Goal: Information Seeking & Learning: Learn about a topic

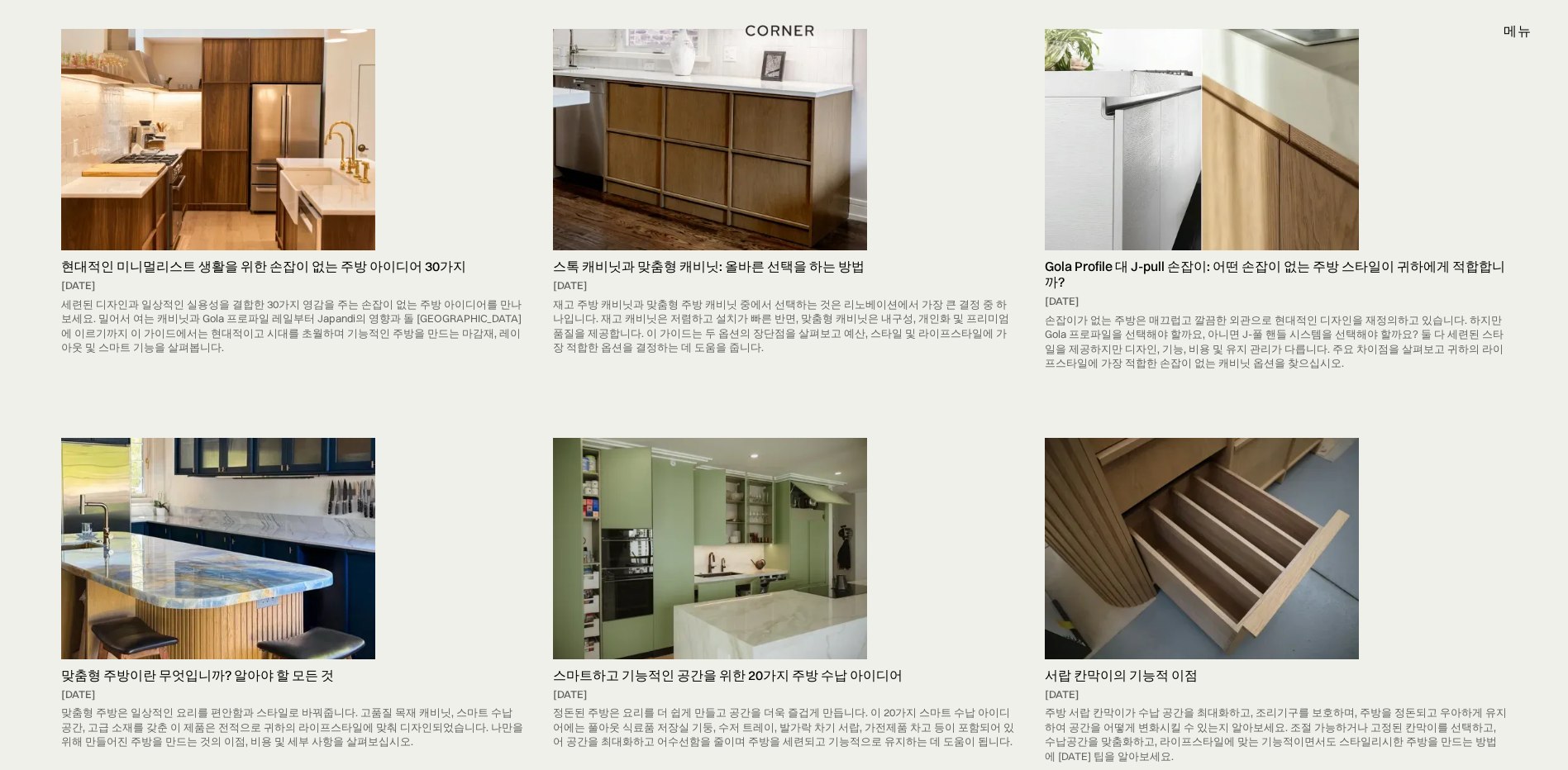
click at [1000, 543] on link "스마트하고 기능적인 공간을 위한 20가지 주방 수납 아이디어 2025년 8월 21일 정돈된 주방은 요리를 더 쉽게 만들고 공간을 더욱 즐겁게 …" at bounding box center [784, 596] width 478 height 316
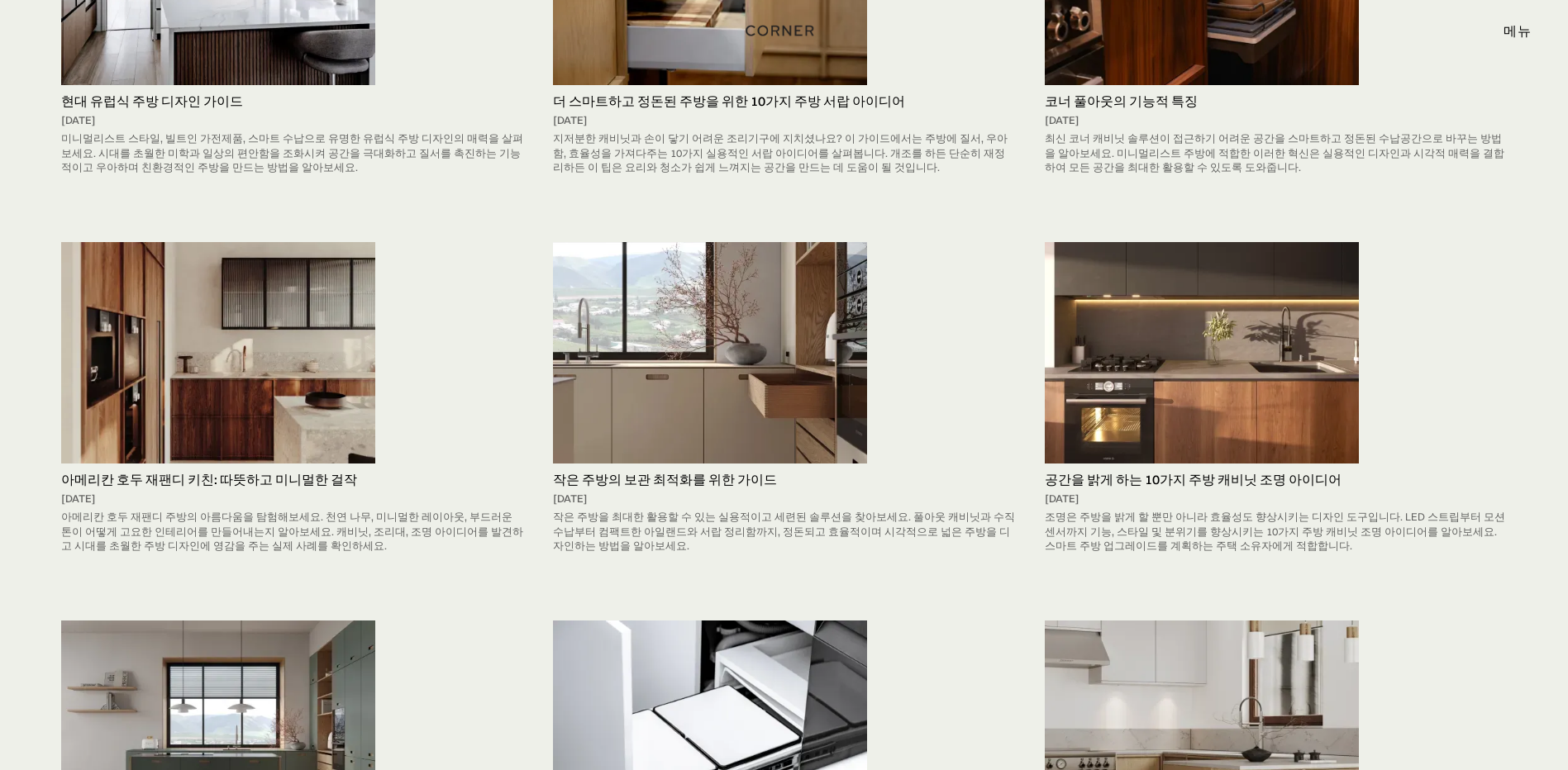
scroll to position [4642, 0]
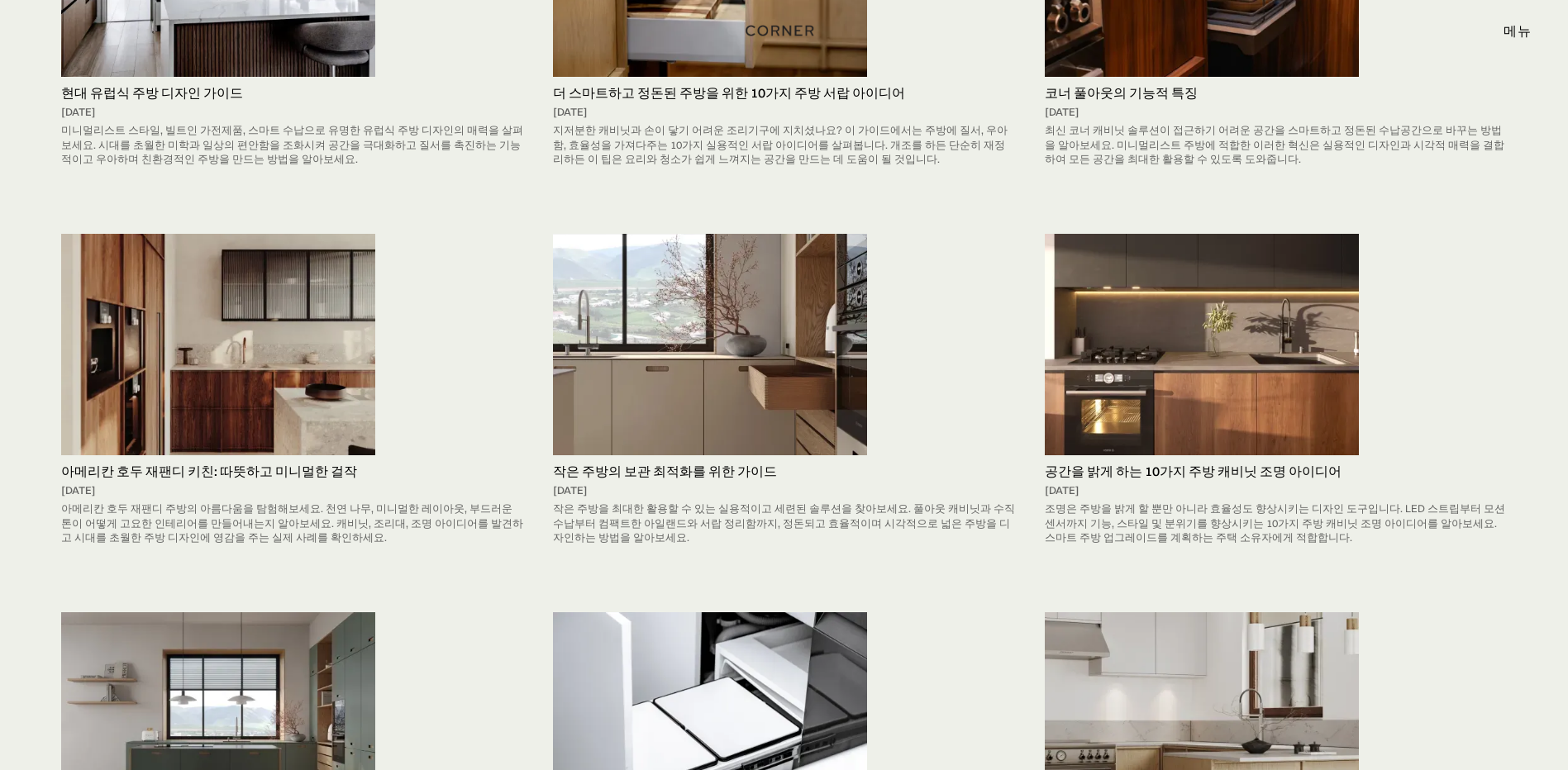
click at [1188, 464] on h5 "공간을 밝게 하는 10가지 주방 캐비닛 조명 아이디어" at bounding box center [1276, 472] width 462 height 16
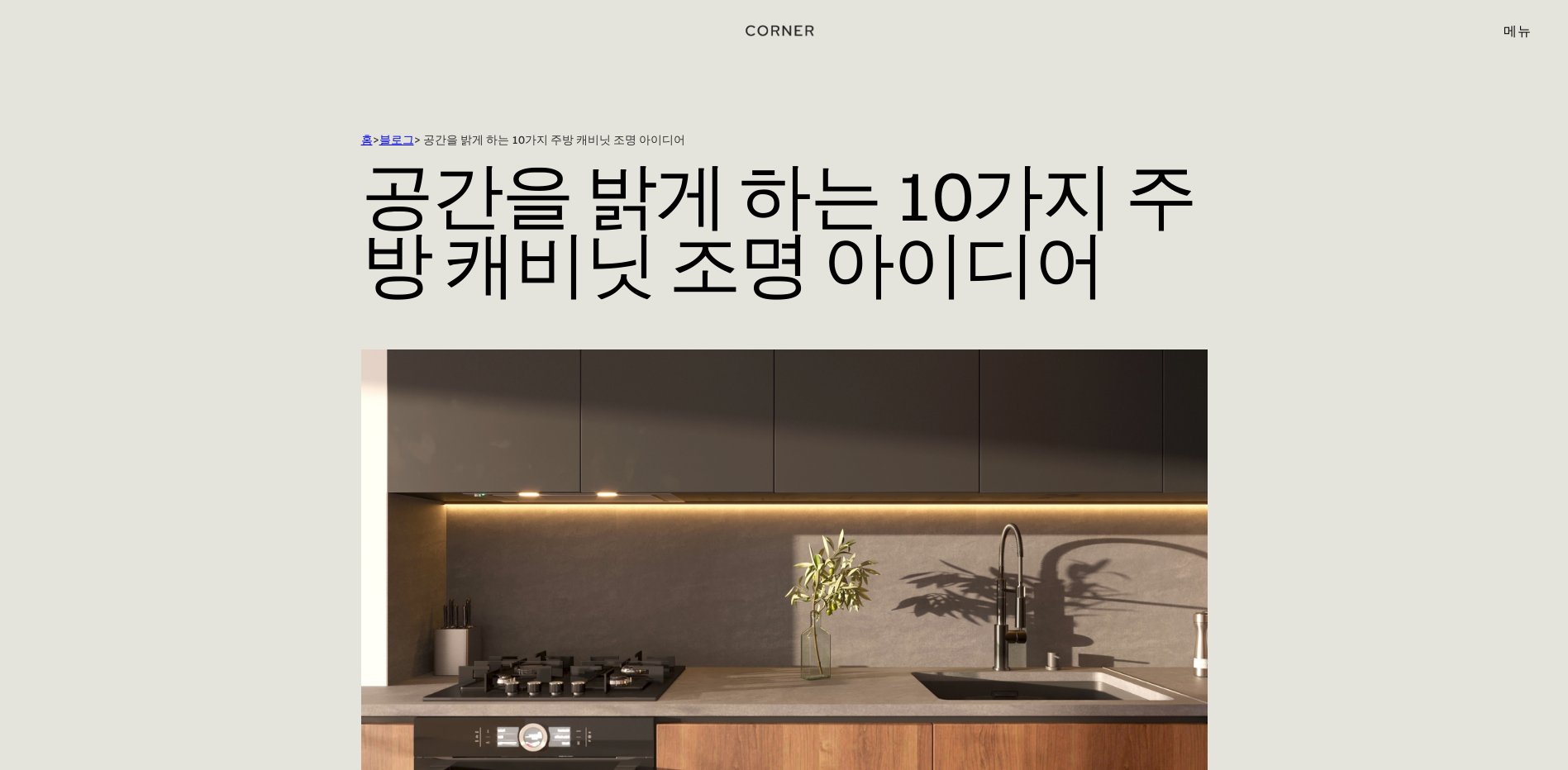
click at [1376, 417] on div "홈 > 블로그 > 공간을 밝게 하는 10가지 주방 캐비닛 조명 아이디어 공간을 밝게 하는 10가지 주방 캐비닛 조명 아이디어" at bounding box center [784, 472] width 1568 height 944
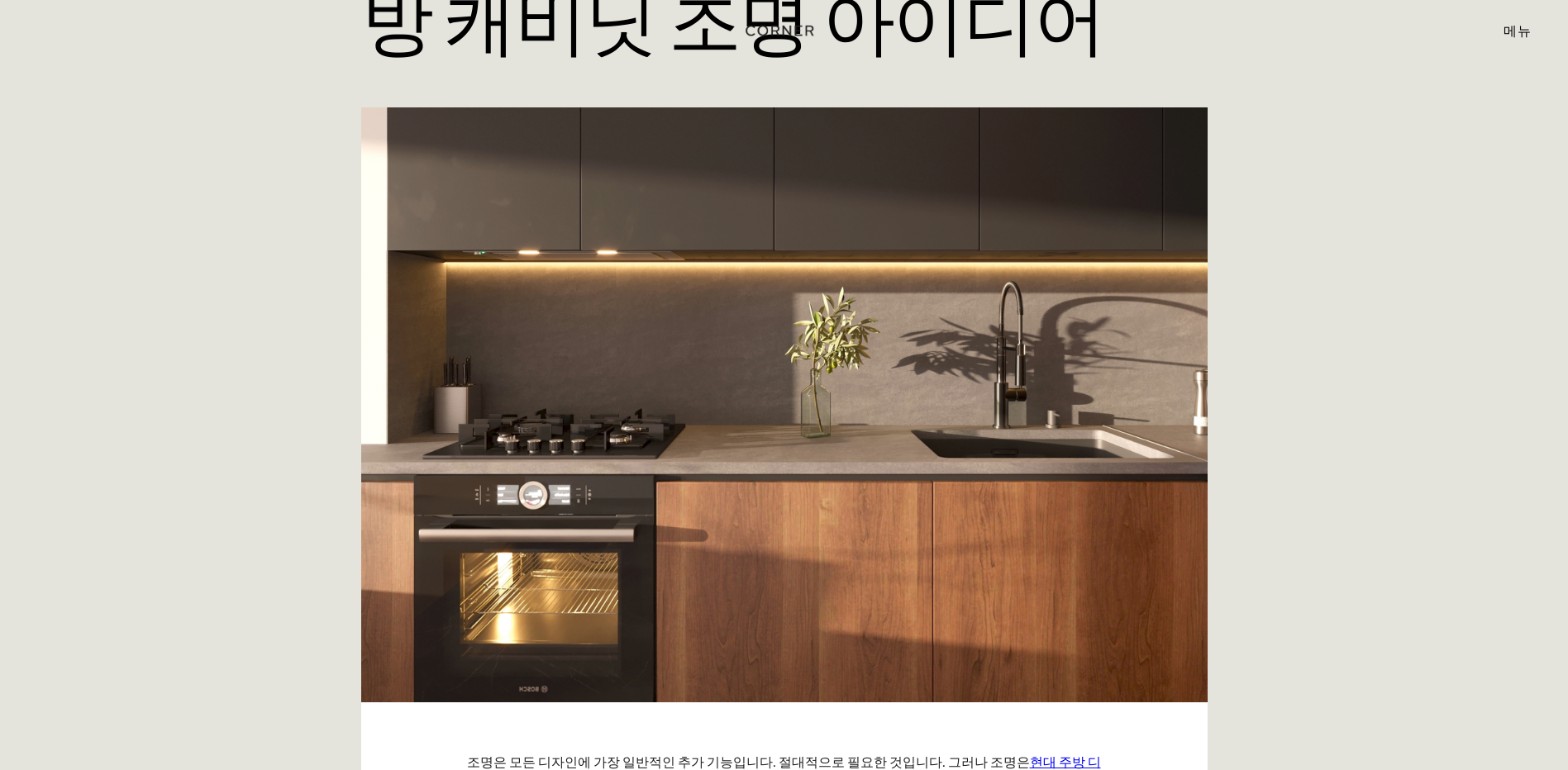
scroll to position [248, 0]
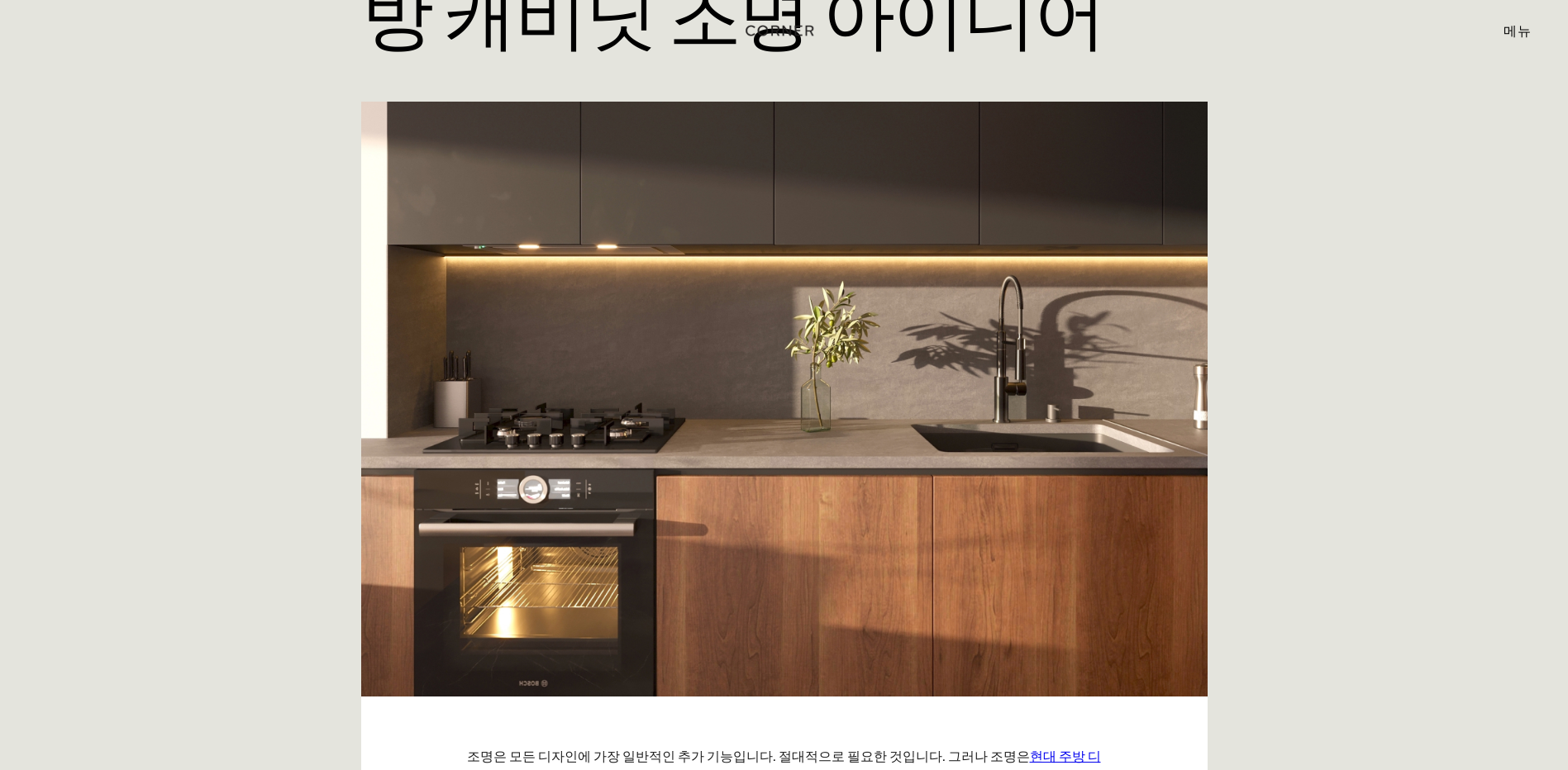
click at [123, 490] on div "홈 > 블로그 > 공간을 밝게 하는 10가지 주방 캐비닛 조명 아이디어 공간을 밝게 하는 10가지 주방 캐비닛 조명 아이디어" at bounding box center [784, 224] width 1568 height 944
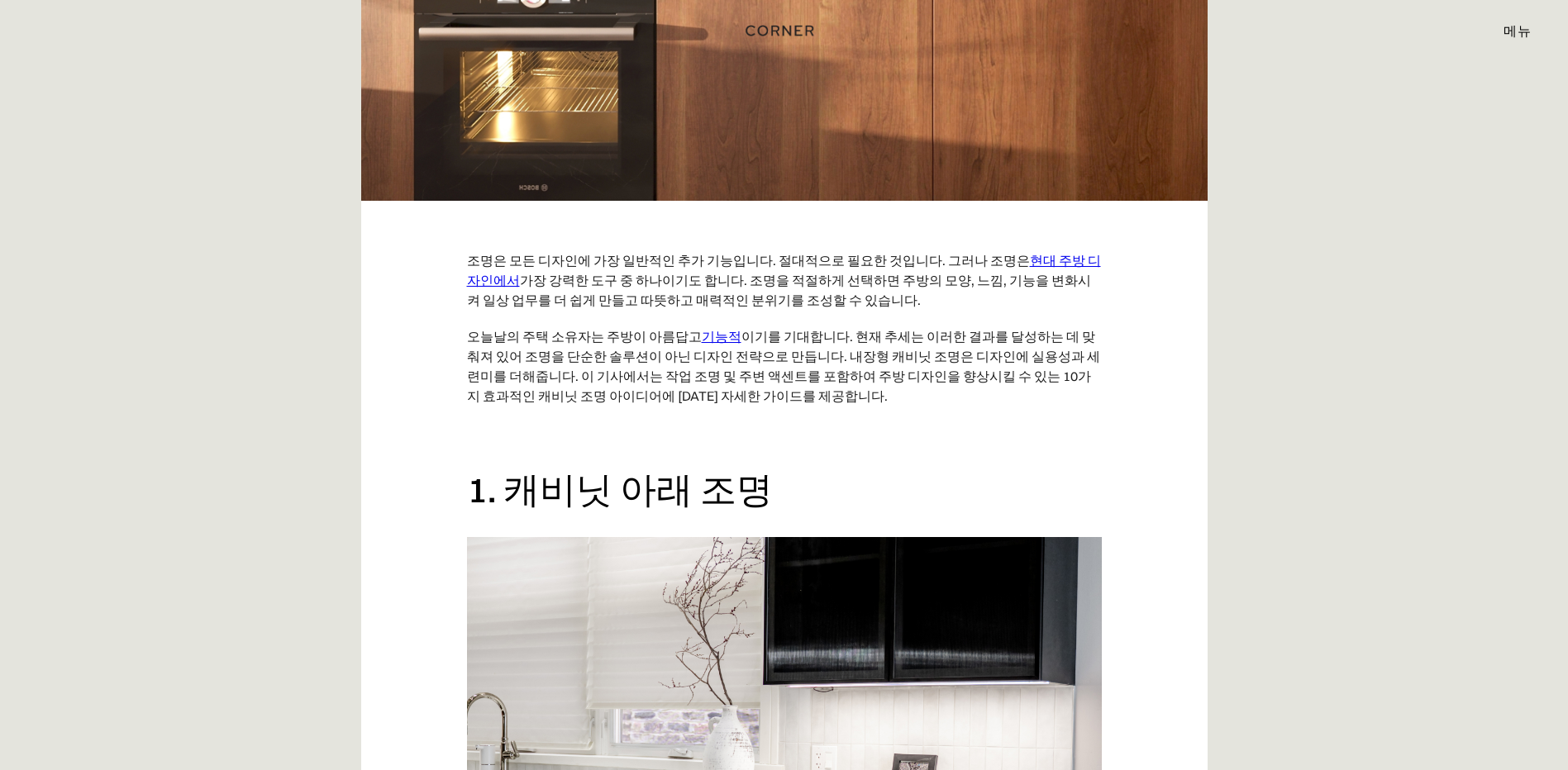
scroll to position [1074, 0]
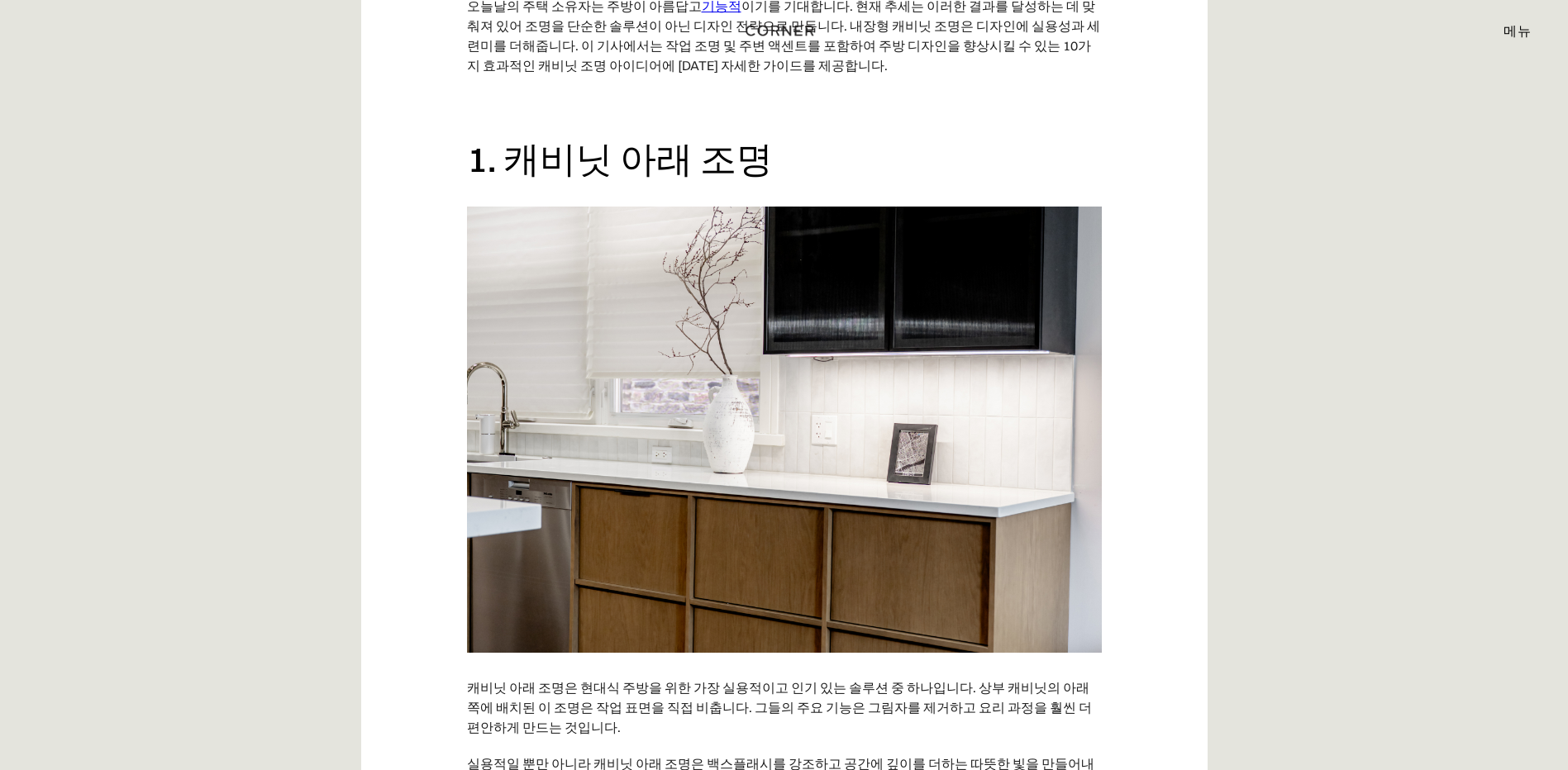
drag, startPoint x: 1232, startPoint y: 734, endPoint x: 1224, endPoint y: 669, distance: 65.5
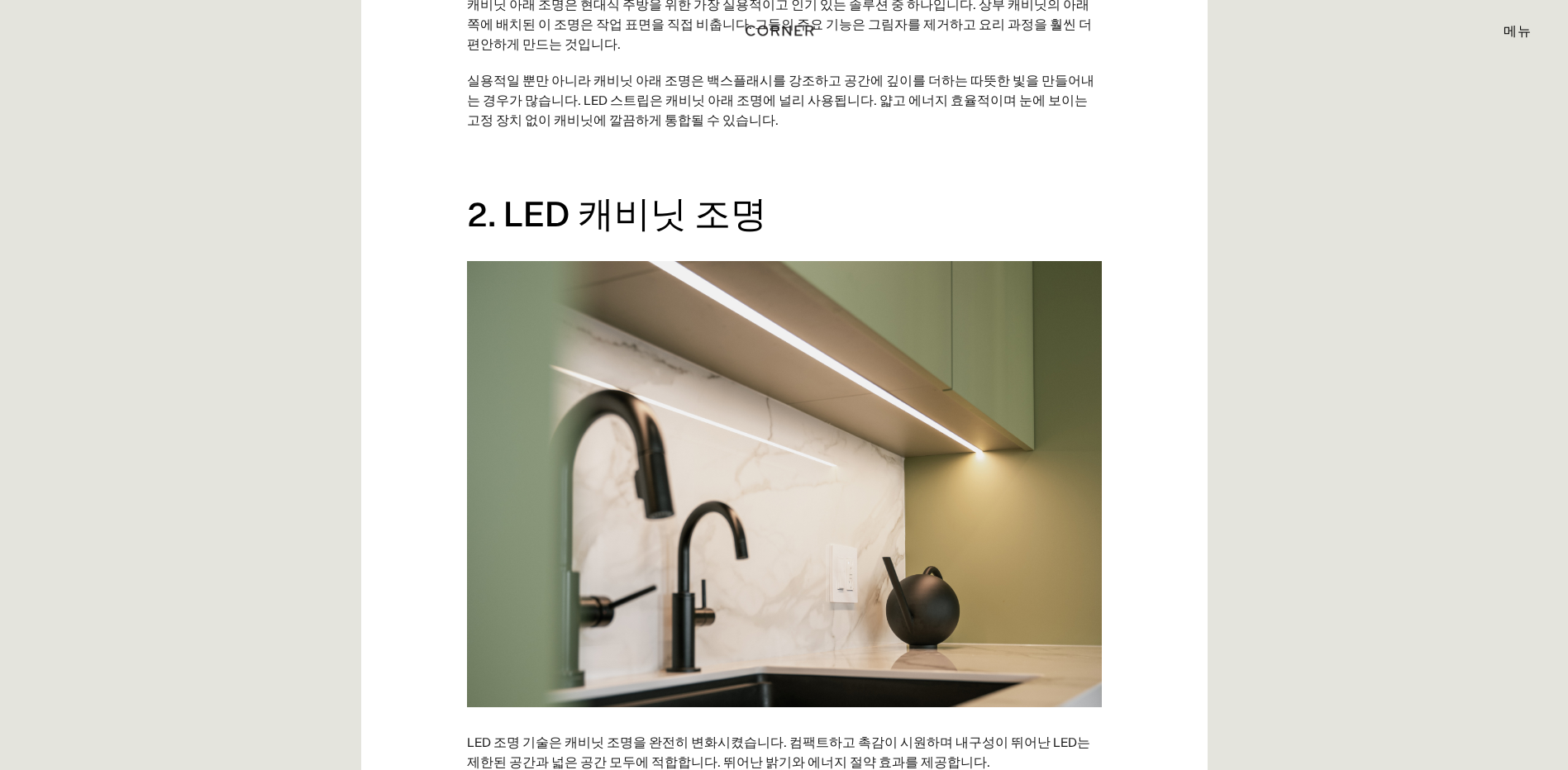
scroll to position [1900, 0]
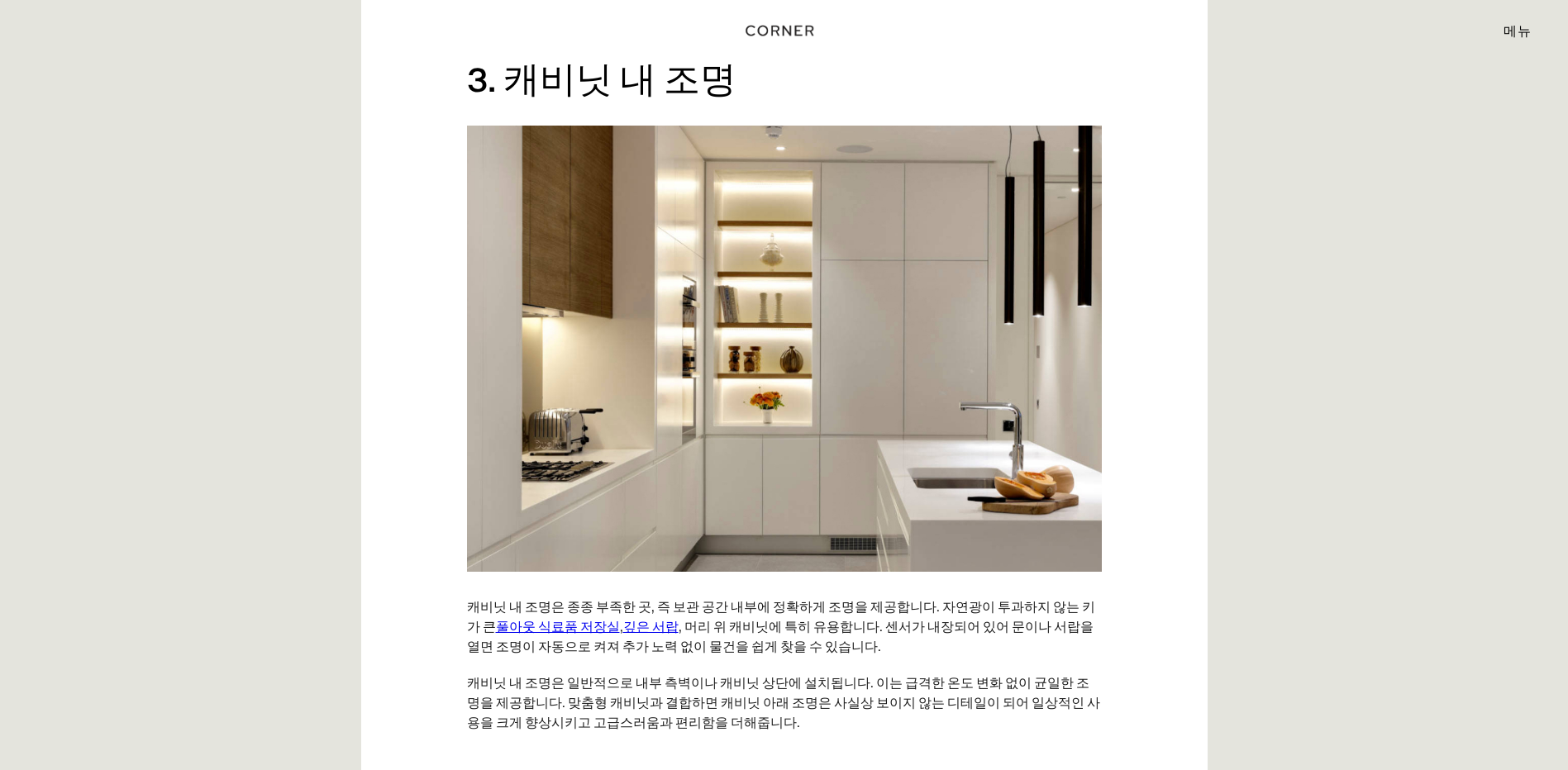
scroll to position [2644, 0]
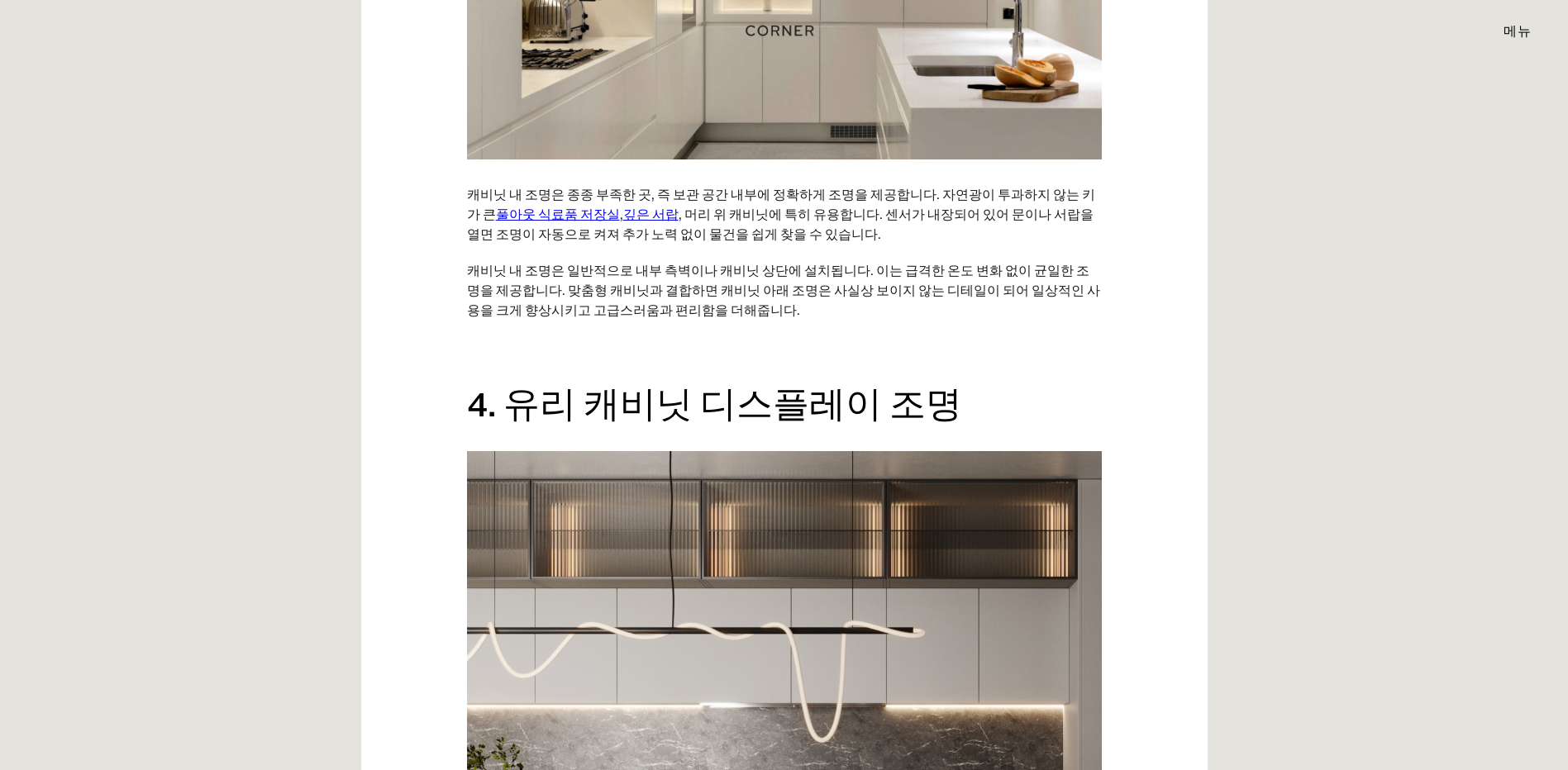
scroll to position [3305, 0]
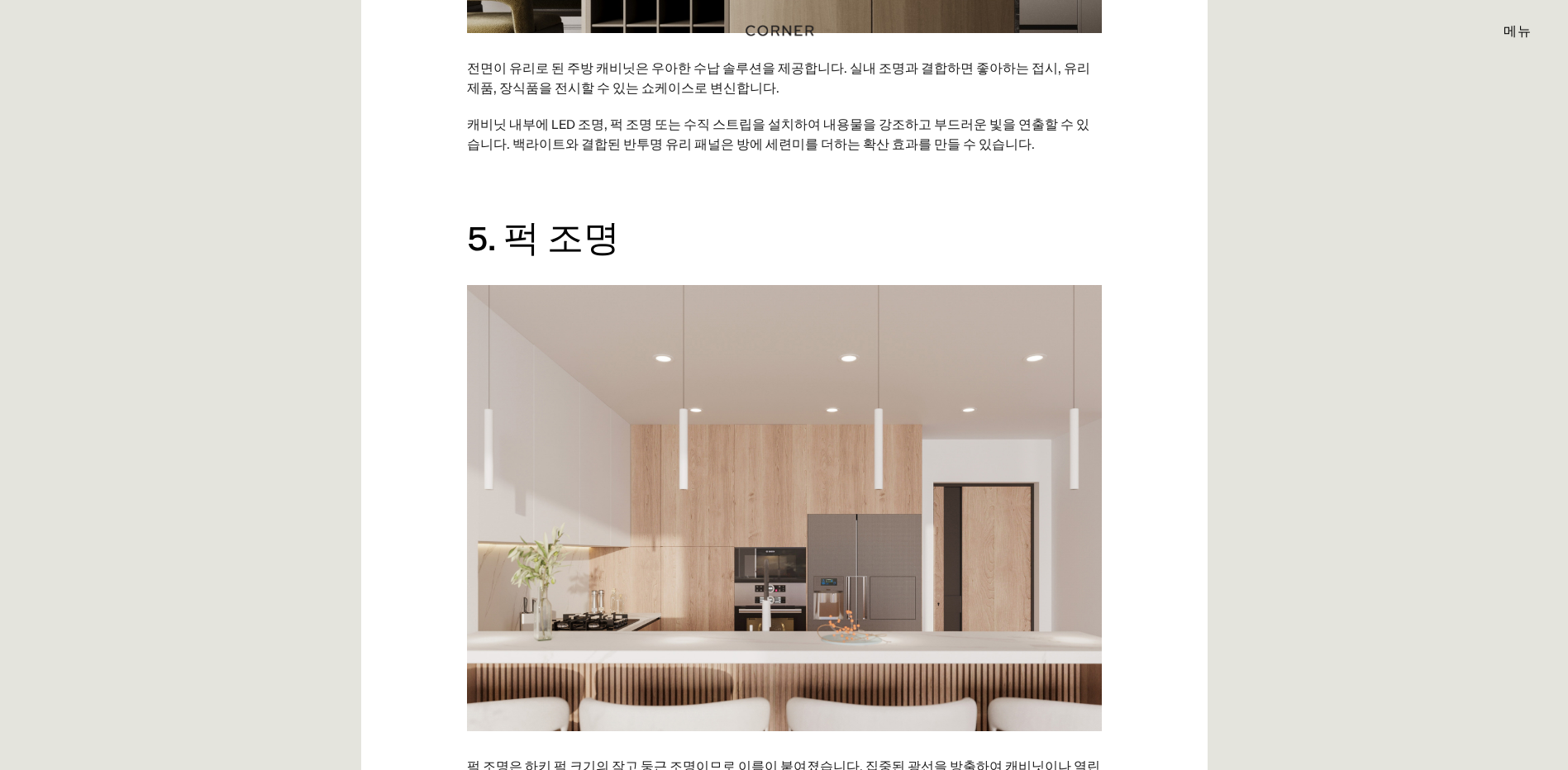
scroll to position [4131, 0]
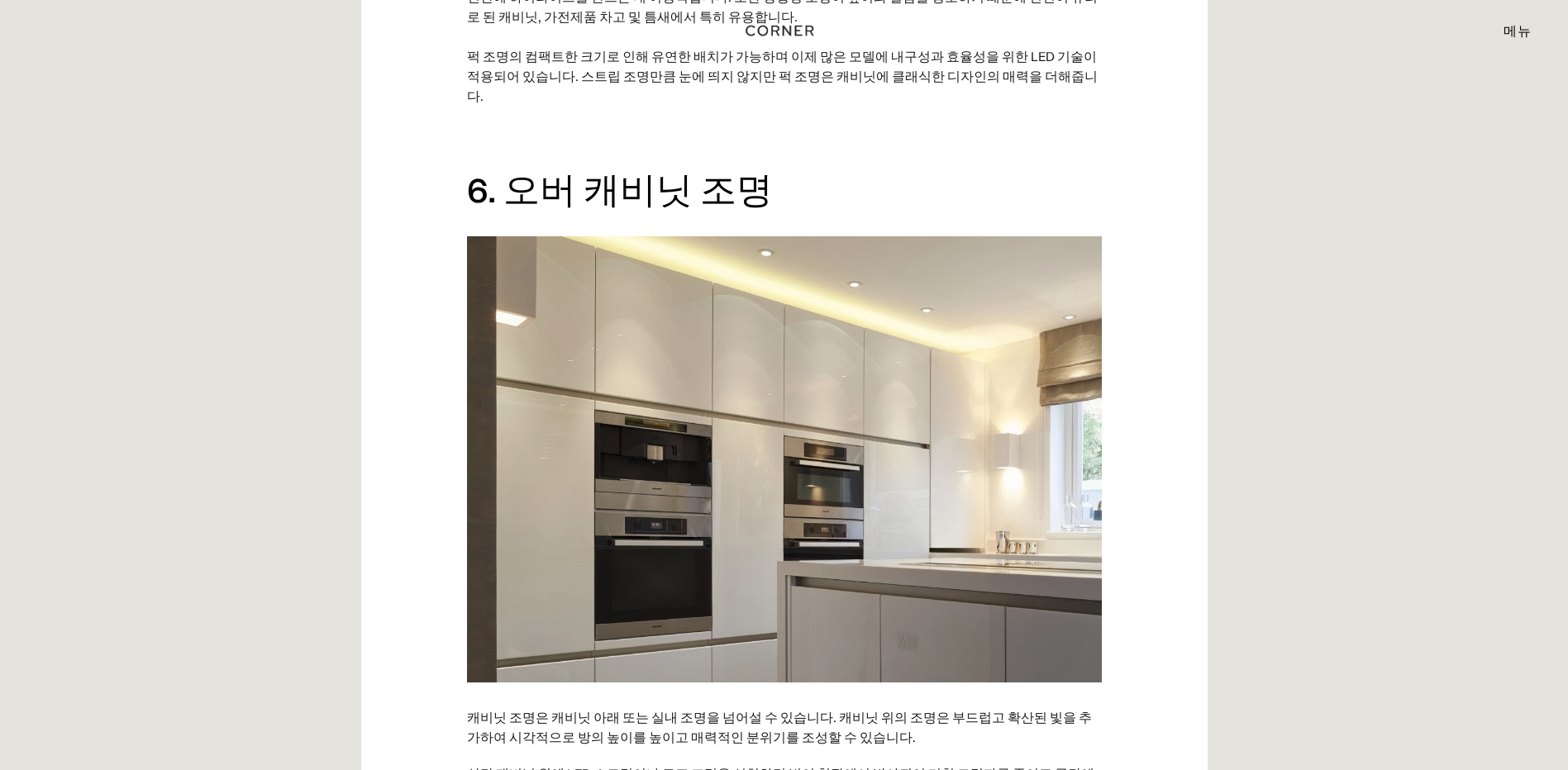
scroll to position [4709, 0]
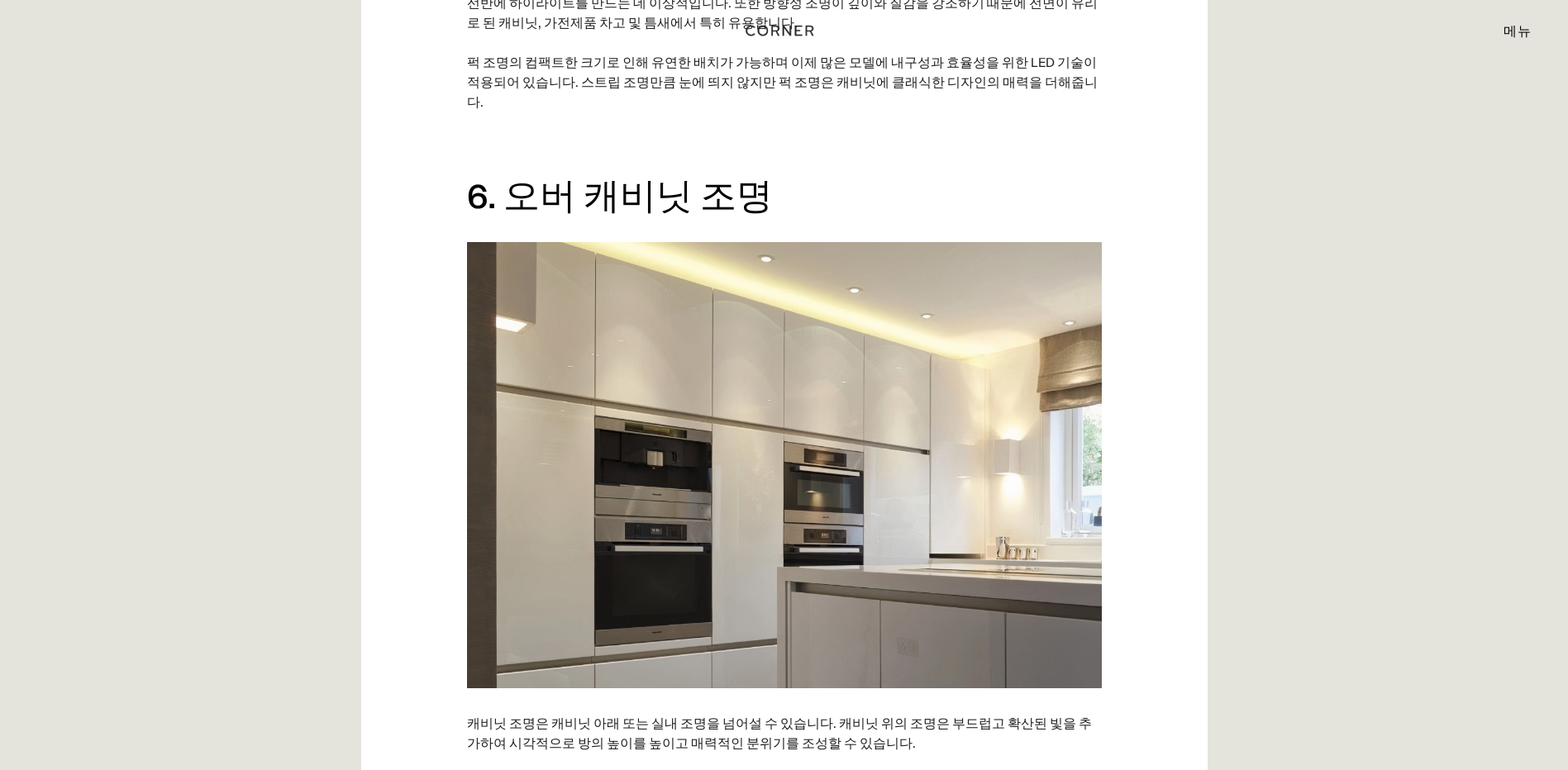
drag, startPoint x: 1220, startPoint y: 733, endPoint x: 1214, endPoint y: 720, distance: 14.3
click at [1219, 732] on div "조명은 모든 디자인에 가장 일반적인 추가 기능입니다. 절대적으로 필요한 것입니다. 그러나 조명은 현대 주방 디자인에서 가장 강력한 도구 중 하…" at bounding box center [784, 568] width 1568 height 8666
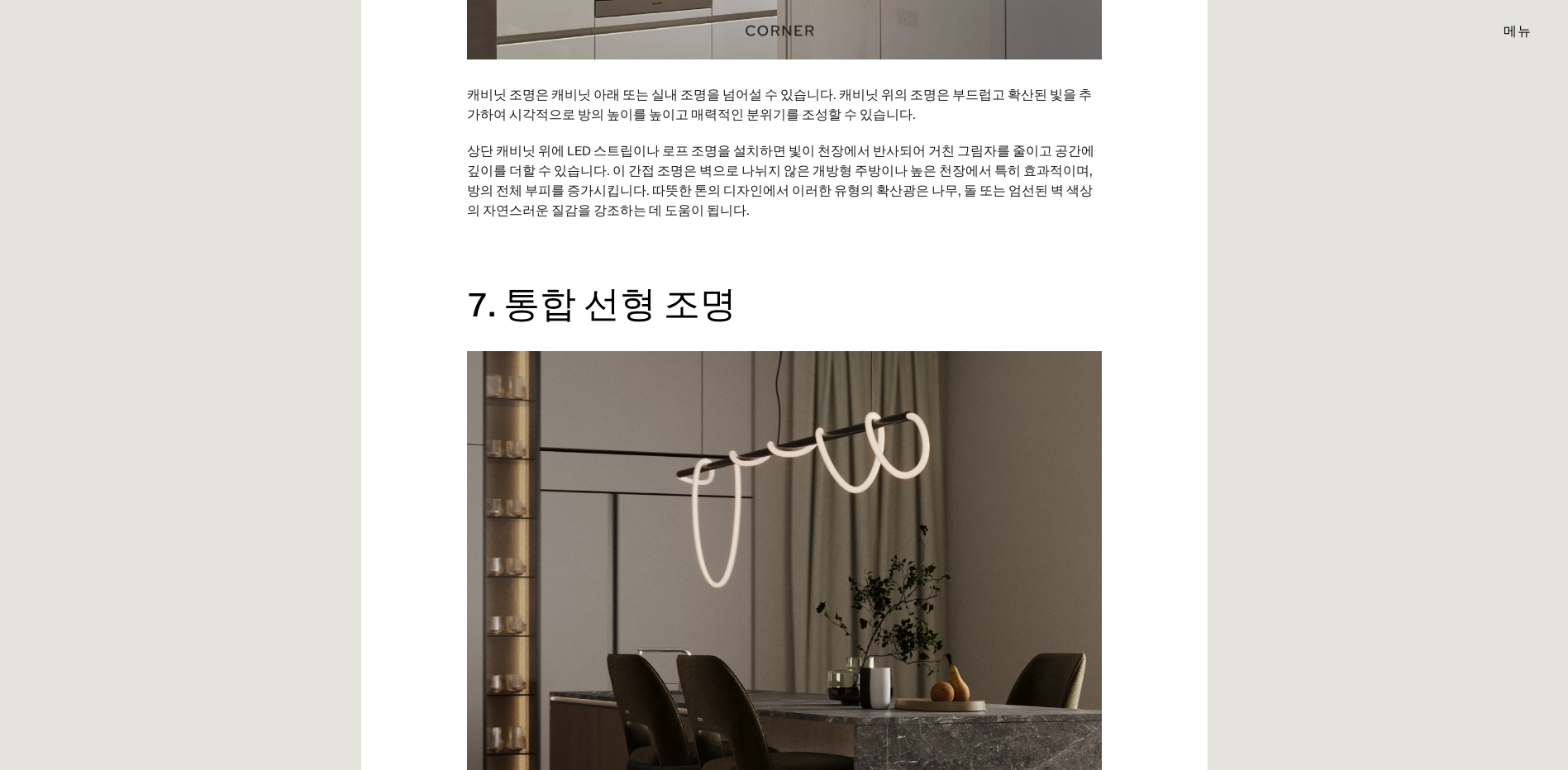
scroll to position [5535, 0]
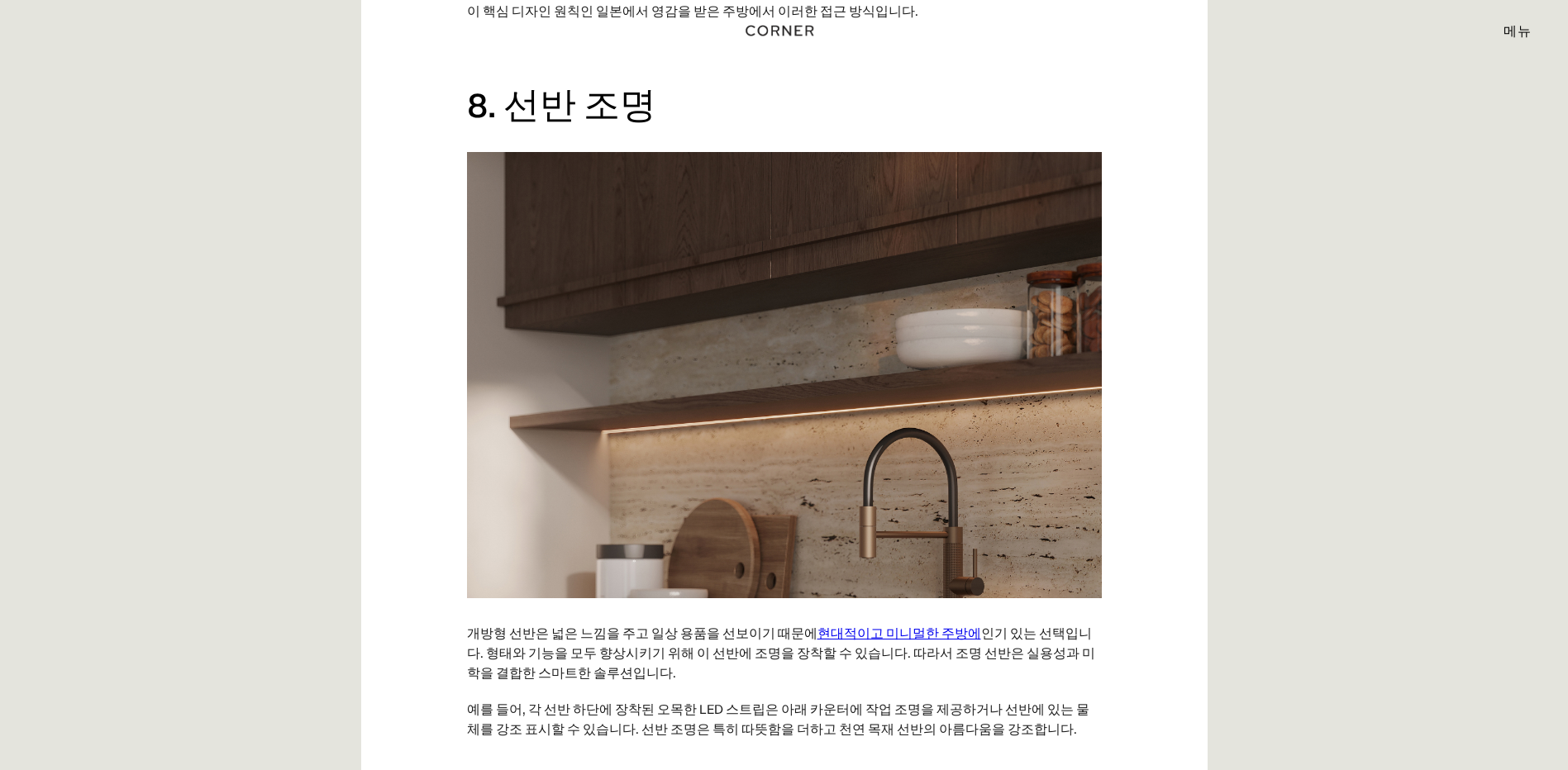
scroll to position [6279, 0]
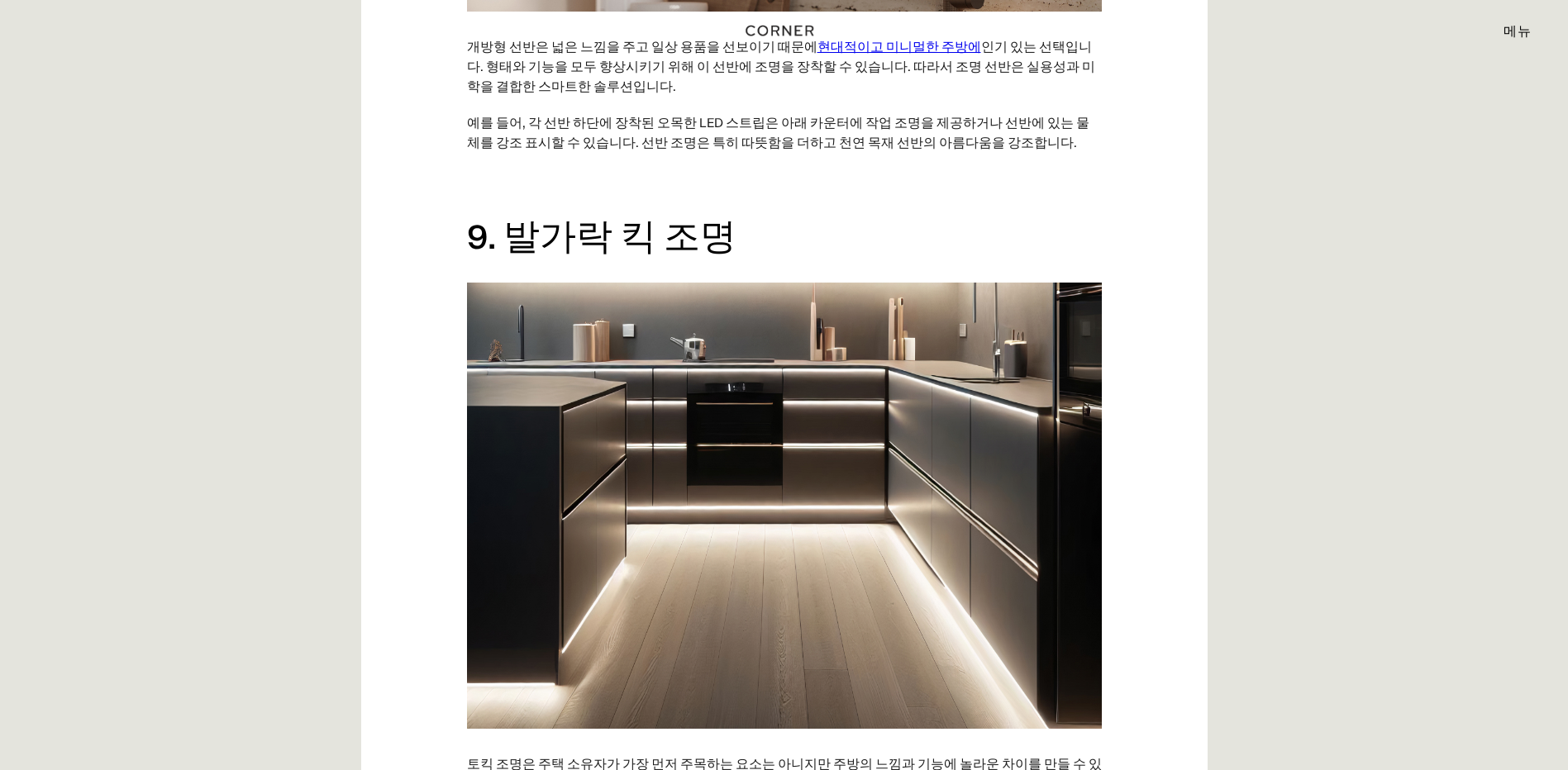
scroll to position [6940, 0]
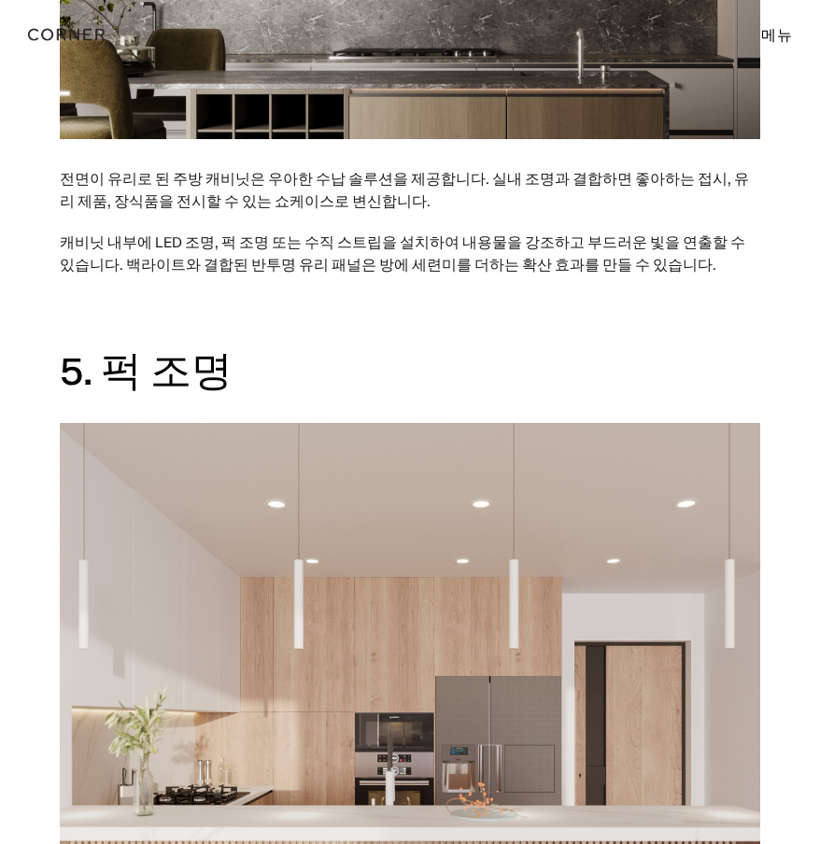
scroll to position [0, 0]
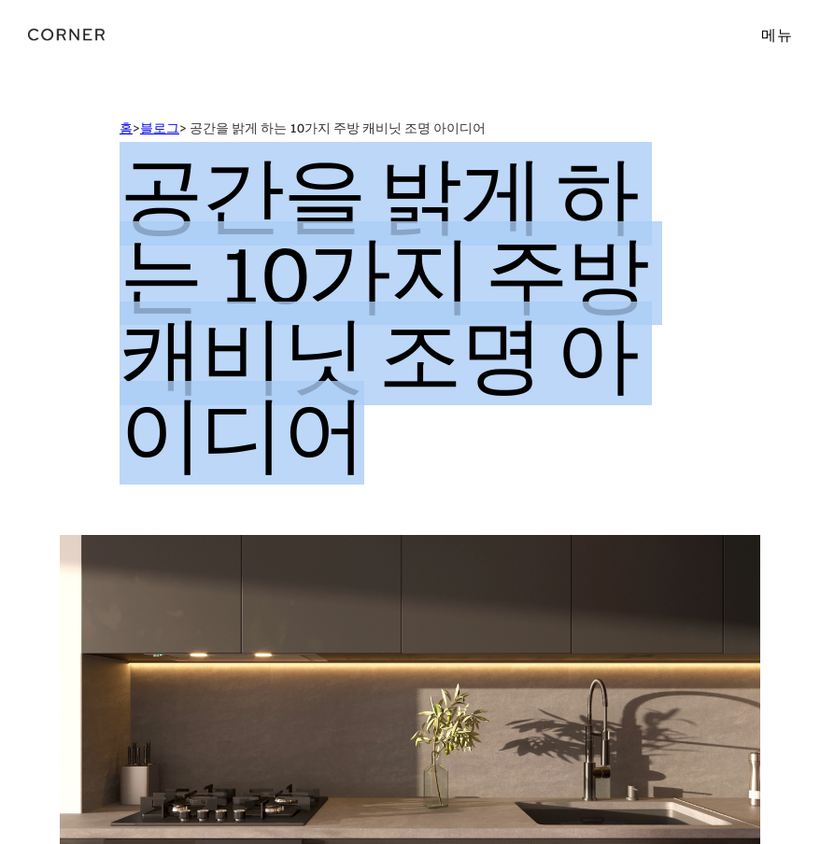
drag, startPoint x: 695, startPoint y: 377, endPoint x: 47, endPoint y: 220, distance: 666.5
click at [47, 220] on div "홈 > 블로그 > 공간을 밝게 하는 10가지 주방 캐비닛 조명 아이디어 공간을 밝게 하는 10가지 주방 캐비닛 조명 아이디어" at bounding box center [410, 326] width 820 height 415
copy h1 "공간을 밝게 하는 10가지 주방 캐비닛 조명 아이디어"
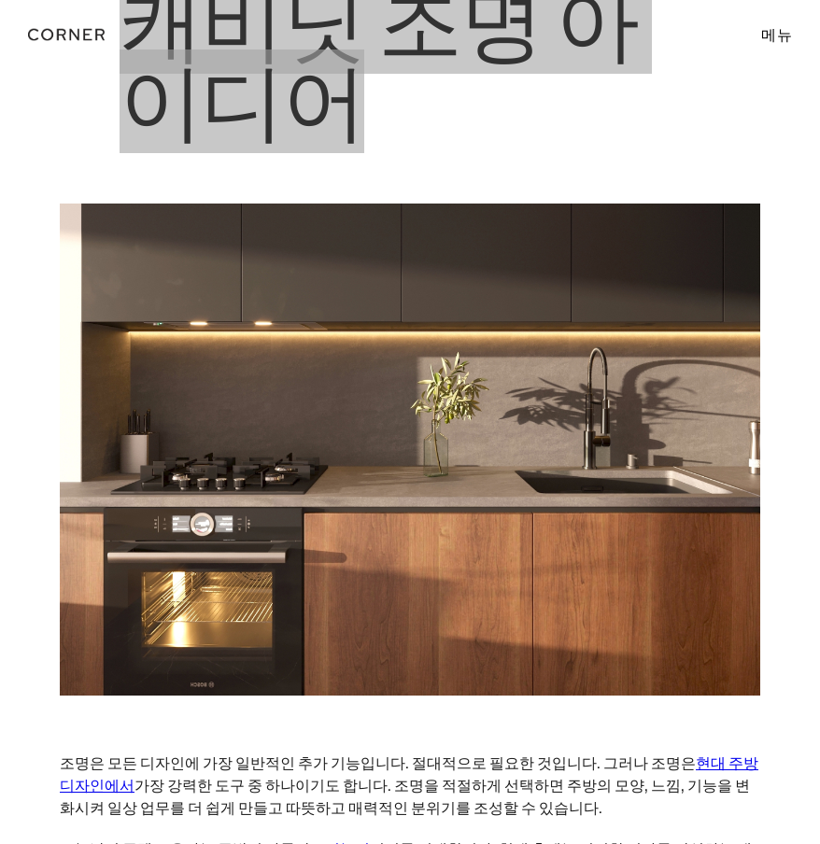
scroll to position [560, 0]
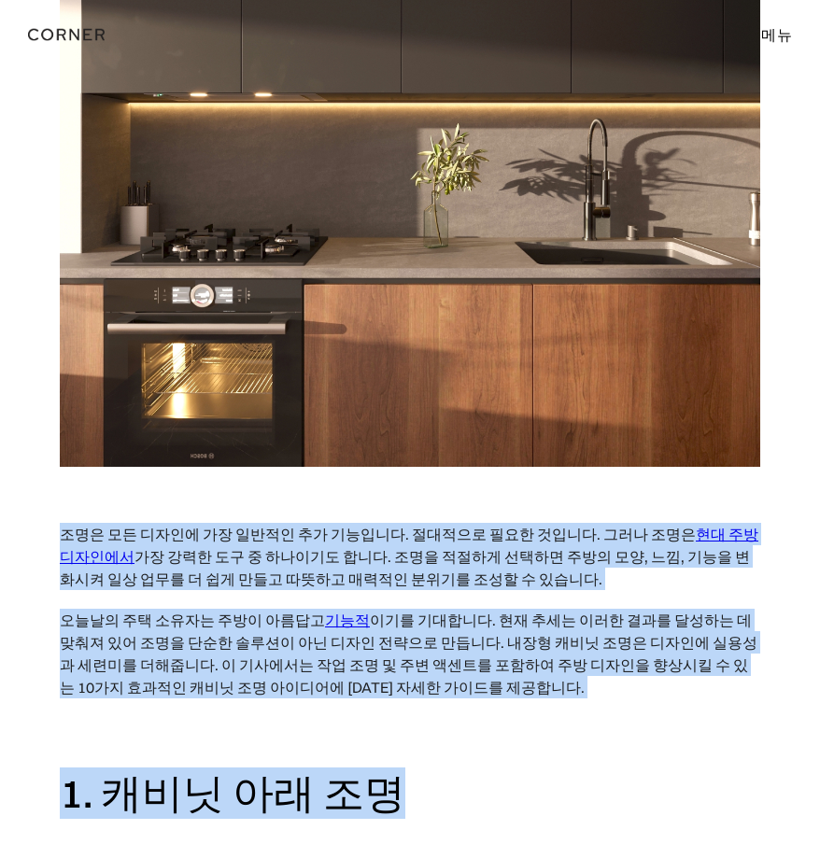
drag, startPoint x: 428, startPoint y: 719, endPoint x: 31, endPoint y: 444, distance: 483.2
copy div "조명은 모든 디자인에 가장 일반적인 추가 기능입니다. 절대적으로 필요한 것입니다. 그러나 조명은 현대 주방 디자인에서 가장 강력한 도구 중 하…"
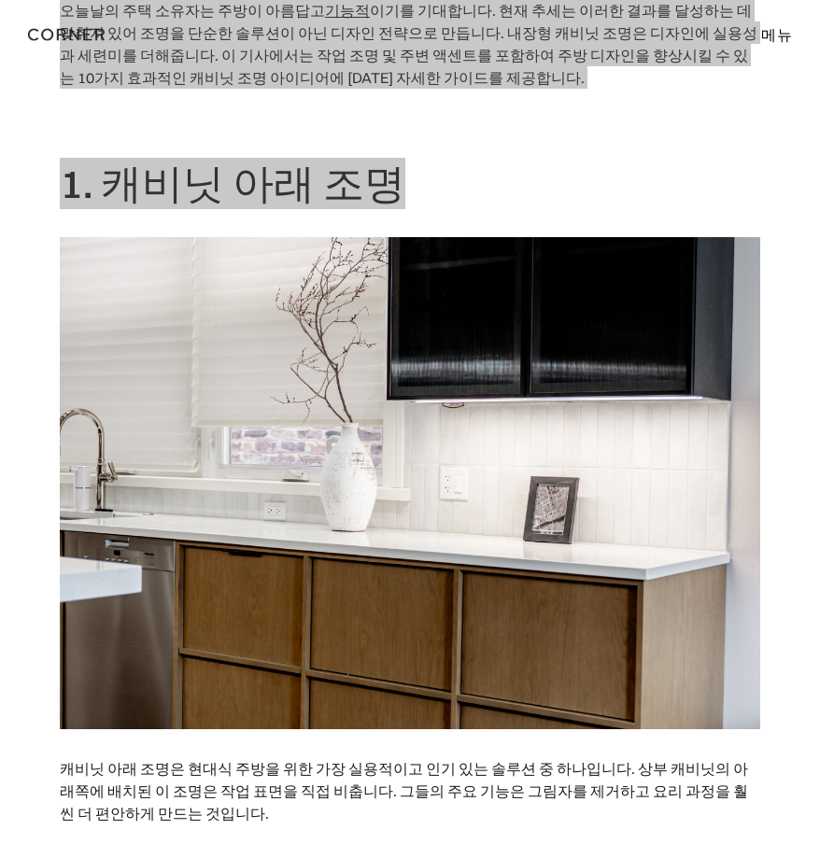
scroll to position [1400, 0]
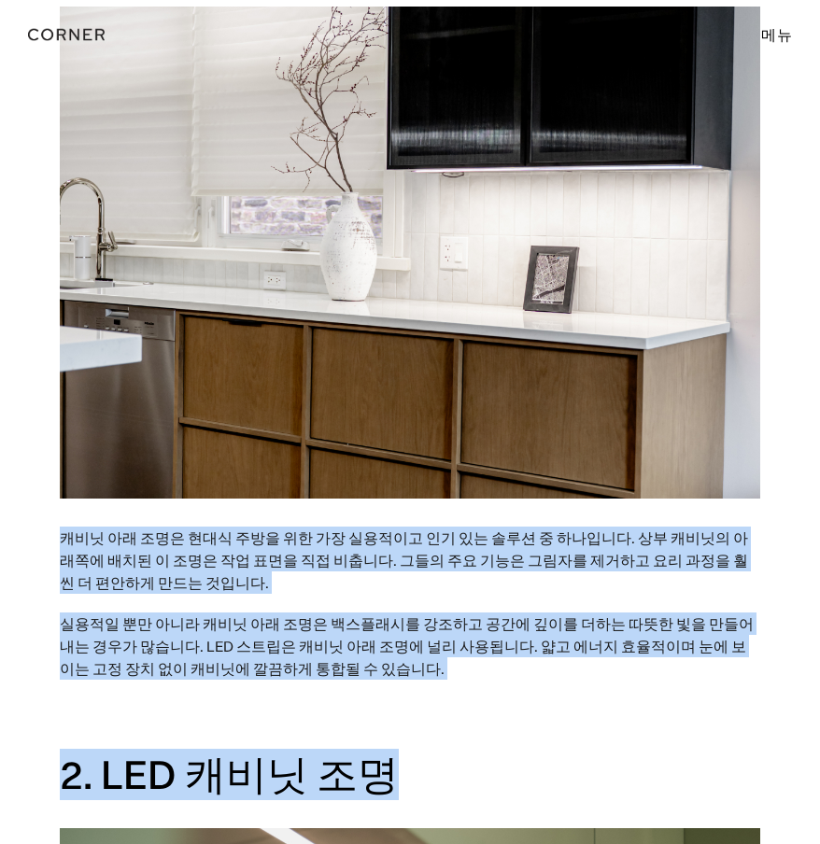
drag, startPoint x: 302, startPoint y: 672, endPoint x: 13, endPoint y: 446, distance: 367.1
copy div "캐비닛 아래 조명은 현대식 주방을 위한 가장 실용적이고 인기 있는 솔루션 중 하나입니다. 상부 캐비닛의 아래쪽에 배치된 이 조명은 작업 표면을…"
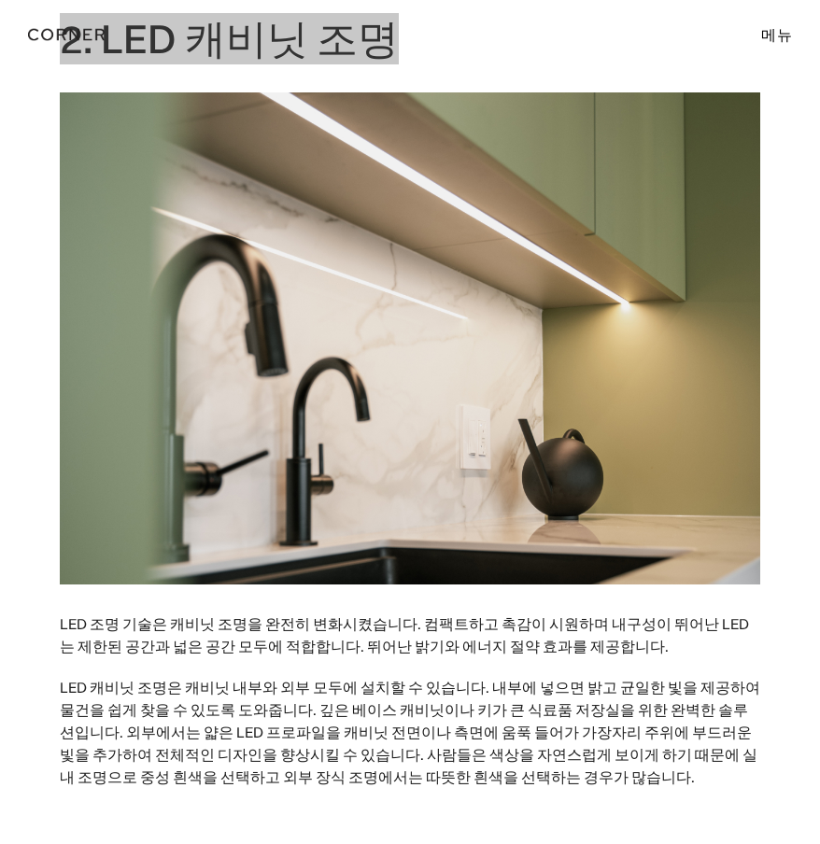
scroll to position [2334, 0]
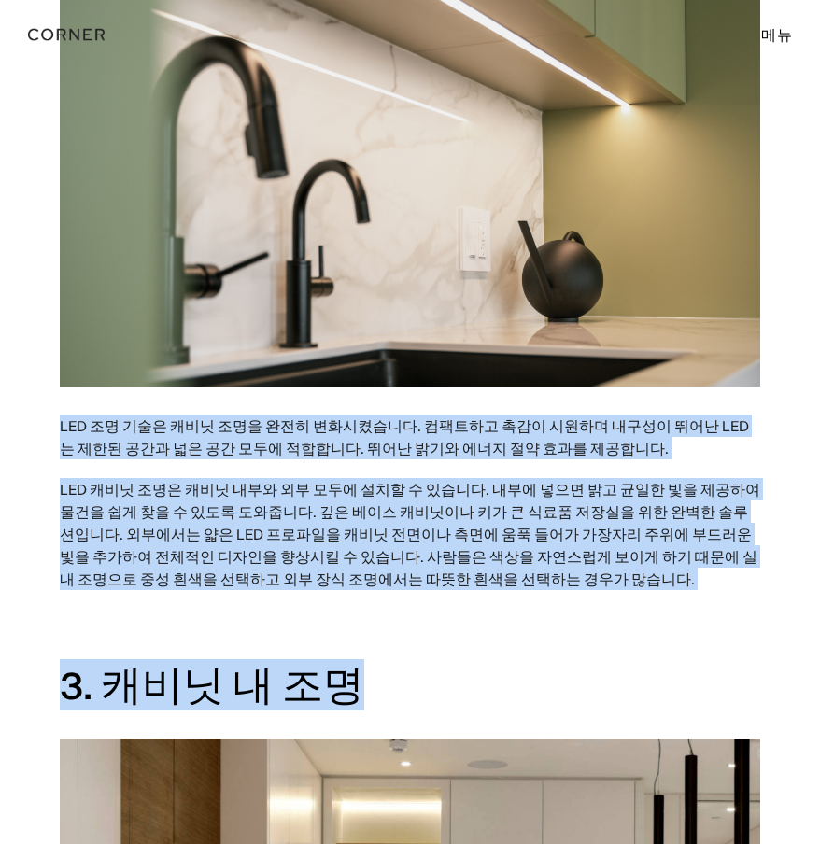
drag, startPoint x: 382, startPoint y: 588, endPoint x: -9, endPoint y: 342, distance: 462.3
copy div "LED 조명 기술은 캐비닛 조명을 완전히 변화시켰습니다. 컴팩트하고 촉감이 시원하며 내구성이 뛰어난 LED는 제한된 공간과 넓은 공간 모두에 …"
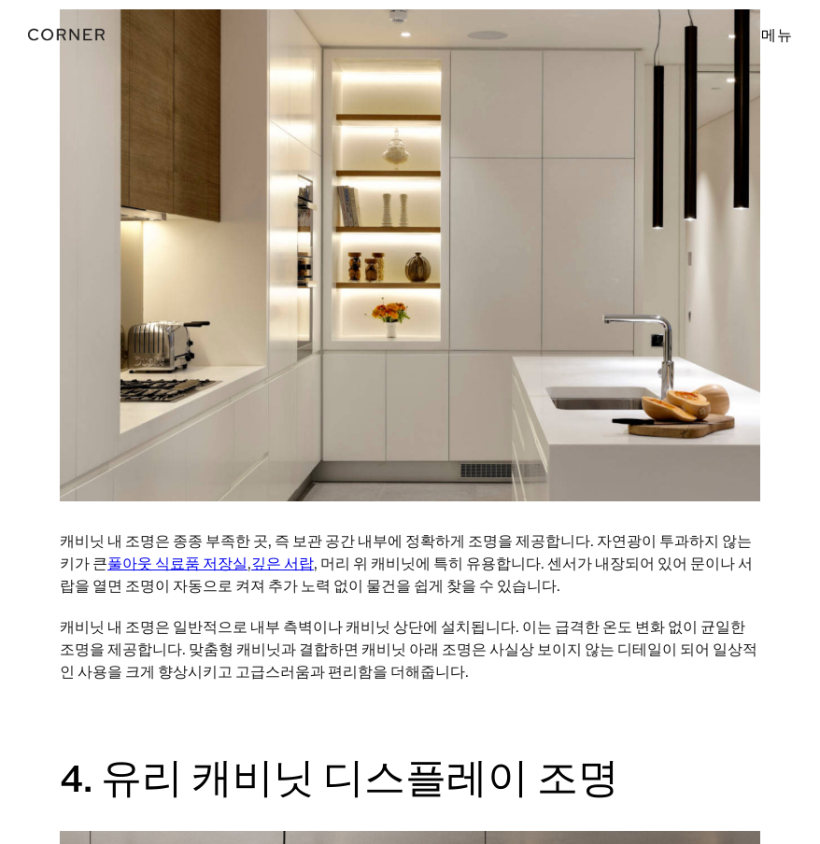
scroll to position [3080, 0]
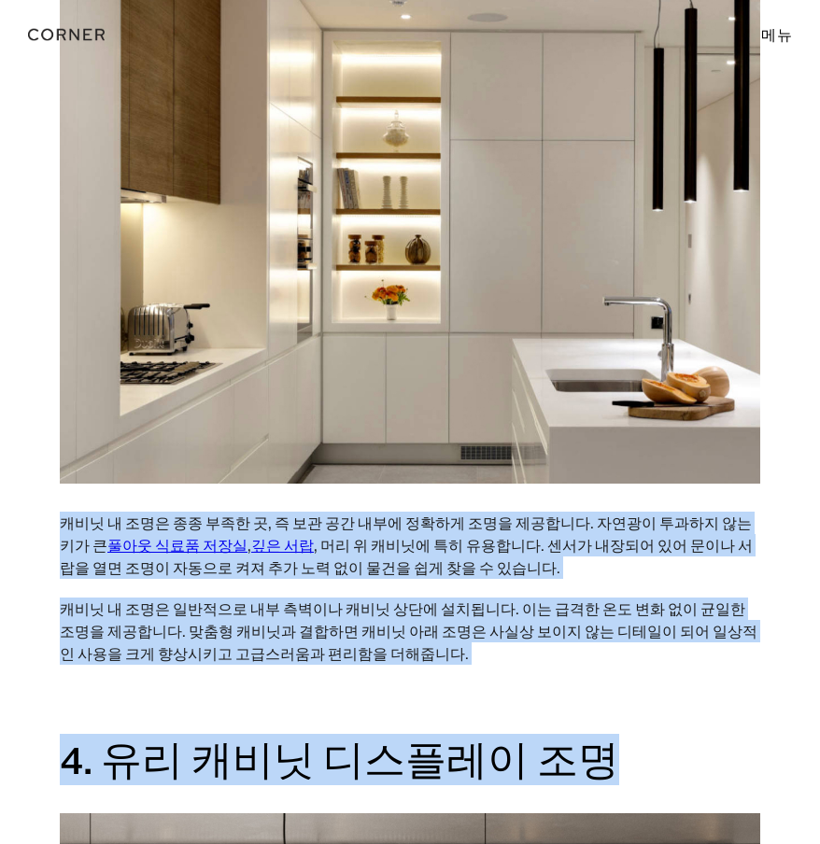
drag, startPoint x: 432, startPoint y: 653, endPoint x: 39, endPoint y: 442, distance: 446.0
copy div "캐비닛 내 조명은 종종 부족한 곳, 즉 보관 공간 내부에 정확하게 조명을 제공합니다. 자연광이 투과하지 않는 키가 큰 풀아웃 식료품 저장실 ,…"
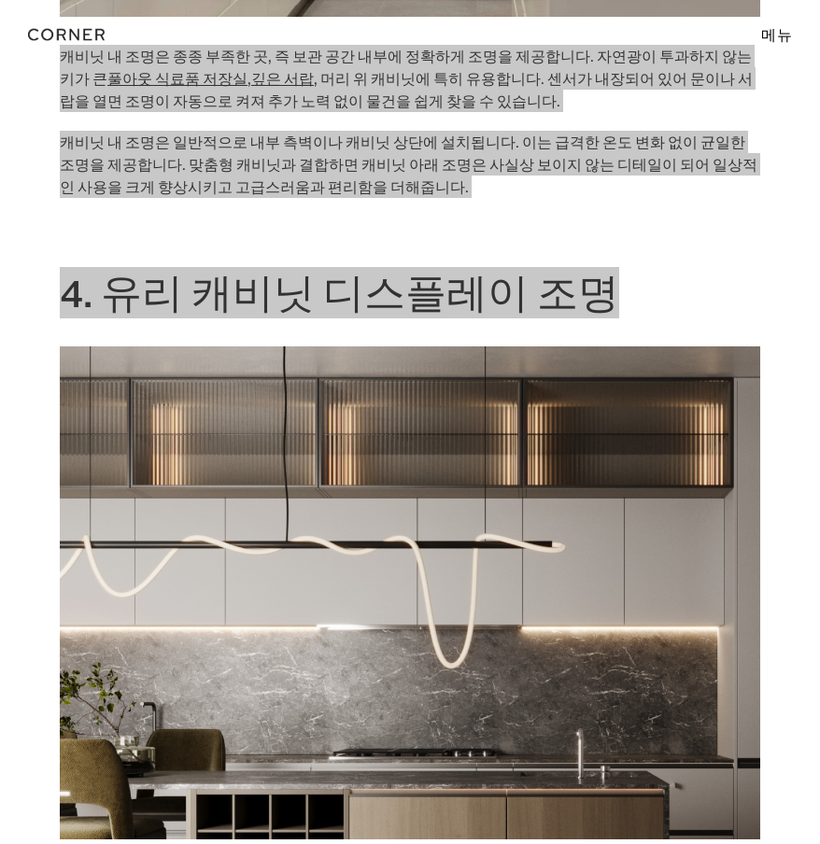
scroll to position [3921, 0]
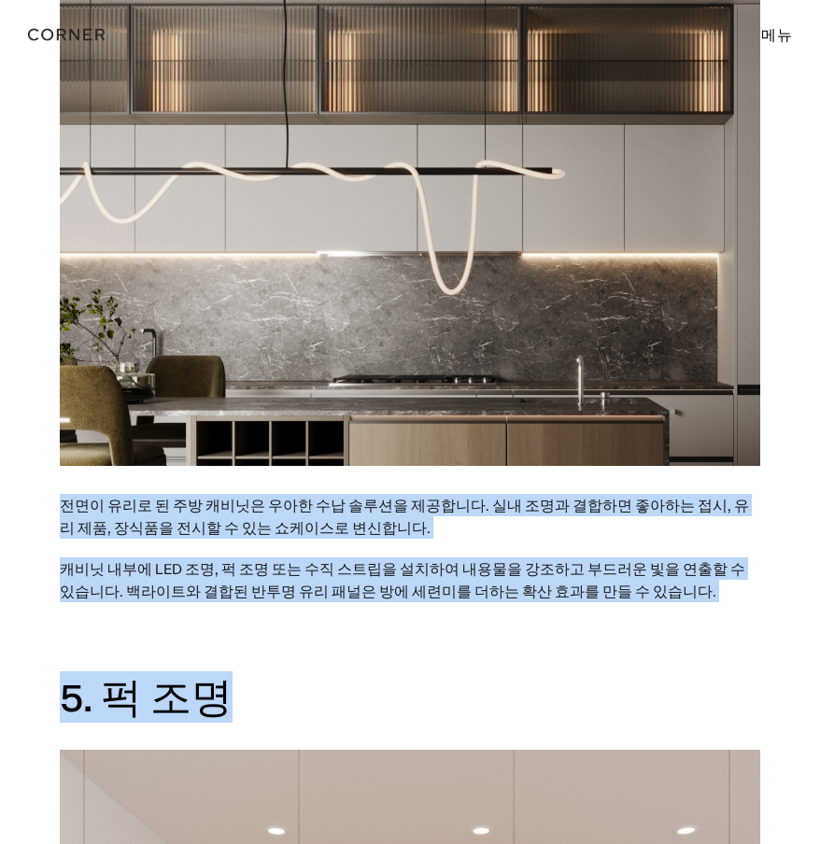
drag, startPoint x: 224, startPoint y: 595, endPoint x: 11, endPoint y: 434, distance: 266.6
copy div "전면이 유리로 된 주방 캐비닛은 우아한 수납 솔루션을 제공합니다. 실내 조명과 결합하면 좋아하는 접시, 유리 제품, 장식품을 전시할 수 있는 …"
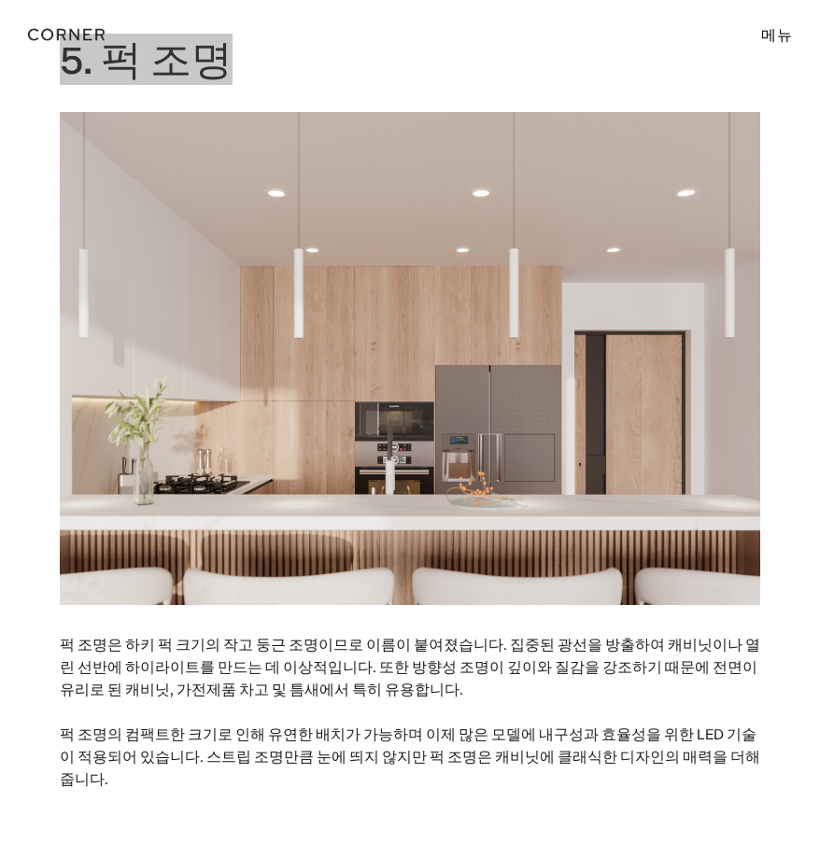
scroll to position [4761, 0]
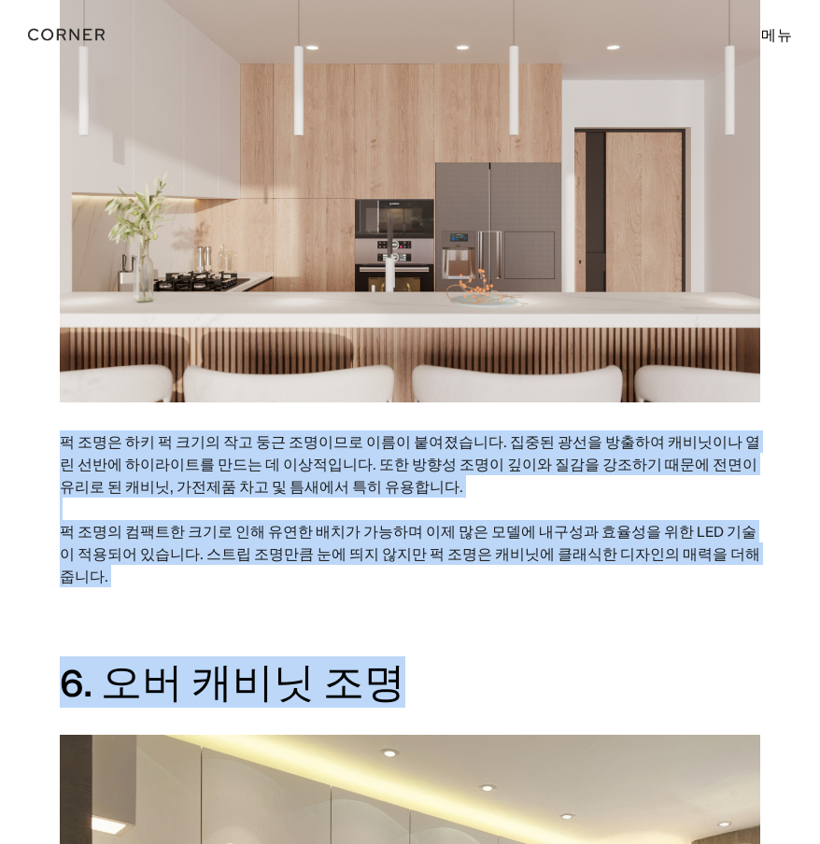
drag, startPoint x: 430, startPoint y: 564, endPoint x: 35, endPoint y: 362, distance: 444.2
copy div "퍽 조명은 하키 퍽 크기의 작고 둥근 조명이므로 이름이 붙여졌습니다. 집중된 광선을 방출하여 캐비닛이나 열린 선반에 하이라이트를 만드는 데 이…"
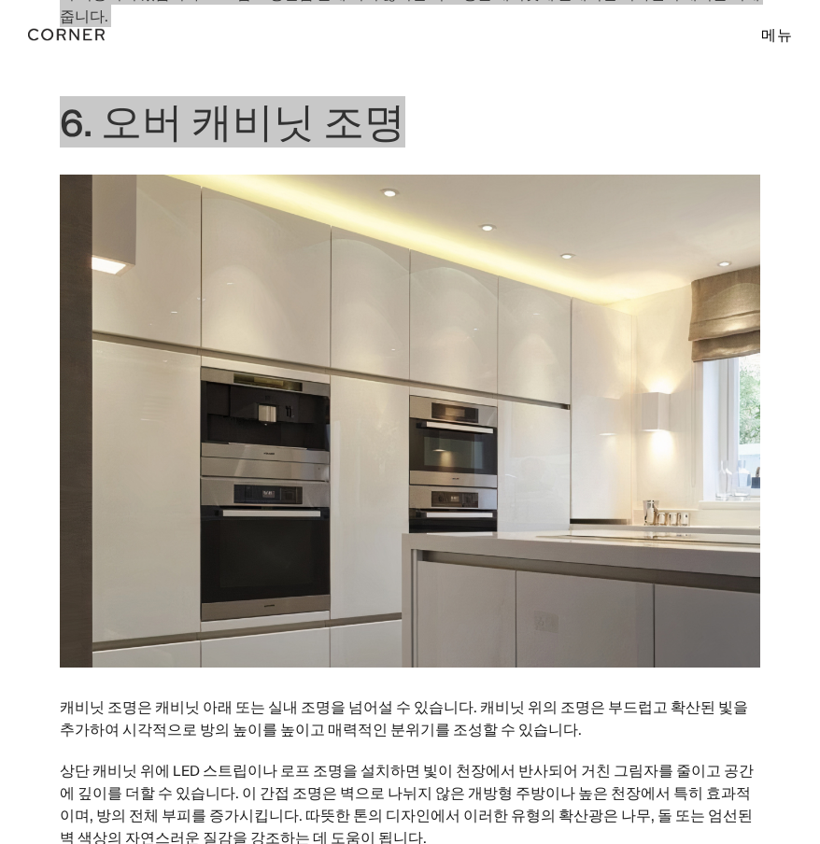
scroll to position [5601, 0]
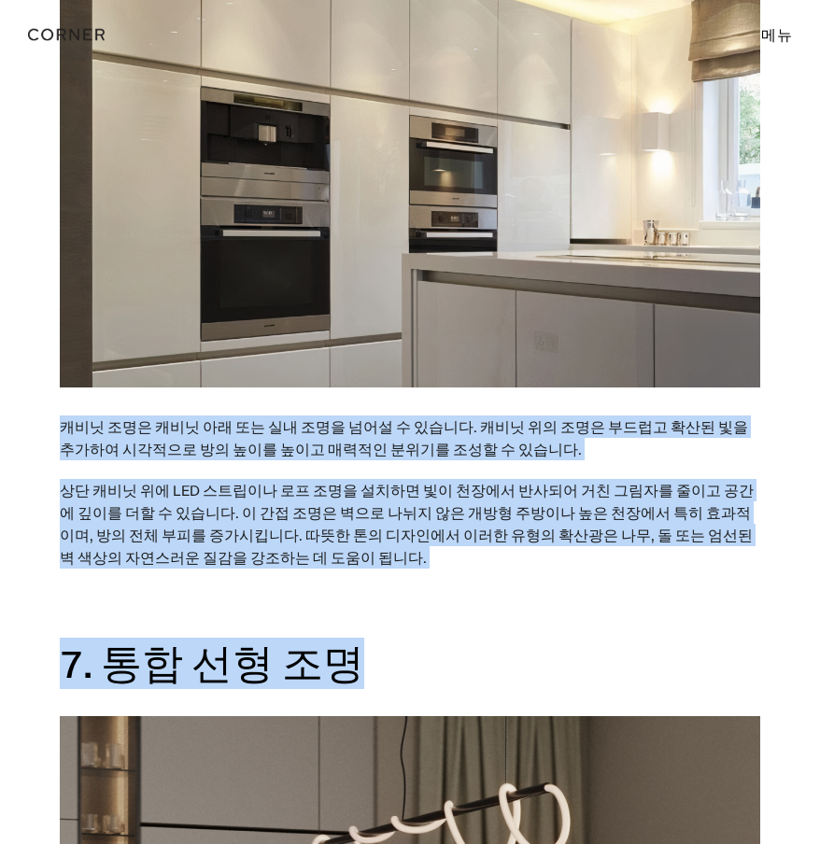
drag, startPoint x: 330, startPoint y: 550, endPoint x: 42, endPoint y: 324, distance: 366.4
click at [42, 324] on div "조명은 모든 디자인에 가장 일반적인 추가 기능입니다. 절대적으로 필요한 것입니다. 그러나 조명은 현대 주방 디자인에서 가장 강력한 도구 중 하…" at bounding box center [410, 256] width 820 height 9660
copy div "캐비닛 조명은 캐비닛 아래 또는 실내 조명을 넘어설 수 있습니다. 캐비닛 위의 조명은 부드럽고 확산된 빛을 추가하여 시각적으로 방의 높이를 높…"
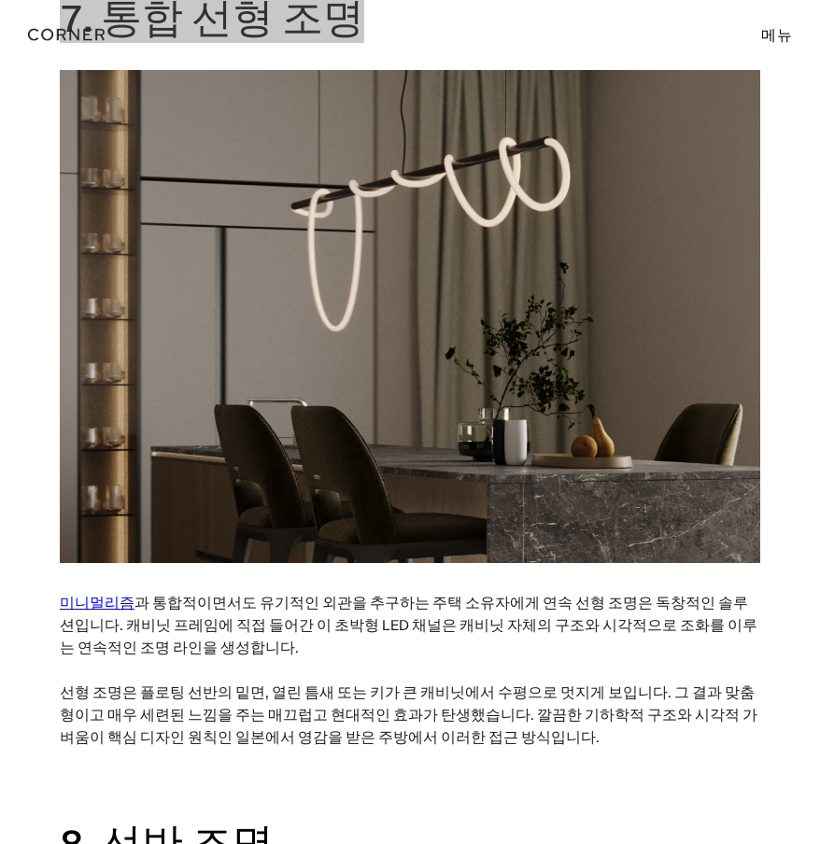
scroll to position [6254, 0]
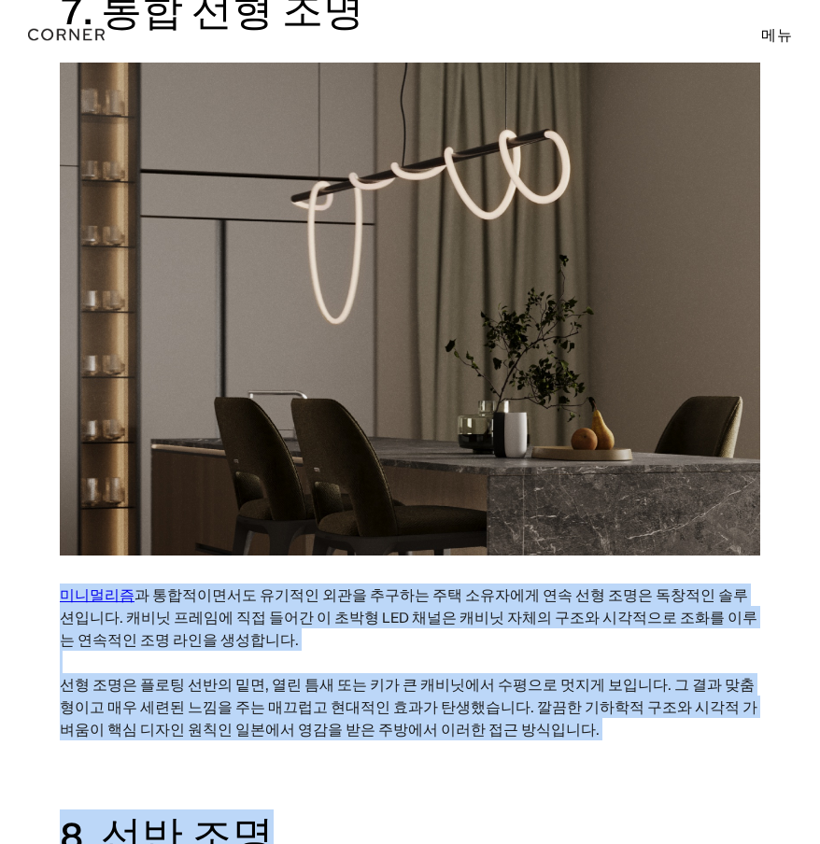
drag, startPoint x: 224, startPoint y: 680, endPoint x: 50, endPoint y: 490, distance: 257.0
copy div "미니멀리즘 과 통합적이면서도 유기적인 외관을 추구하는 주택 소유자에게 연속 선형 조명은 독창적인 솔루션입니다. 캐비닛 프레임에 직접 들어간 이…"
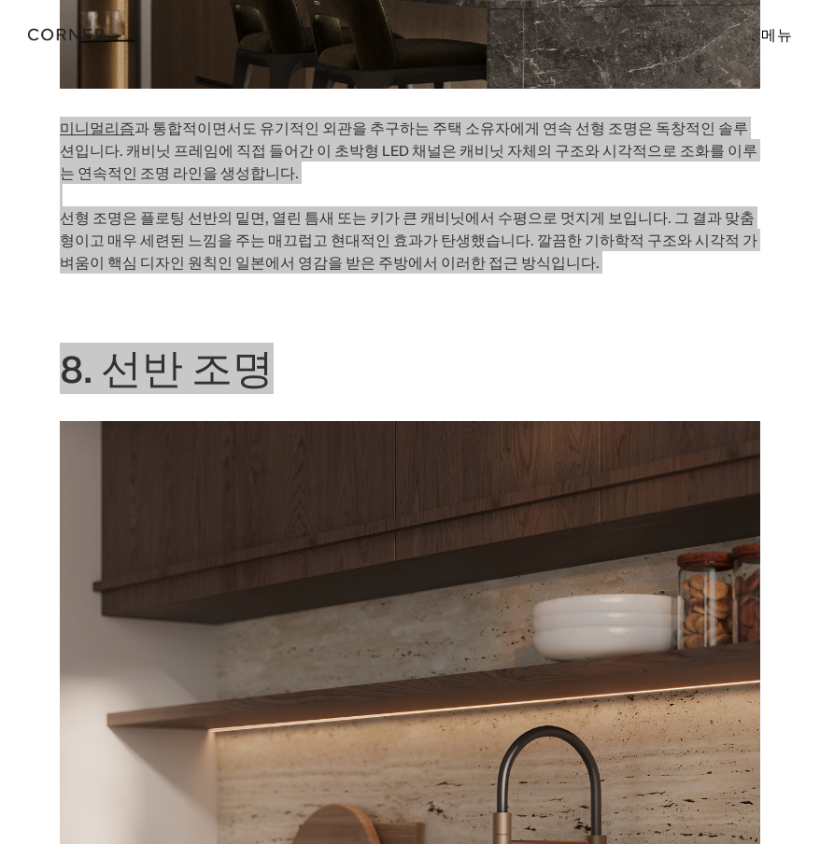
scroll to position [7188, 0]
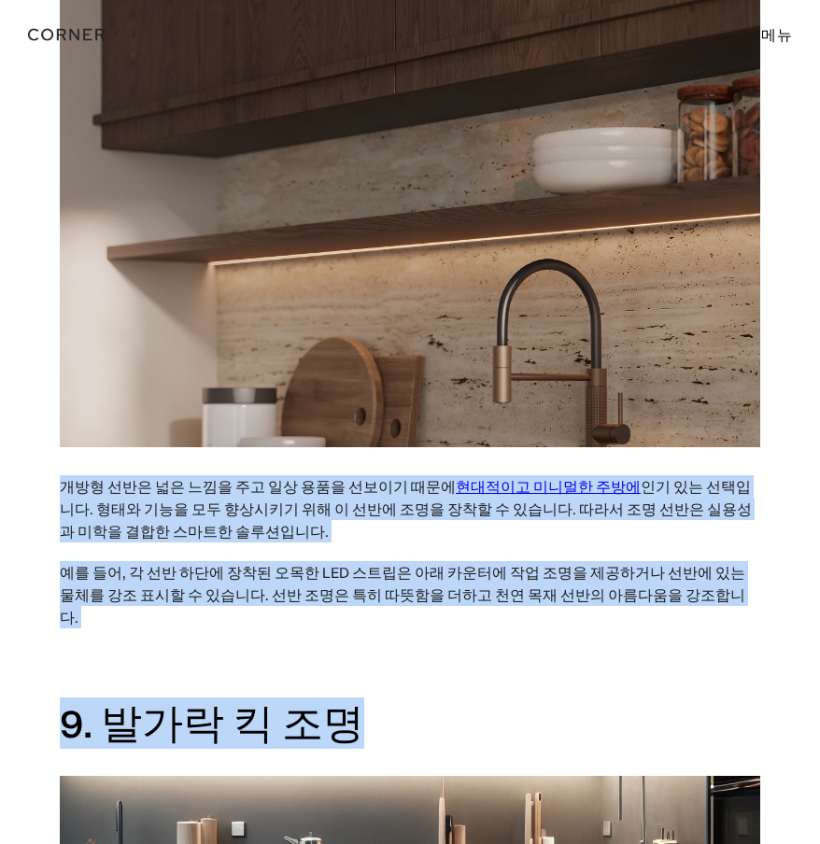
drag, startPoint x: 361, startPoint y: 583, endPoint x: 62, endPoint y: 374, distance: 365.4
copy div "개방형 선반은 넓은 느낌을 주고 일상 용품을 선보이기 때문에 현대적이고 미니멀한 주방에 인기 있는 선택입니다. 형태와 기능을 모두 향상시키기 …"
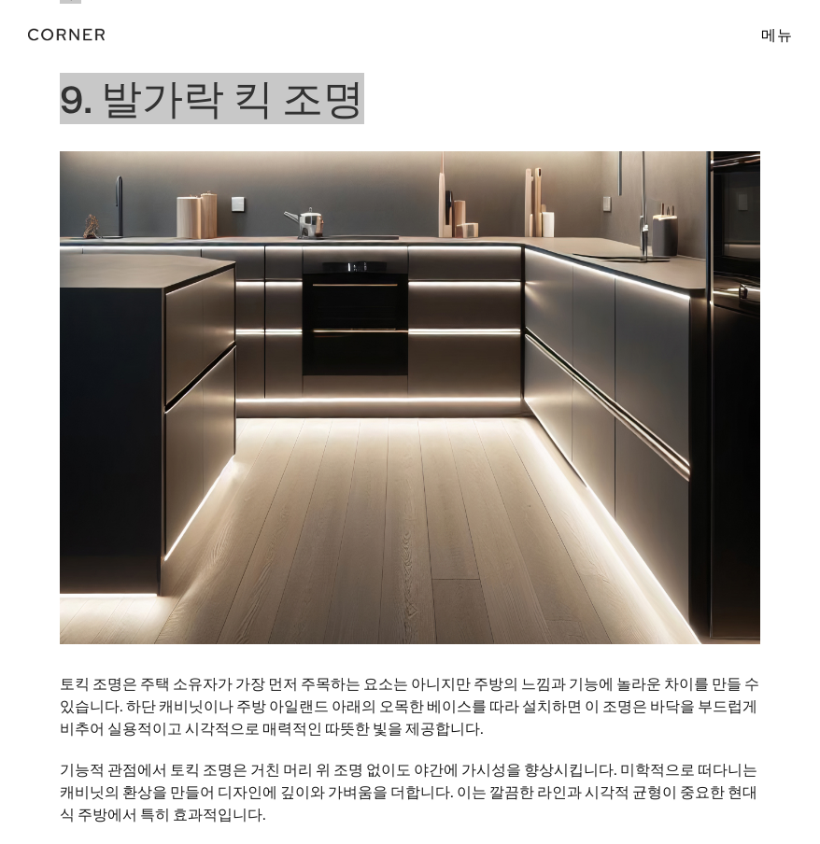
scroll to position [8028, 0]
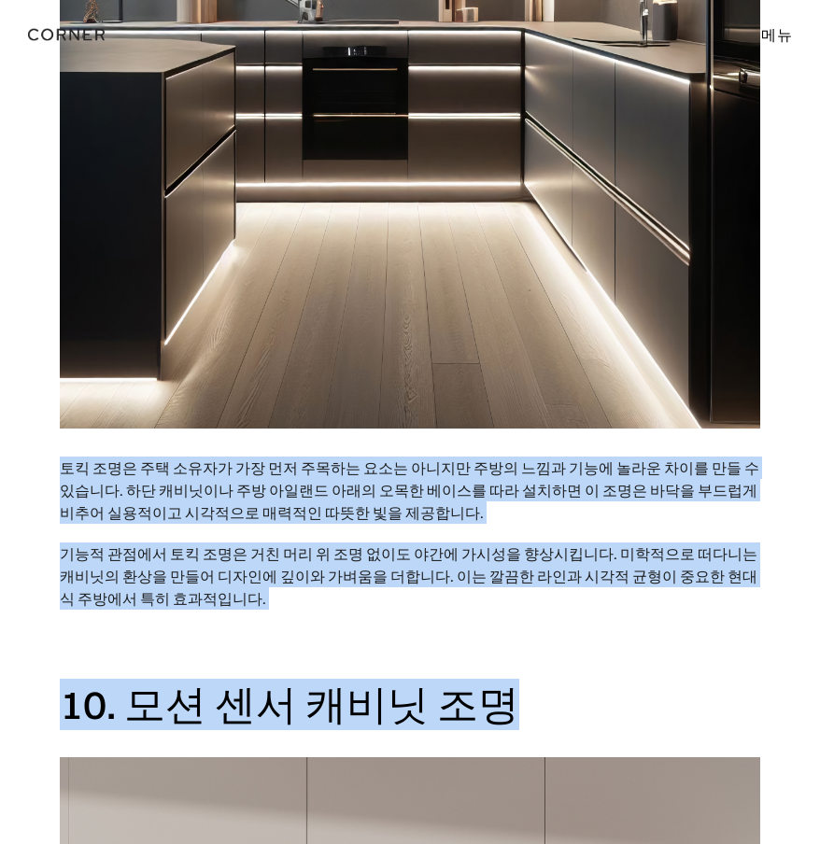
drag, startPoint x: 514, startPoint y: 582, endPoint x: 53, endPoint y: 344, distance: 518.9
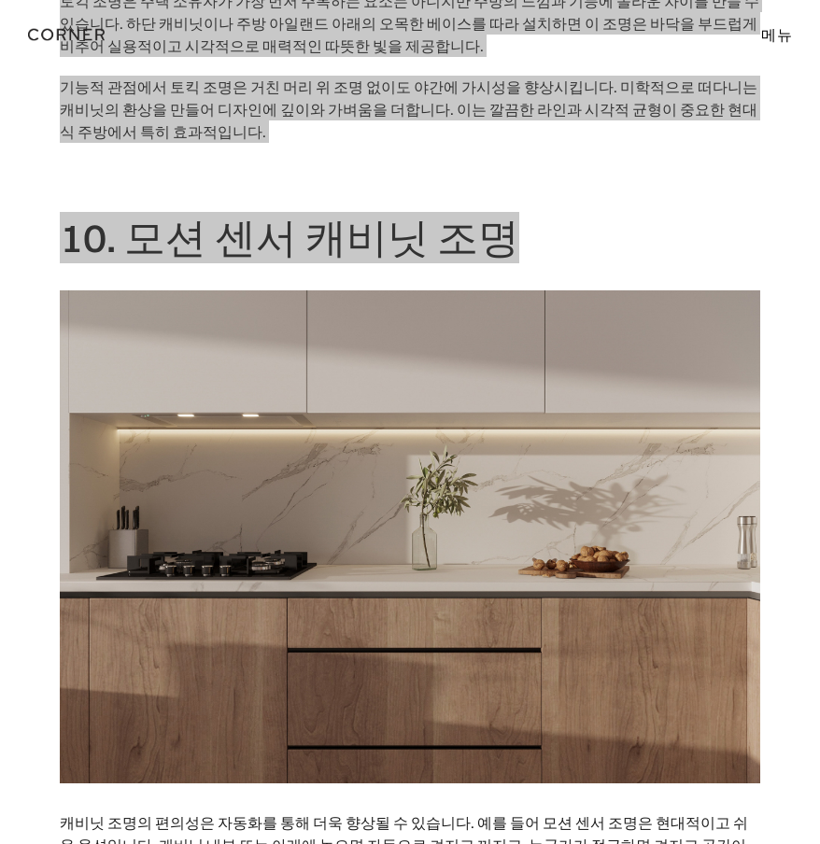
scroll to position [8961, 0]
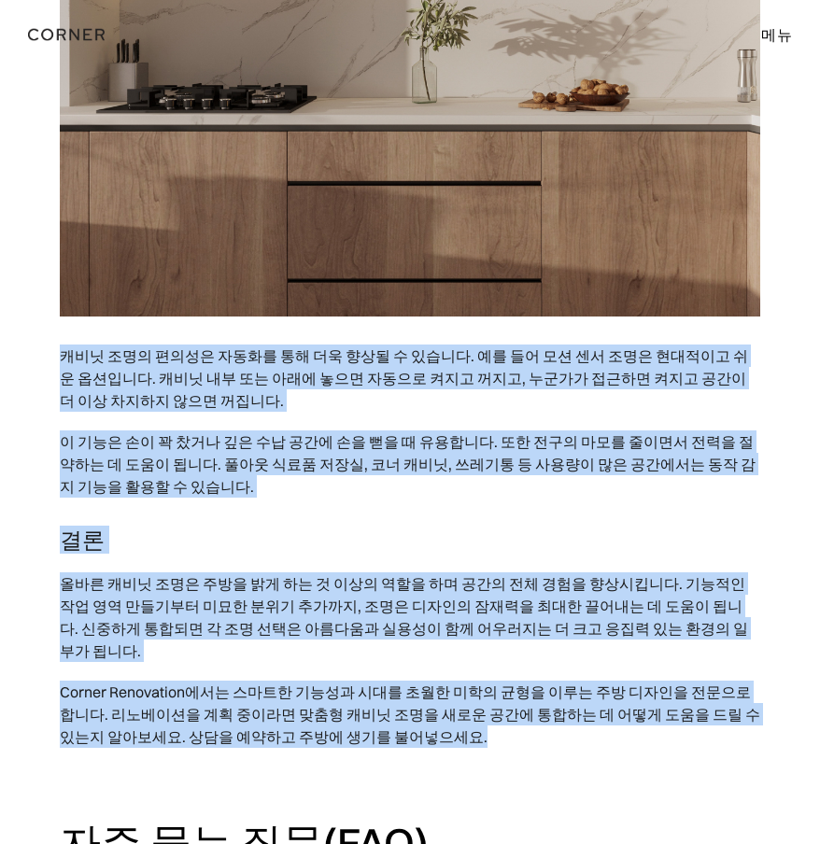
drag, startPoint x: 436, startPoint y: 605, endPoint x: 47, endPoint y: 235, distance: 536.8
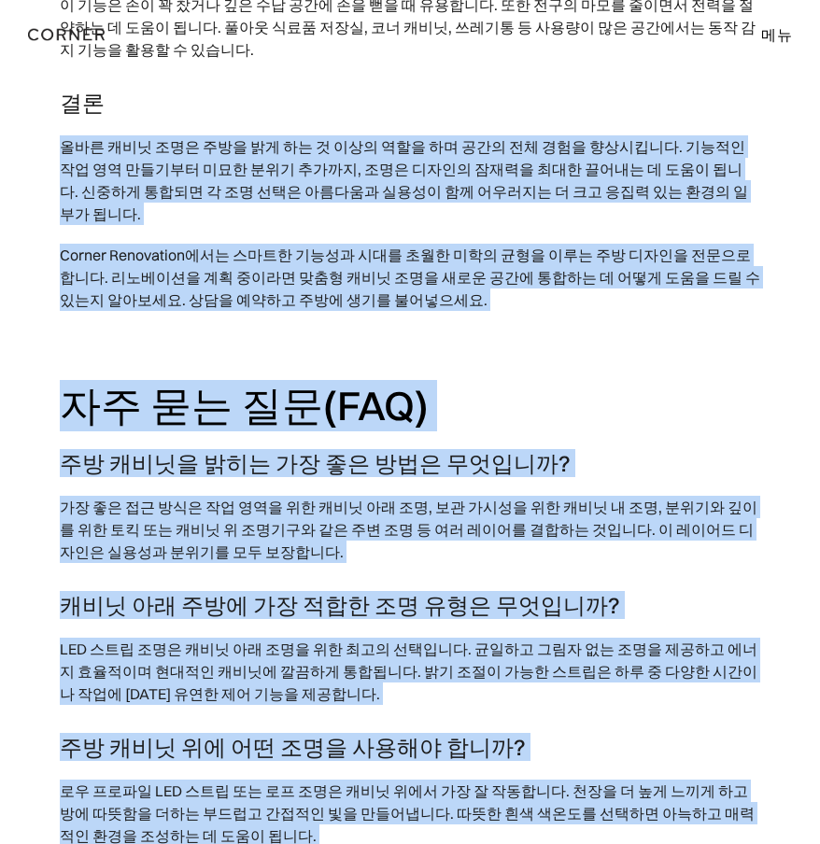
scroll to position [9358, 0]
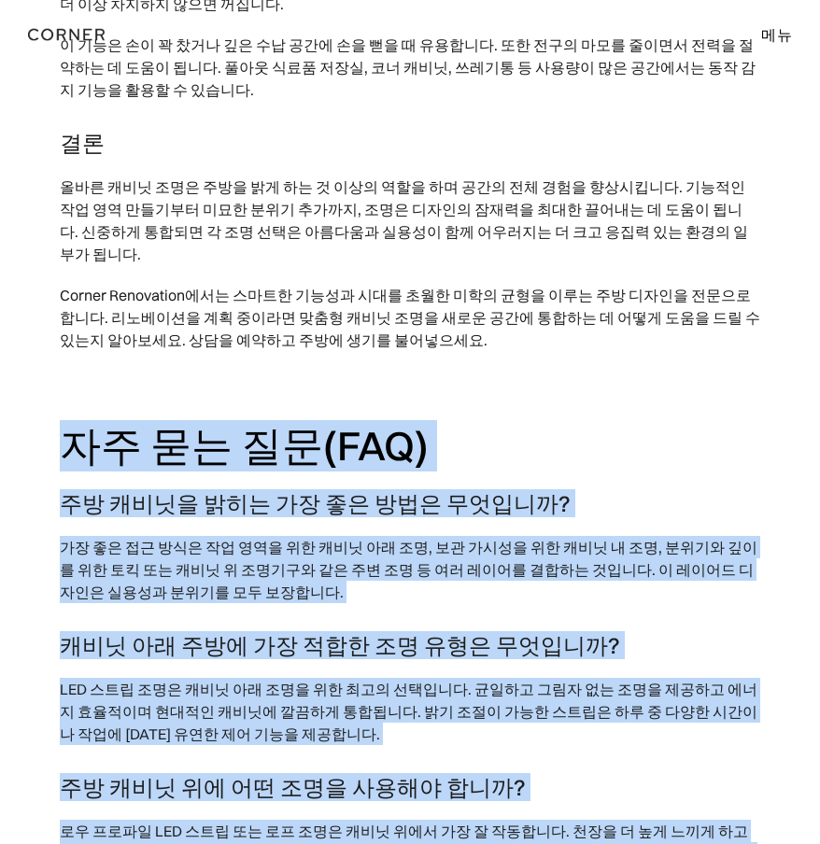
drag, startPoint x: 127, startPoint y: 710, endPoint x: -10, endPoint y: 315, distance: 418.9
drag, startPoint x: 624, startPoint y: 434, endPoint x: 616, endPoint y: 447, distance: 15.5
click at [624, 526] on p "가장 좋은 접근 방식은 작업 영역을 위한 캐비닛 아래 조명, 보관 가시성을 위한 캐비닛 내 조명, 분위기와 깊이를 위한 토킥 또는 캐비닛 위 …" at bounding box center [410, 569] width 700 height 86
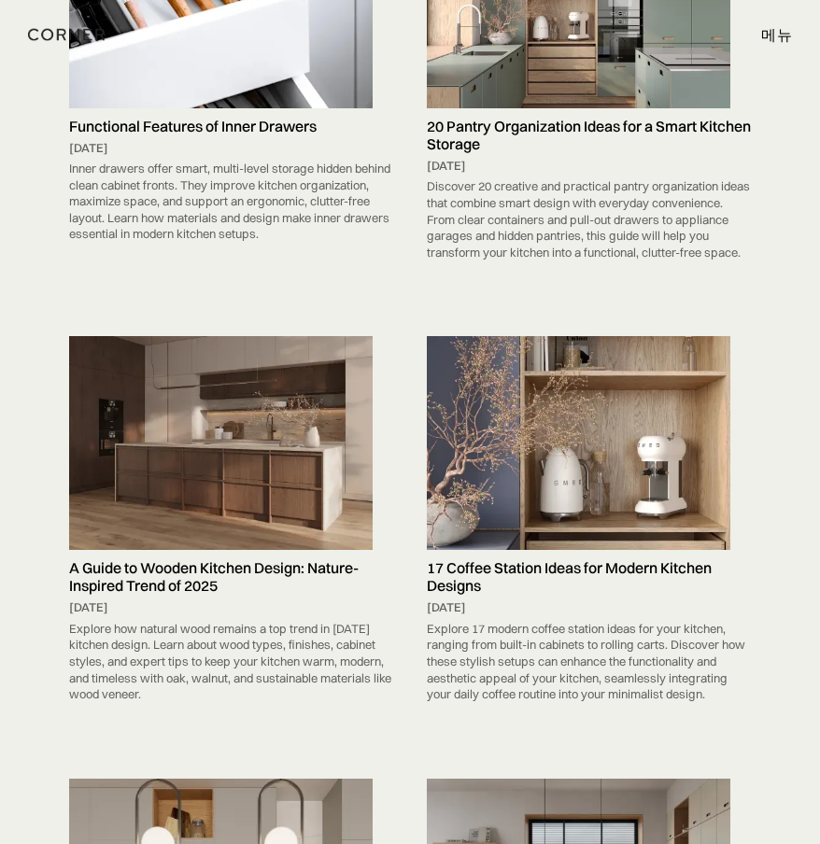
scroll to position [5245, 0]
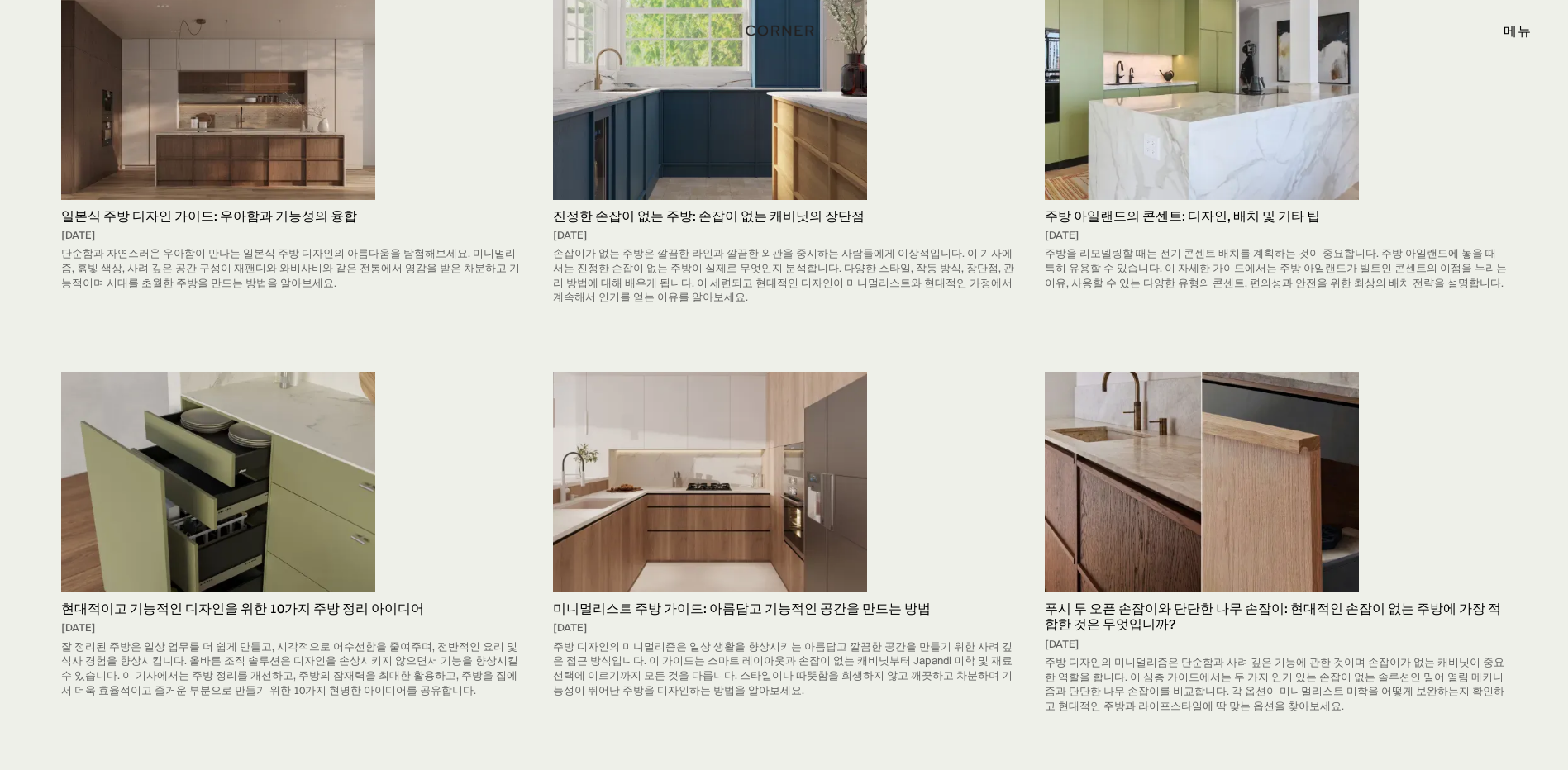
scroll to position [6475, 0]
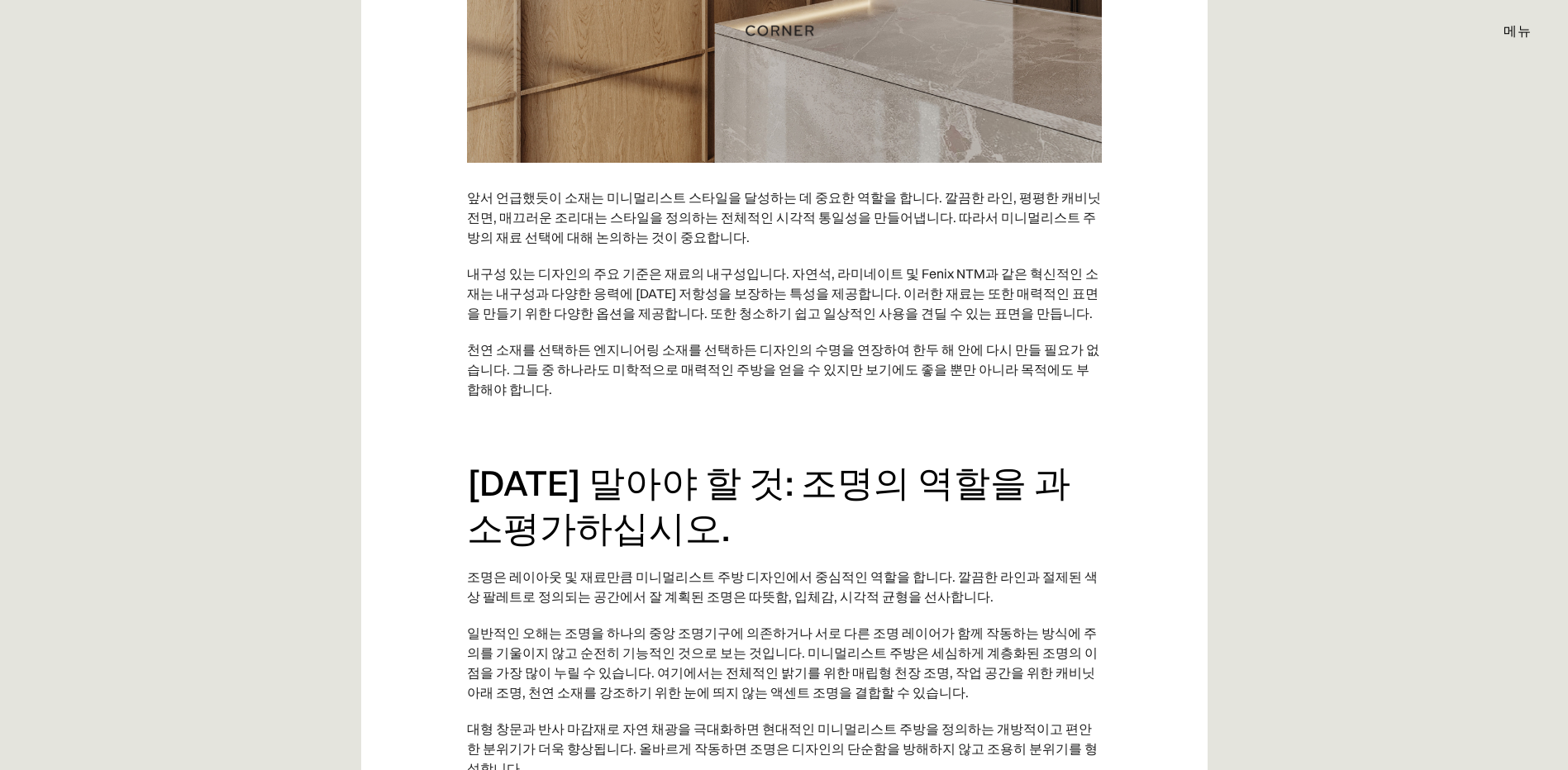
scroll to position [5618, 0]
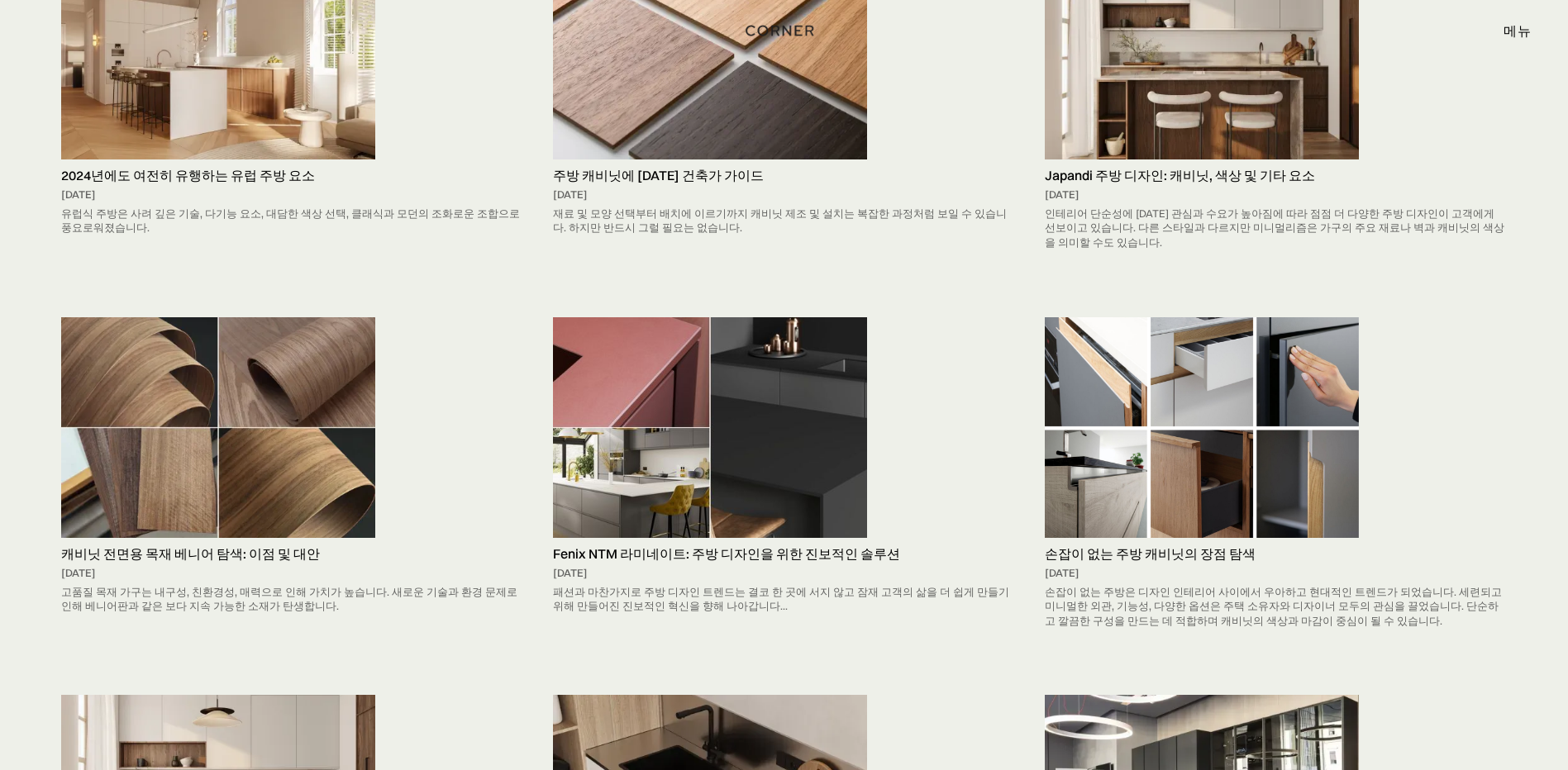
scroll to position [5948, 0]
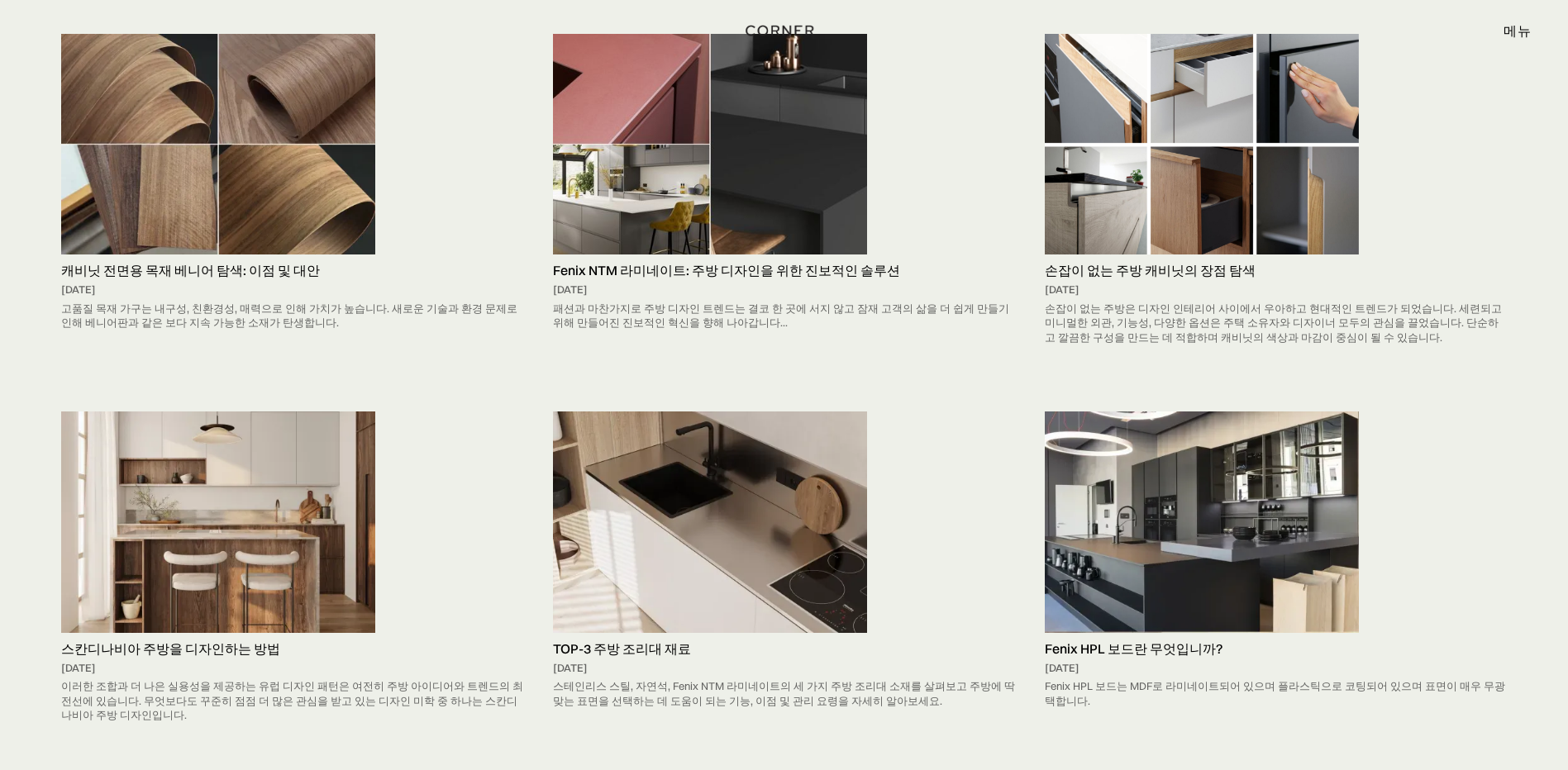
click at [771, 488] on img at bounding box center [709, 522] width 314 height 221
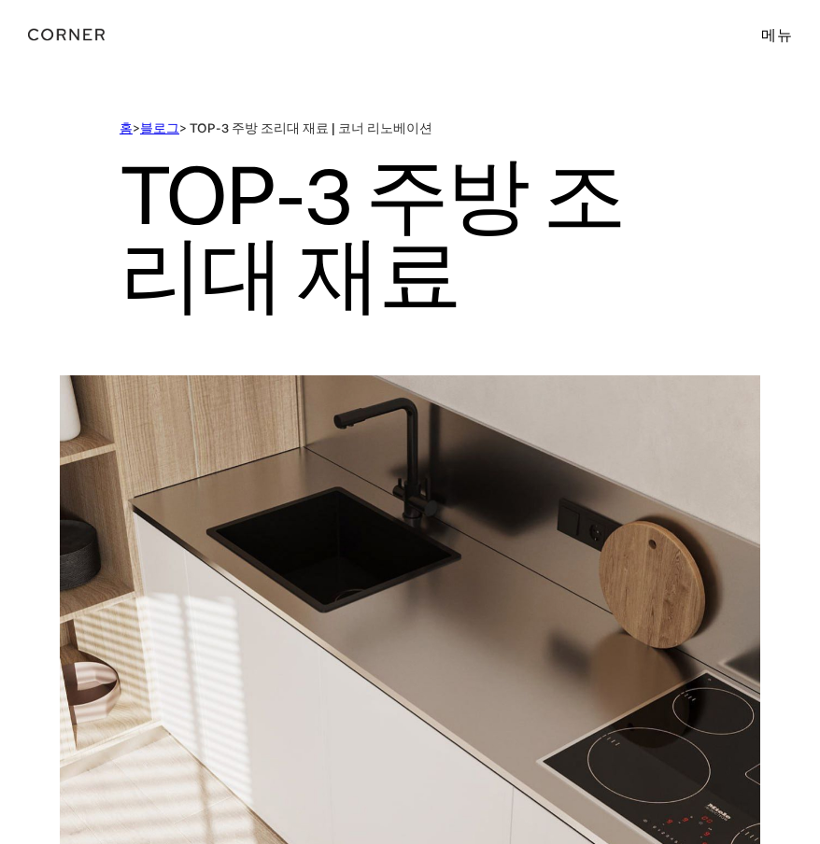
click at [618, 101] on div at bounding box center [410, 59] width 820 height 119
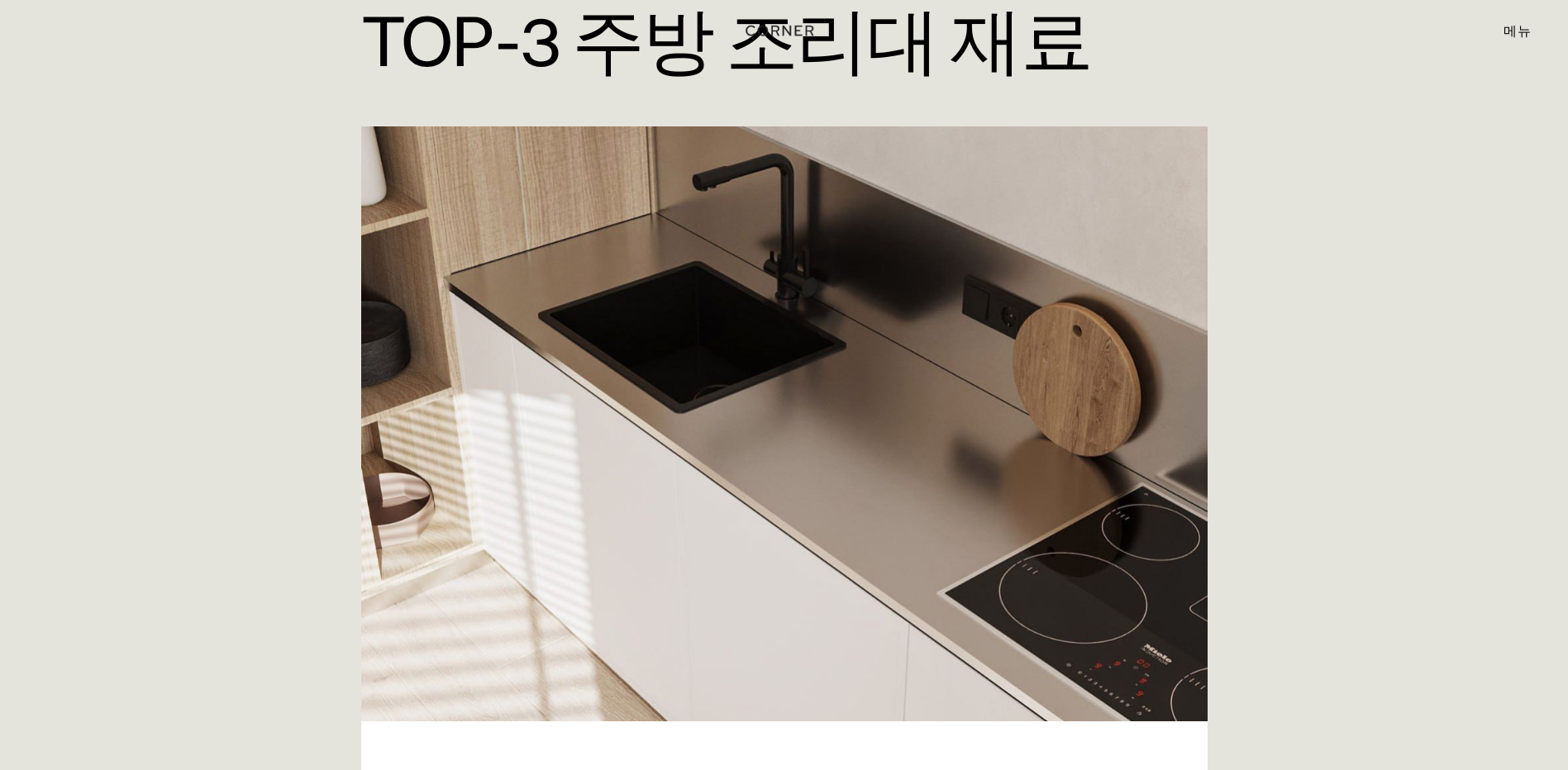
scroll to position [166, 0]
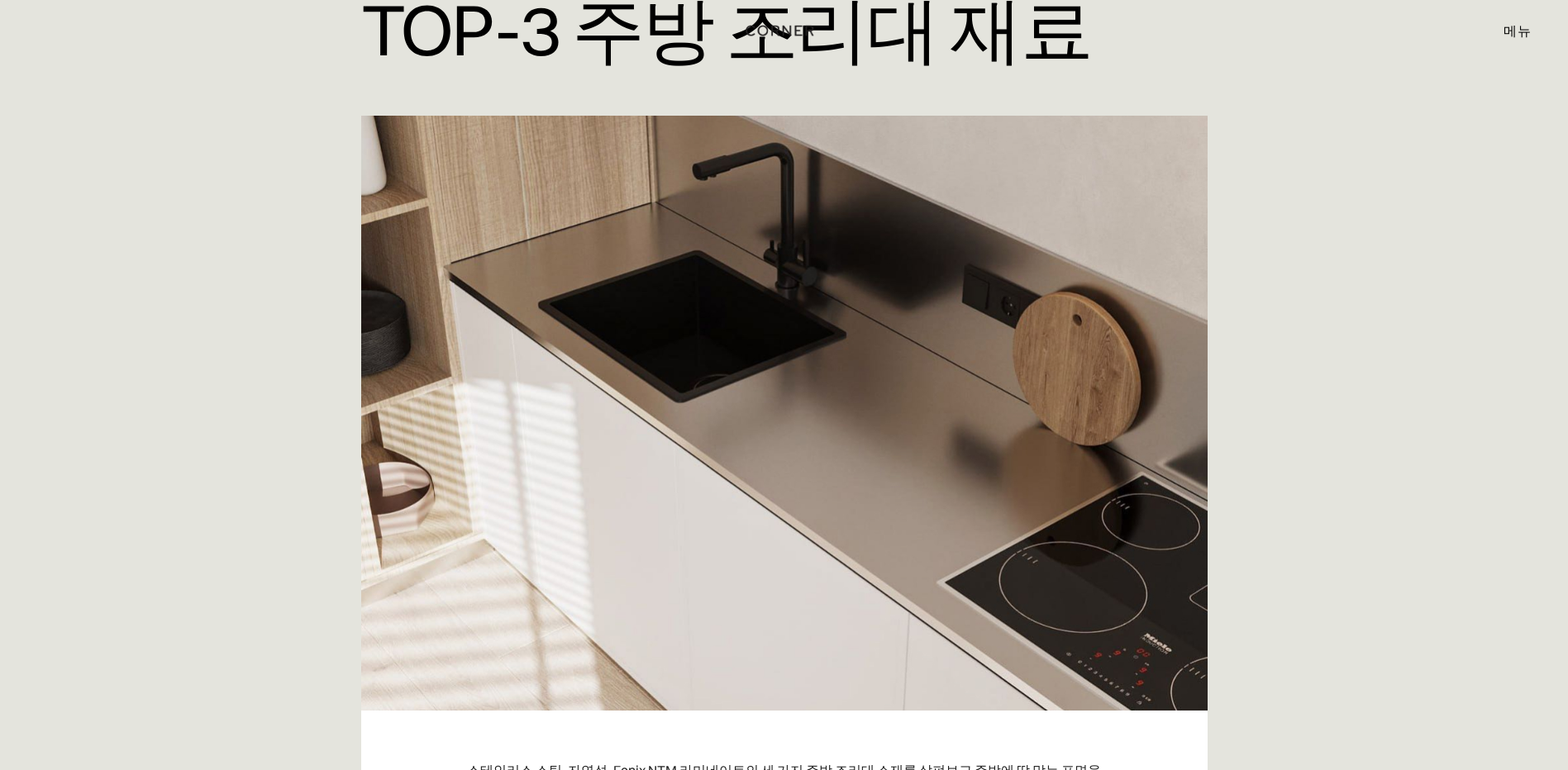
click at [1520, 602] on div "홈 > 블로그 > TOP-3 주방 조리대 재료 | 코너 리노베이션 TOP-3 주방 조리대 재료" at bounding box center [784, 272] width 1568 height 875
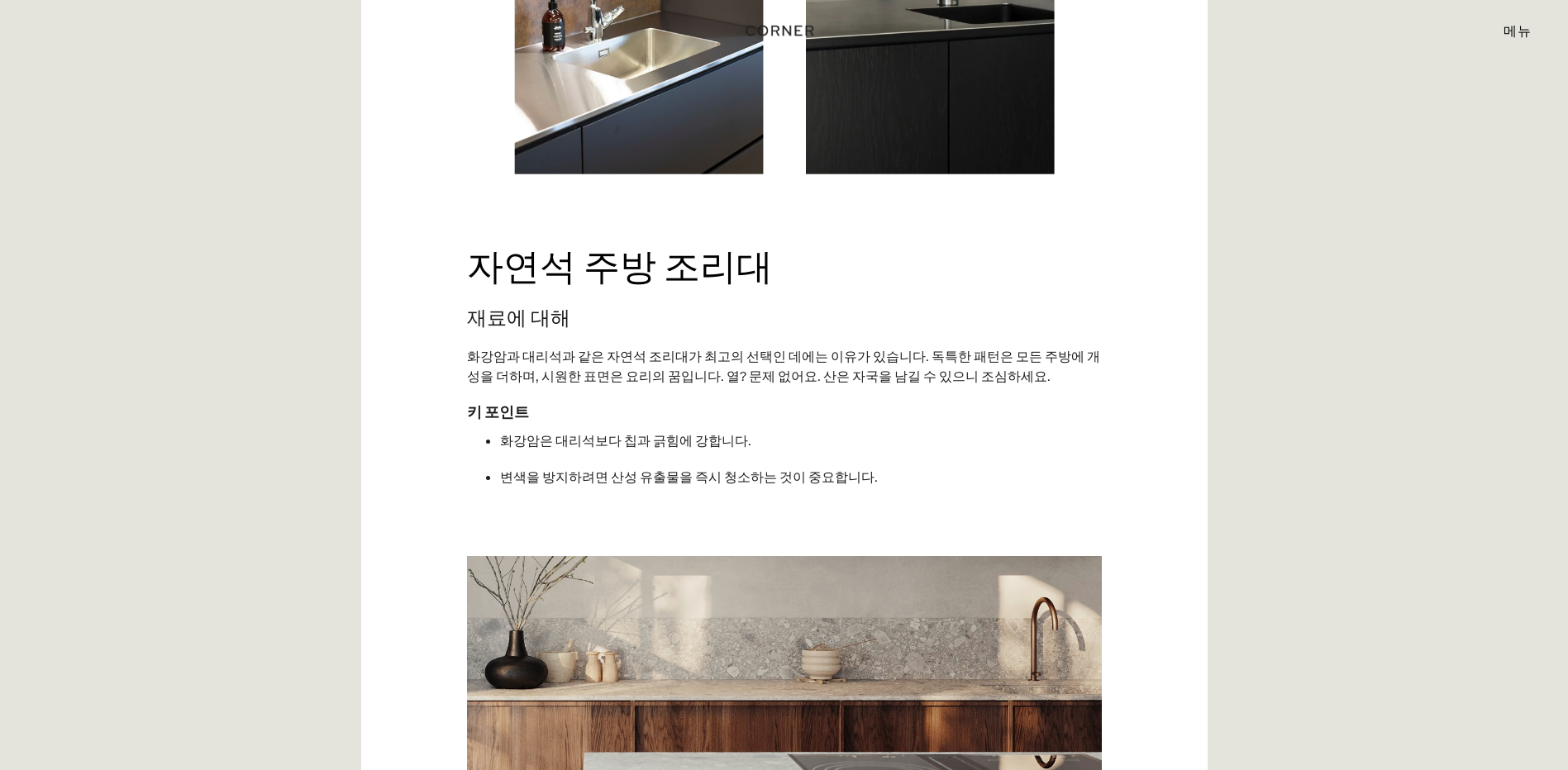
scroll to position [2644, 0]
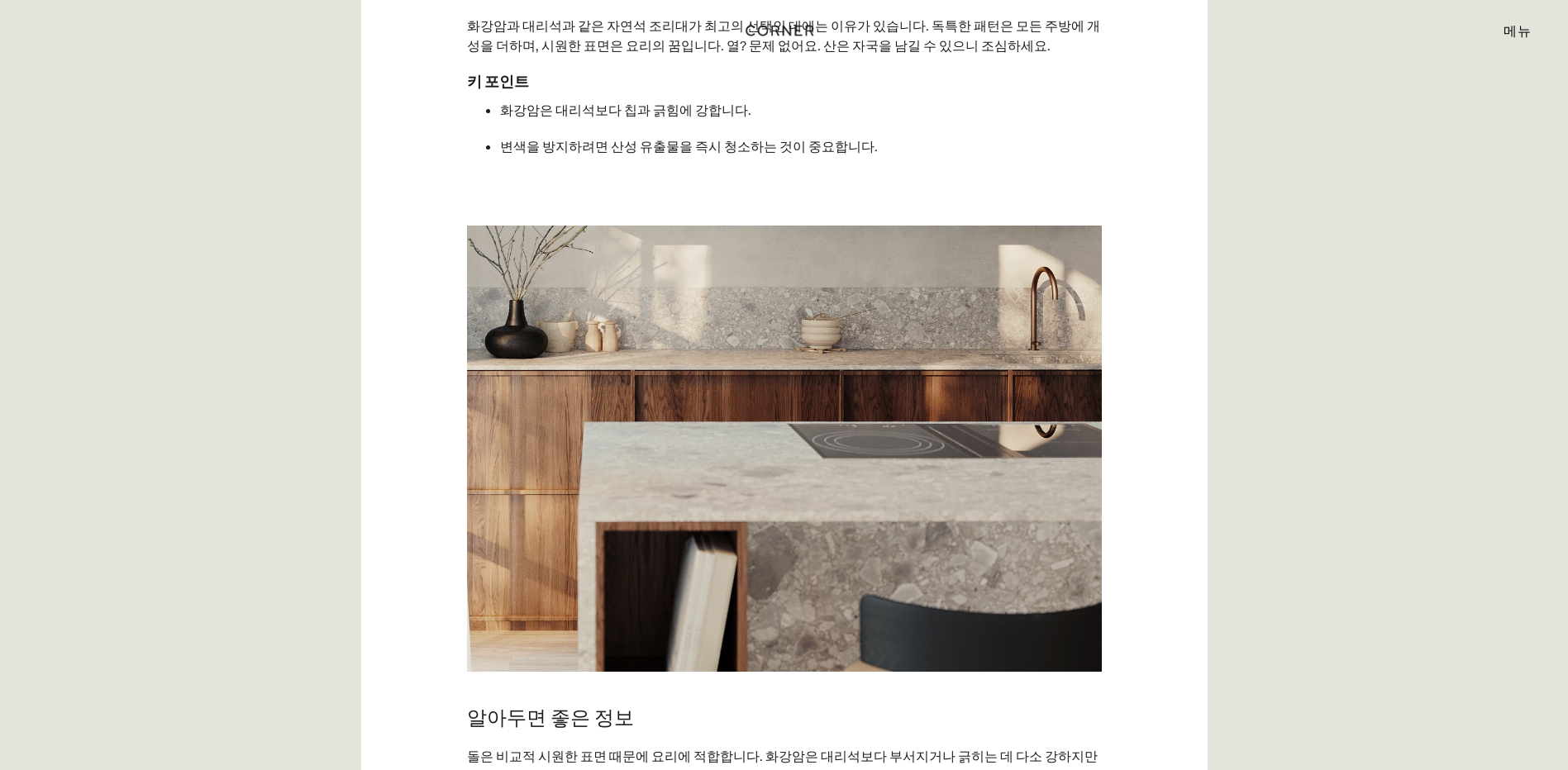
drag, startPoint x: 1025, startPoint y: 610, endPoint x: 1116, endPoint y: 721, distance: 143.5
drag, startPoint x: 1409, startPoint y: 662, endPoint x: 1390, endPoint y: 651, distance: 22.0
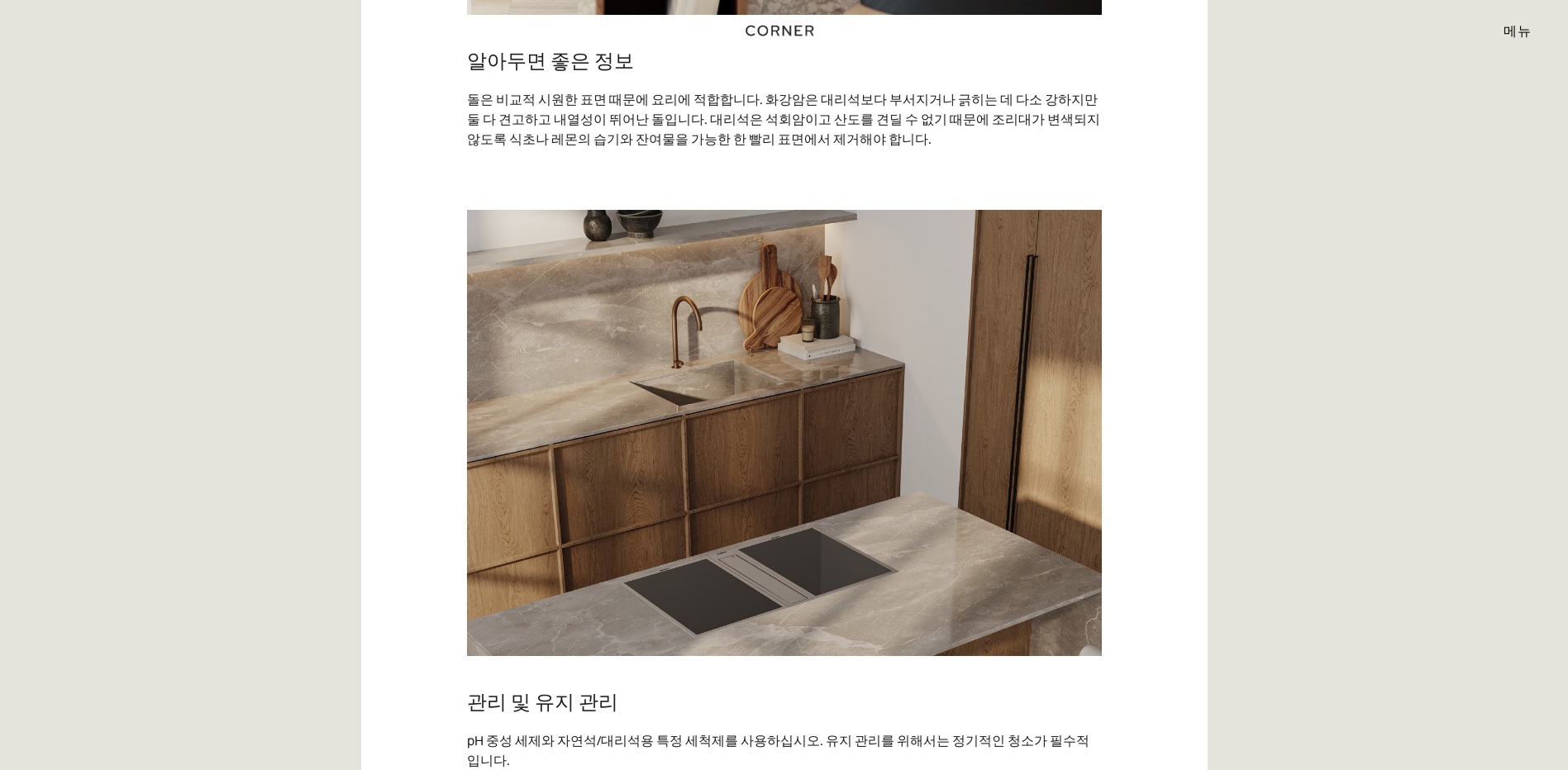
scroll to position [3387, 0]
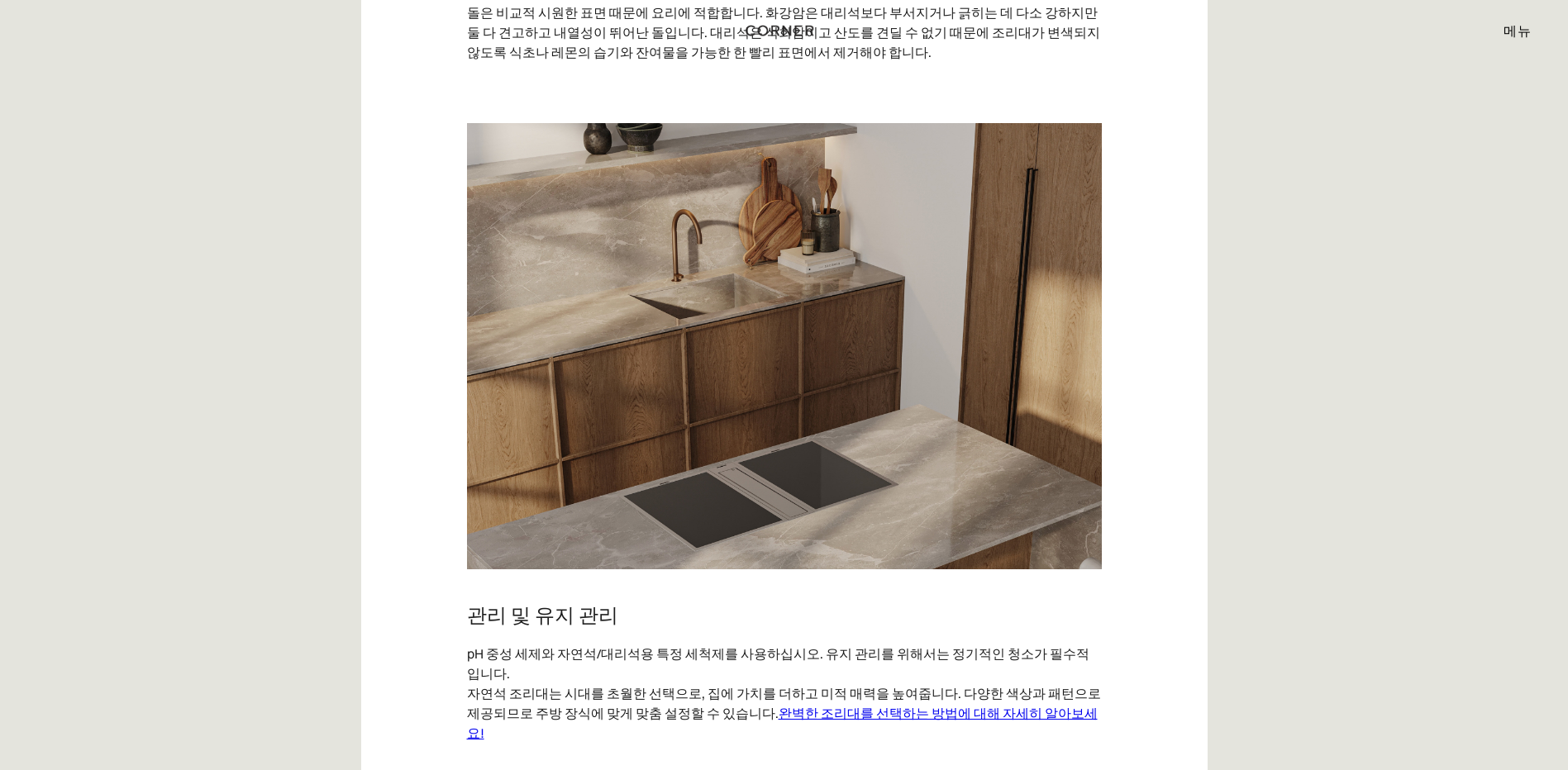
click at [1281, 660] on div "스테인리스 스틸, 자연석, Fenix NTM 라미네이트의 세 가지 주방 조리대 소재를 살펴보고 주방에 딱 맞는 표면을 선택하는 데 도움이 되는…" at bounding box center [784, 602] width 1568 height 6227
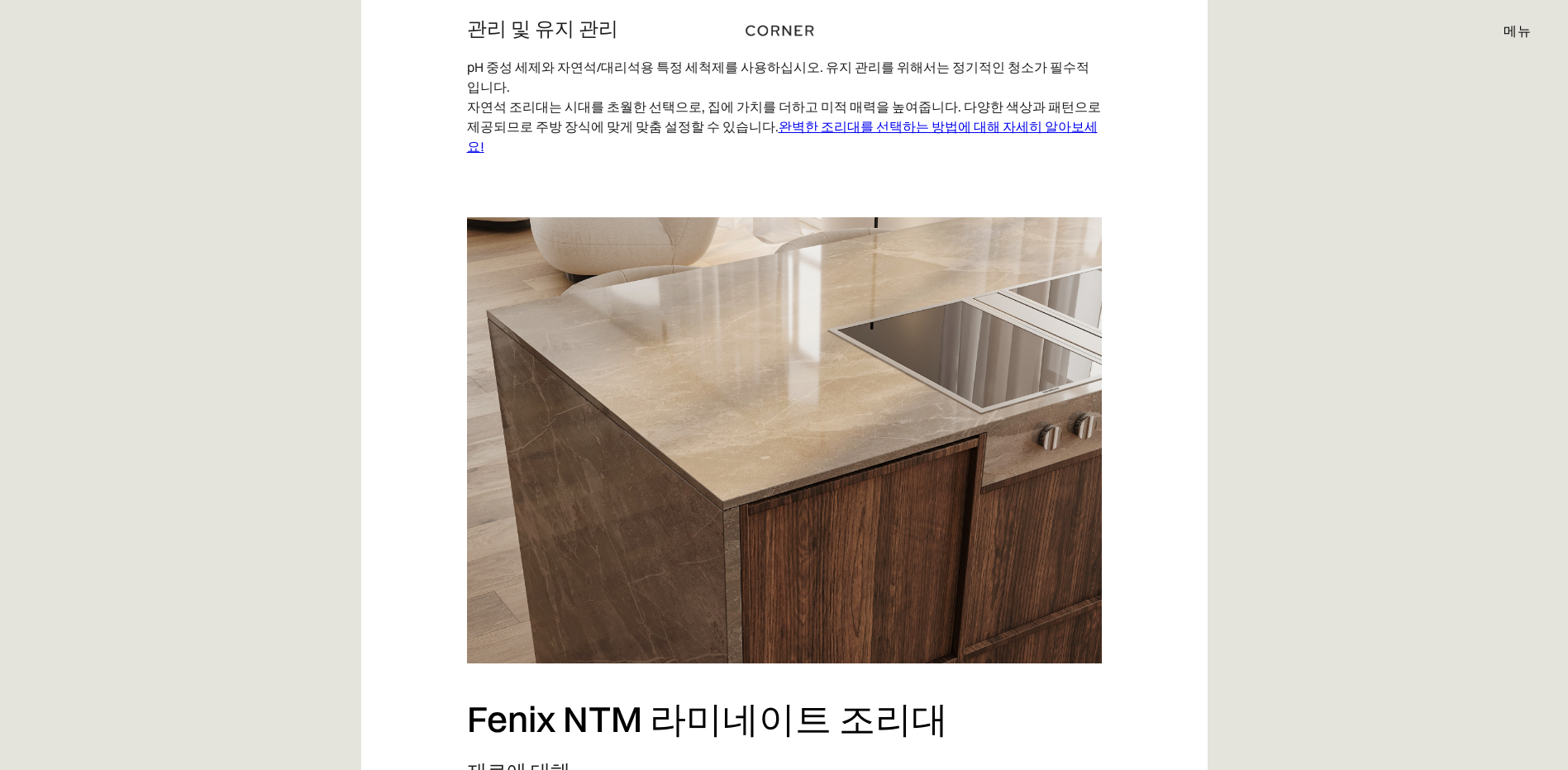
scroll to position [3966, 0]
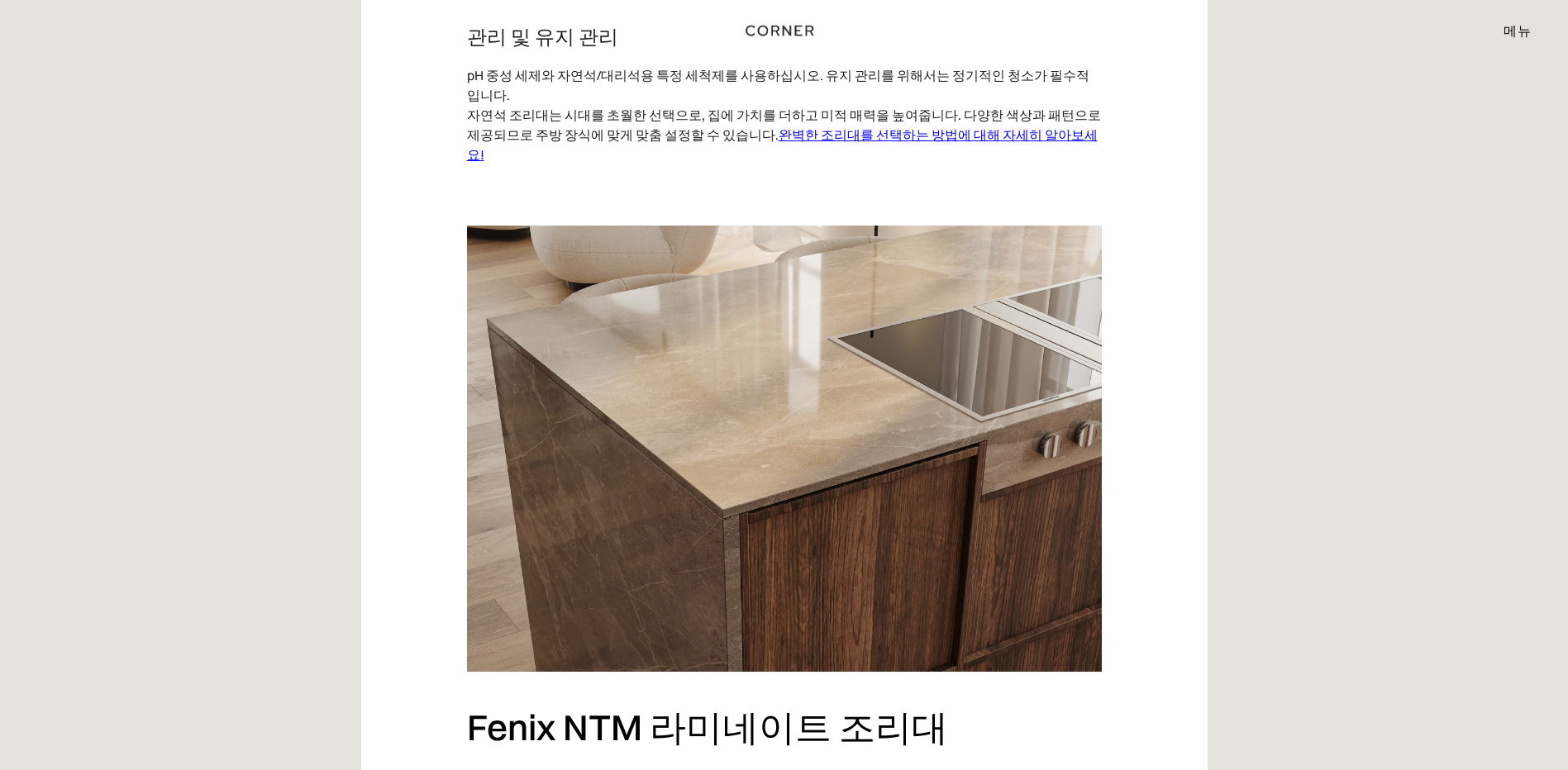
click at [1103, 714] on div "스테인리스 스틸, 자연석, Fenix NTM 라미네이트의 세 가지 주방 조리대 소재를 살펴보고 주방에 딱 맞는 표면을 선택하는 데 도움이 되는…" at bounding box center [784, 4] width 846 height 6187
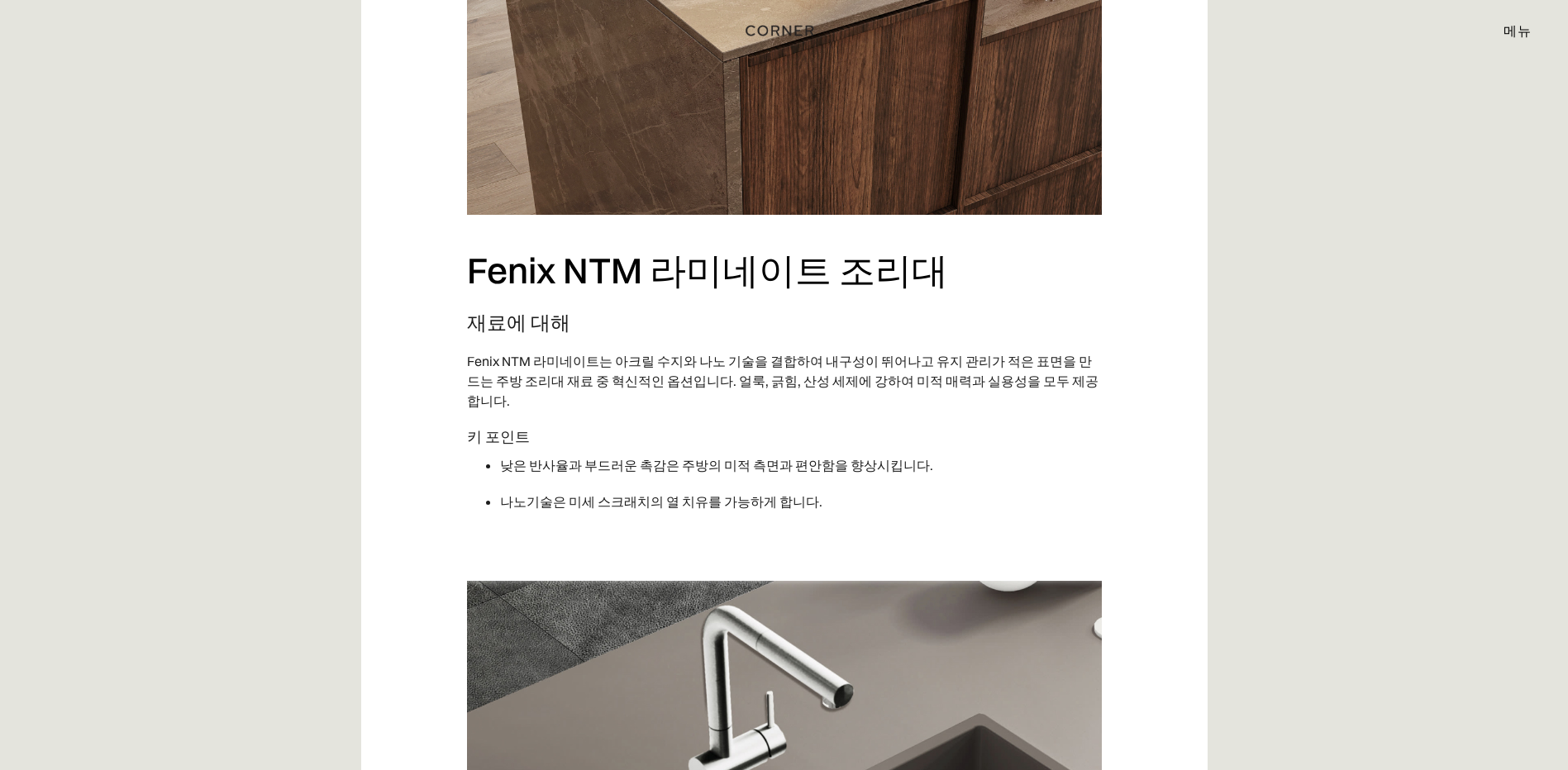
scroll to position [4709, 0]
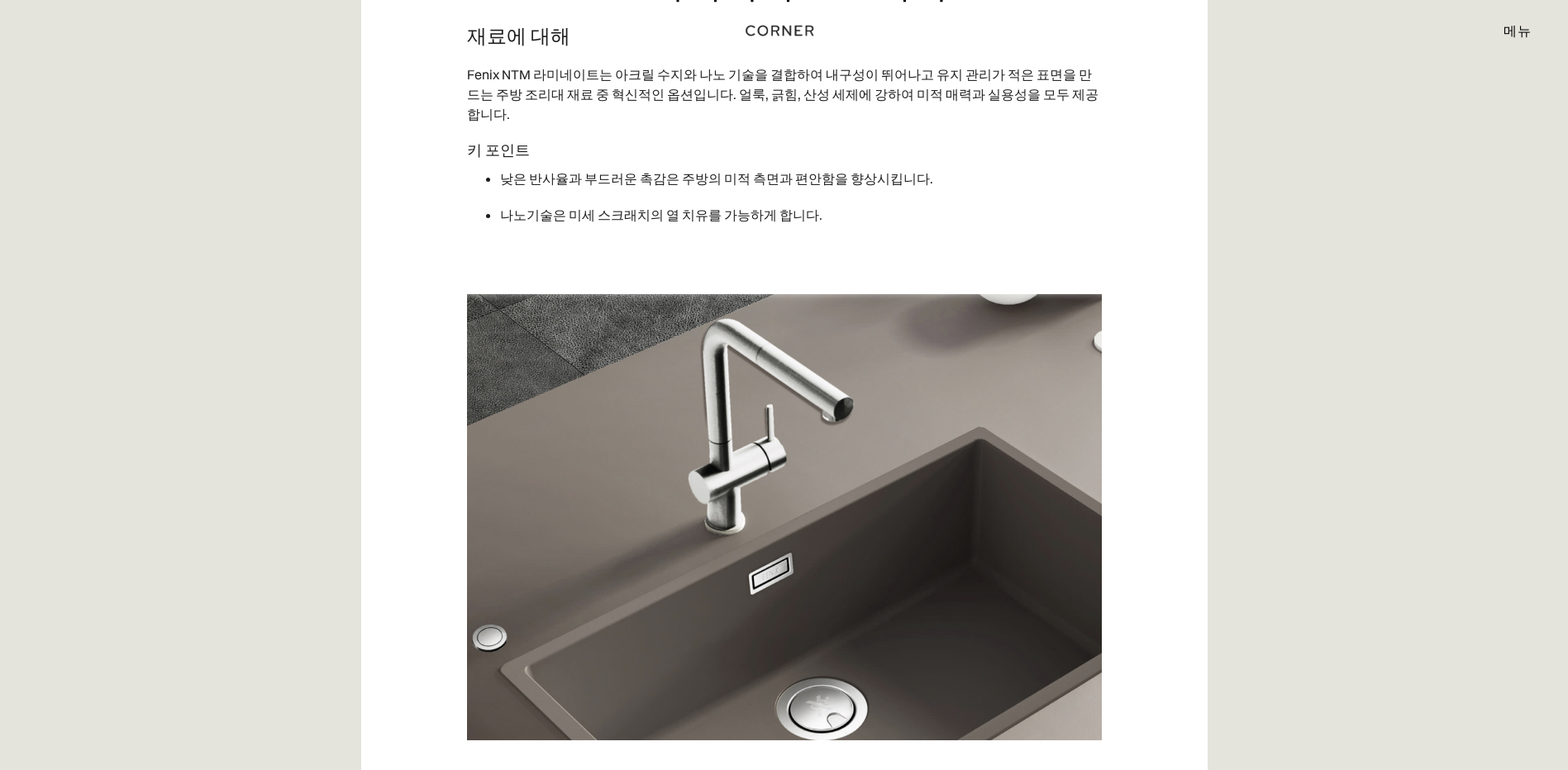
drag, startPoint x: 1403, startPoint y: 605, endPoint x: 1347, endPoint y: 551, distance: 77.8
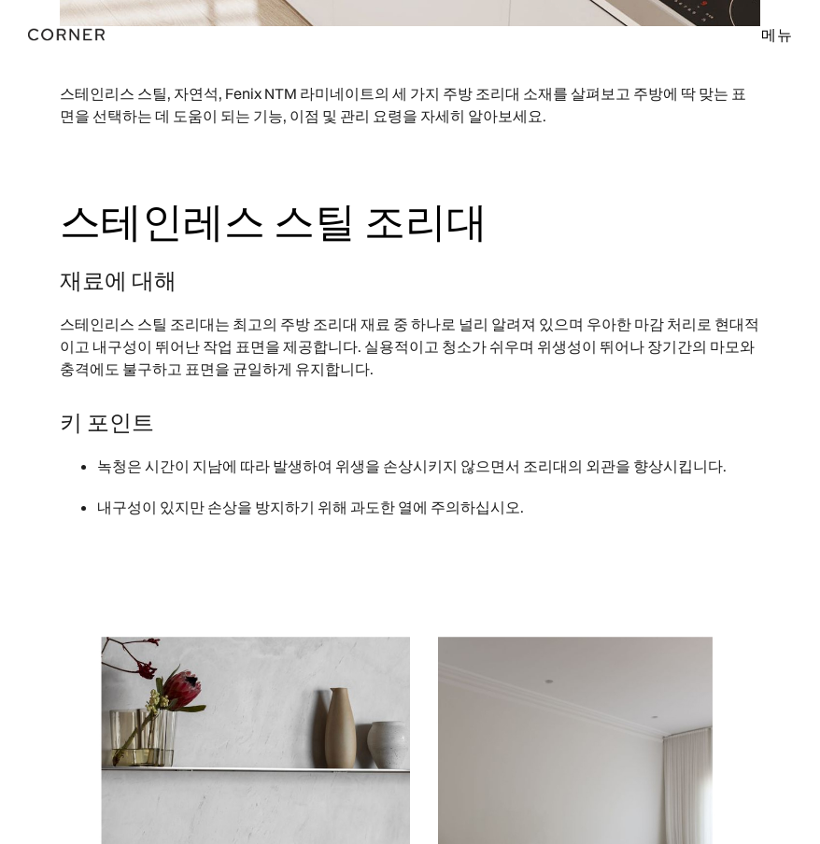
scroll to position [0, 0]
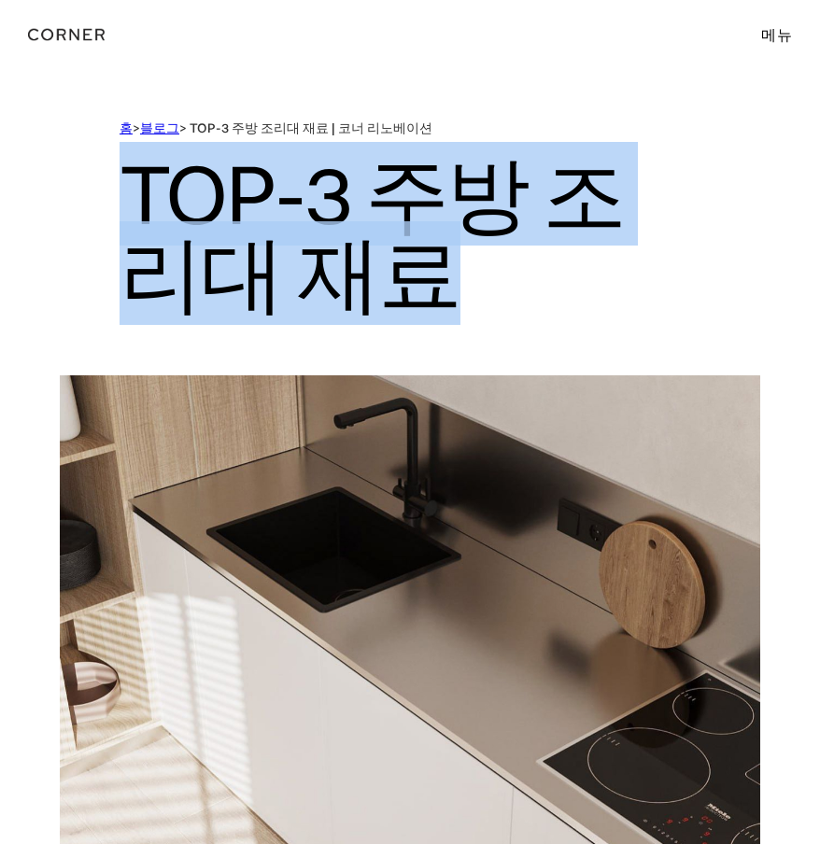
drag, startPoint x: 451, startPoint y: 294, endPoint x: 122, endPoint y: 175, distance: 349.3
click at [122, 175] on h1 "TOP-3 주방 조리대 재료" at bounding box center [409, 233] width 581 height 193
copy h1 "TOP-3 주방 조리대 재료"
click at [696, 217] on h1 "TOP-3 주방 조리대 재료" at bounding box center [409, 233] width 581 height 193
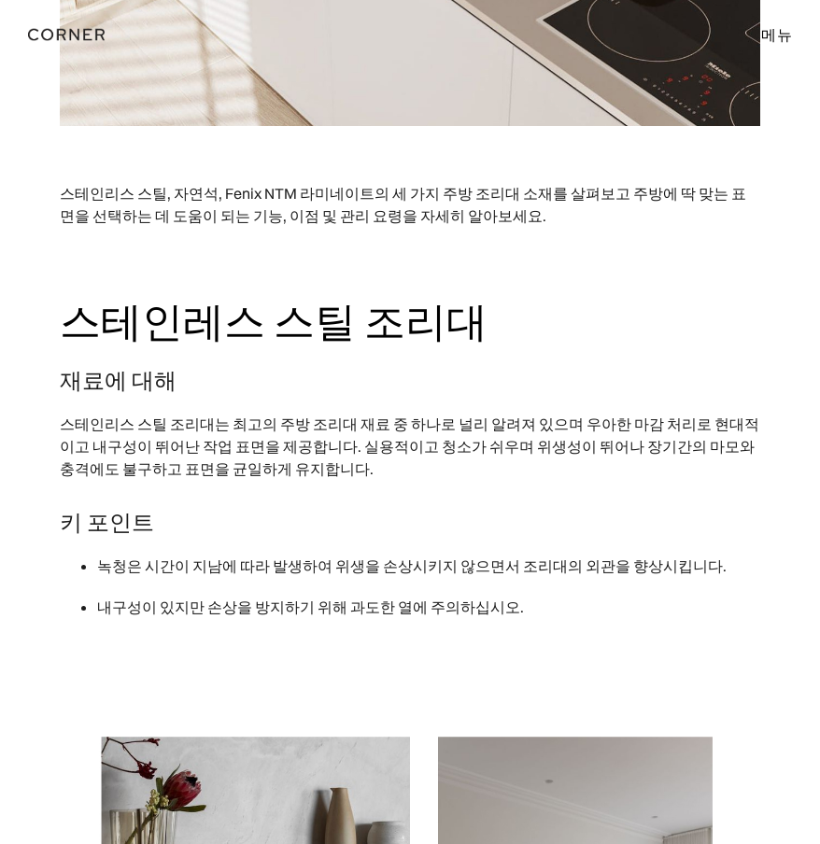
scroll to position [747, 0]
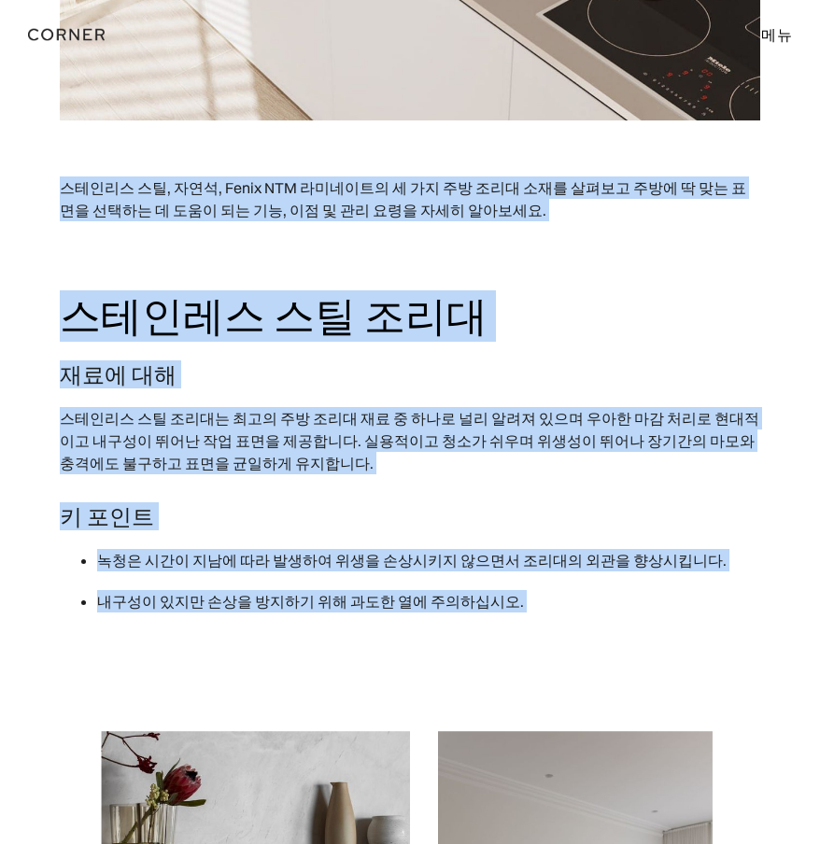
drag, startPoint x: 543, startPoint y: 632, endPoint x: -3, endPoint y: 170, distance: 715.3
copy div "스테인리스 스틸, 자연석, Fenix NTM 라미네이트의 세 가지 주방 조리대 소재를 살펴보고 주방에 딱 맞는 표면을 선택하는 데 도움이 되는…"
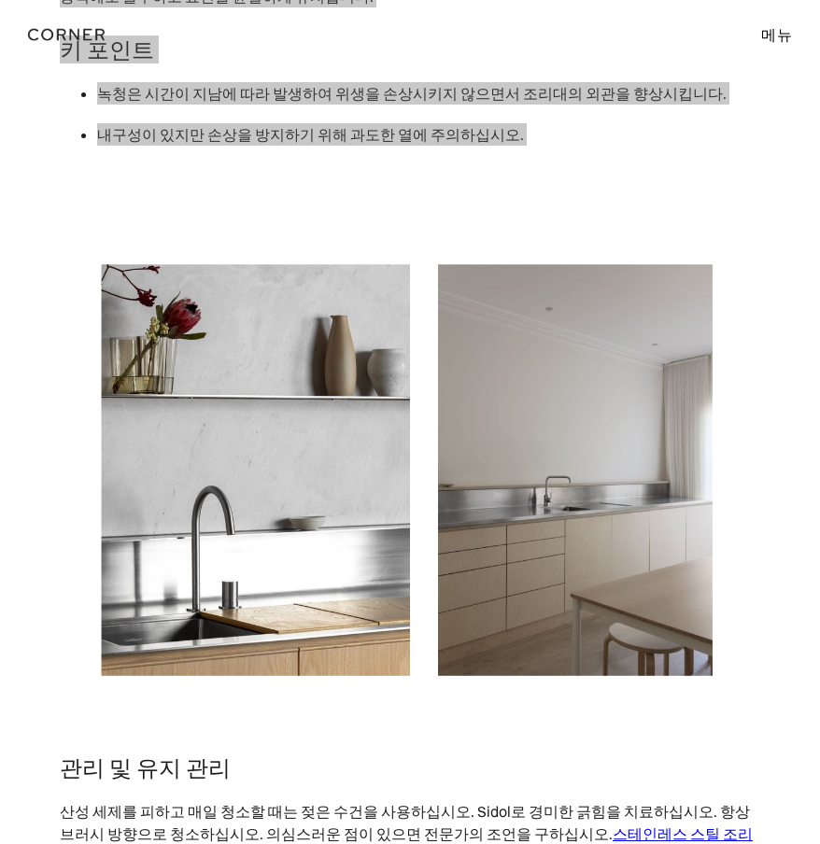
scroll to position [1494, 0]
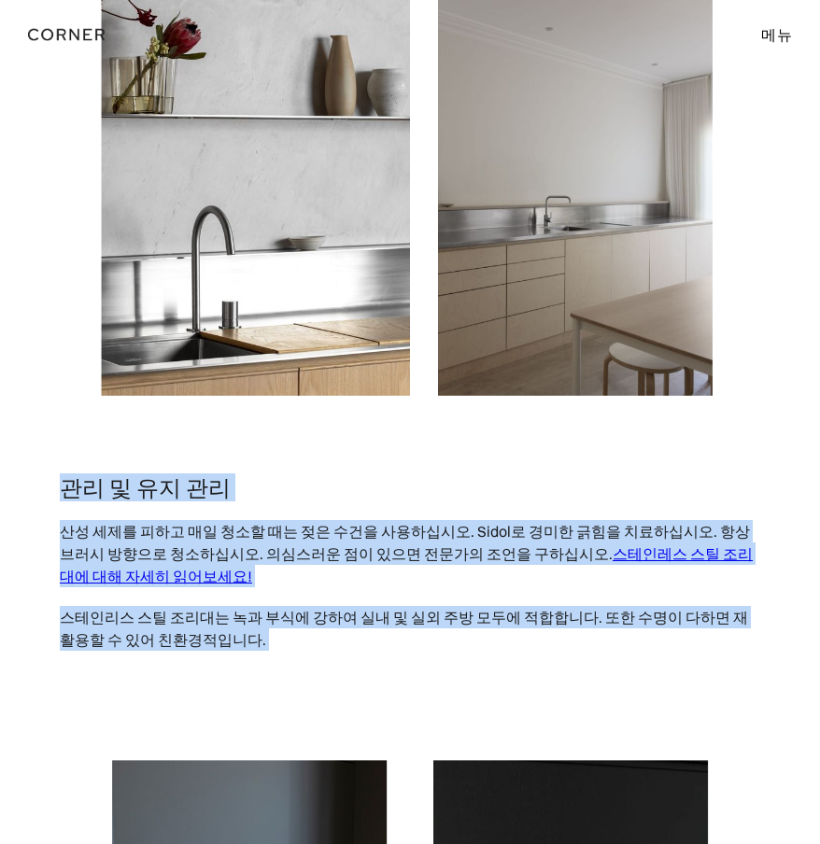
drag, startPoint x: 428, startPoint y: 670, endPoint x: 27, endPoint y: 492, distance: 439.2
copy div "관리 및 유지 관리 산성 세제를 피하고 매일 청소할 때는 젖은 수건을 사용하십시오. Sidol로 경미한 긁힘을 치료하십시오. 항상 브러시 방향…"
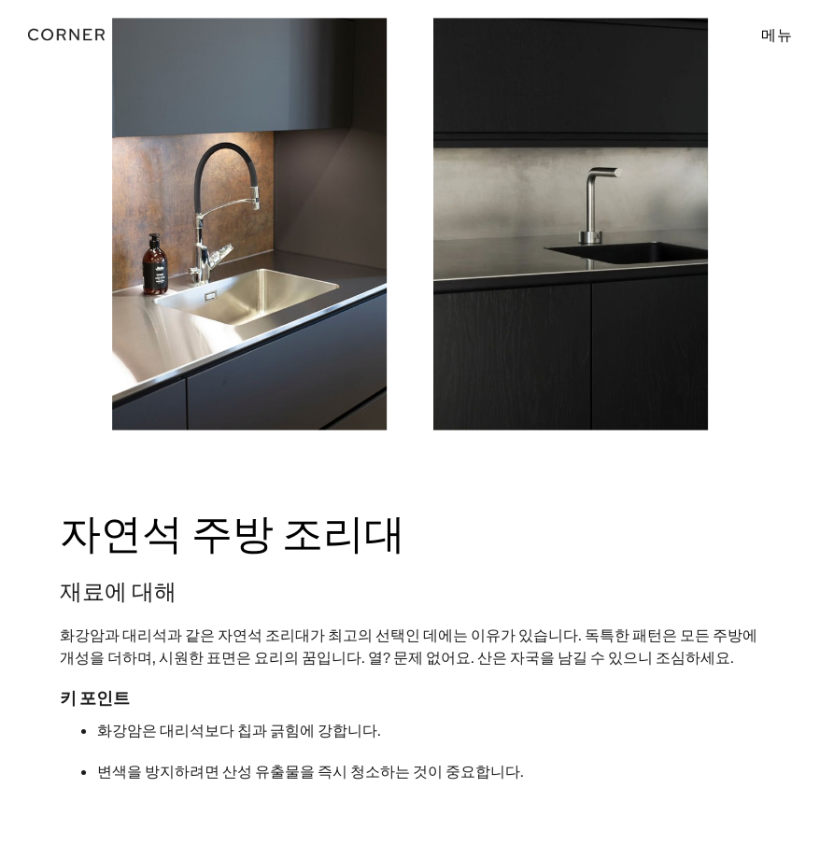
scroll to position [2240, 0]
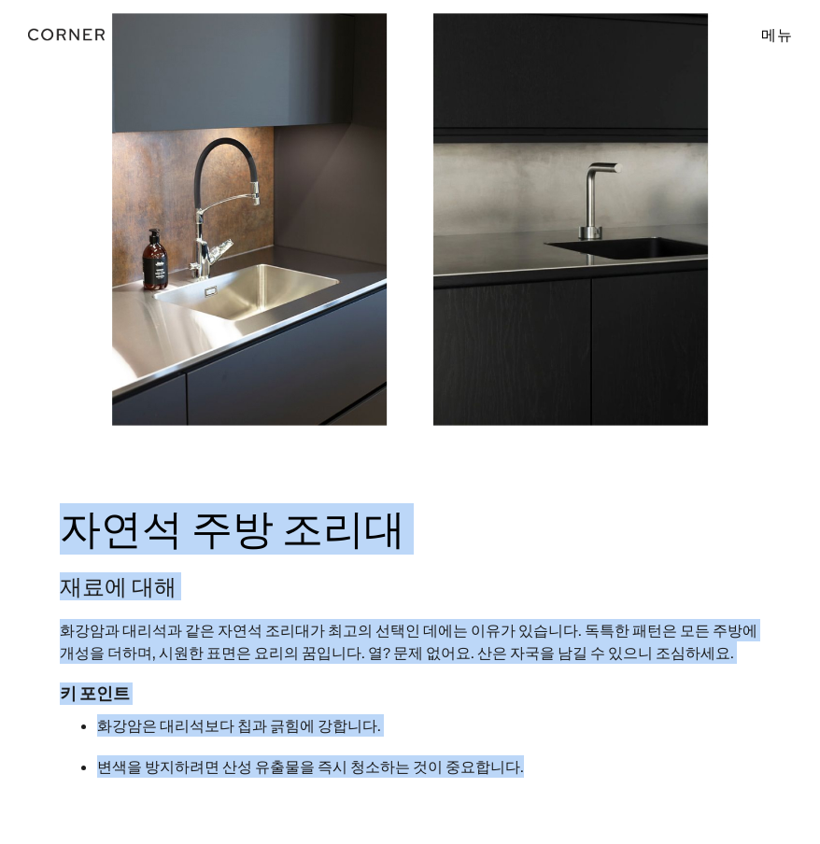
drag, startPoint x: 462, startPoint y: 753, endPoint x: 12, endPoint y: 522, distance: 506.0
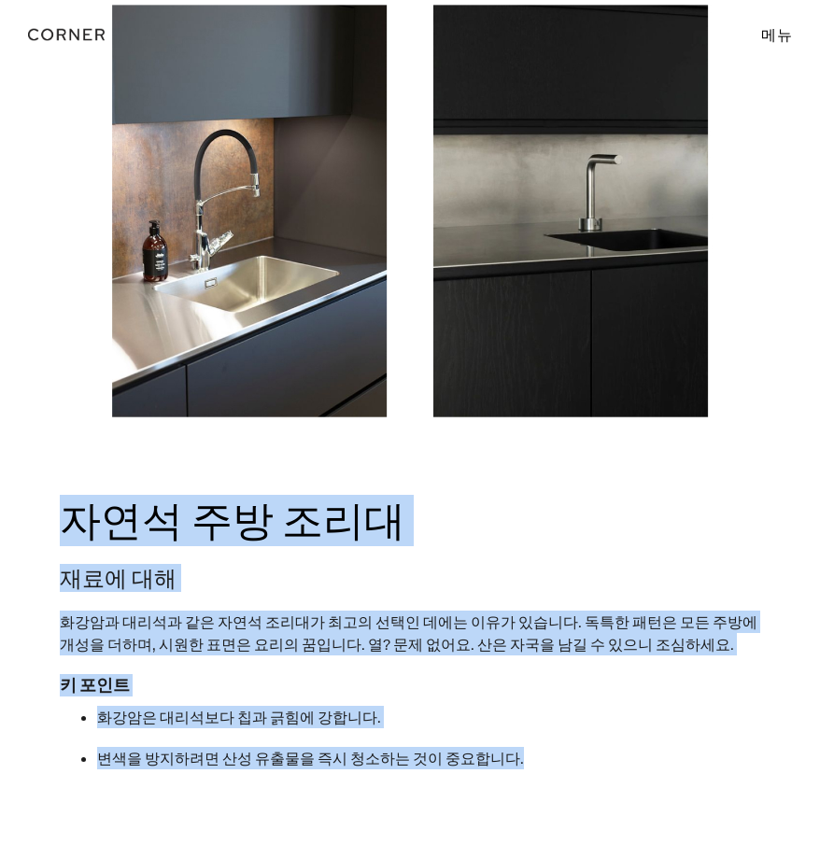
scroll to position [2707, 0]
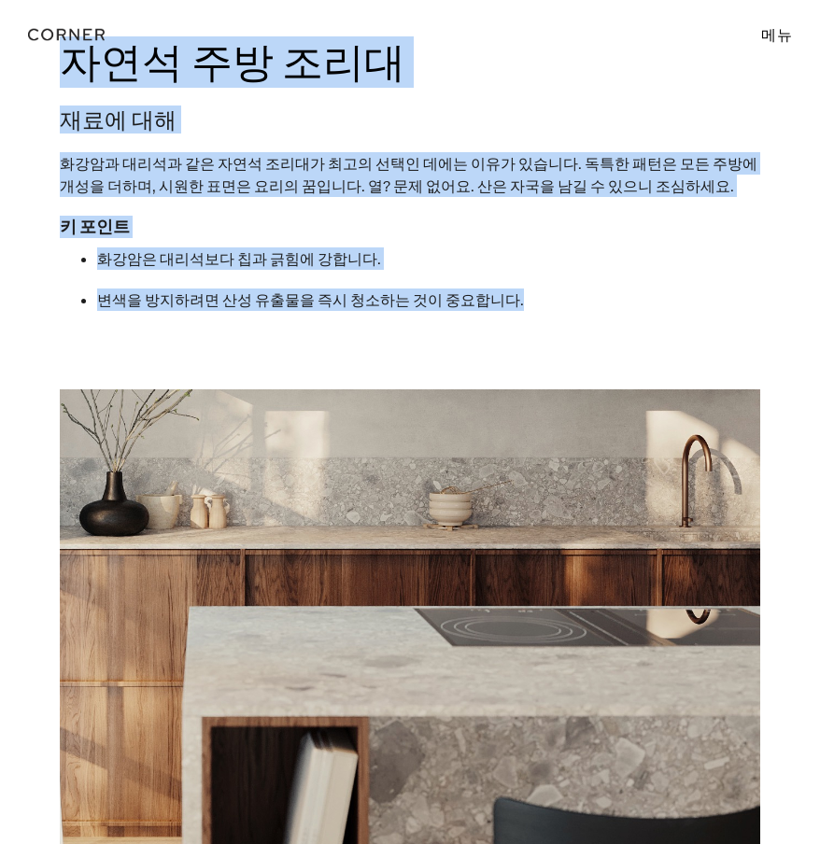
copy div "자연석 주방 조리대 재료에 대해 화강암과 대리석과 같은 자연석 조리대가 최고의 선택인 데에는 이유가 있습니다. 독특한 패턴은 모든 주방에 개성…"
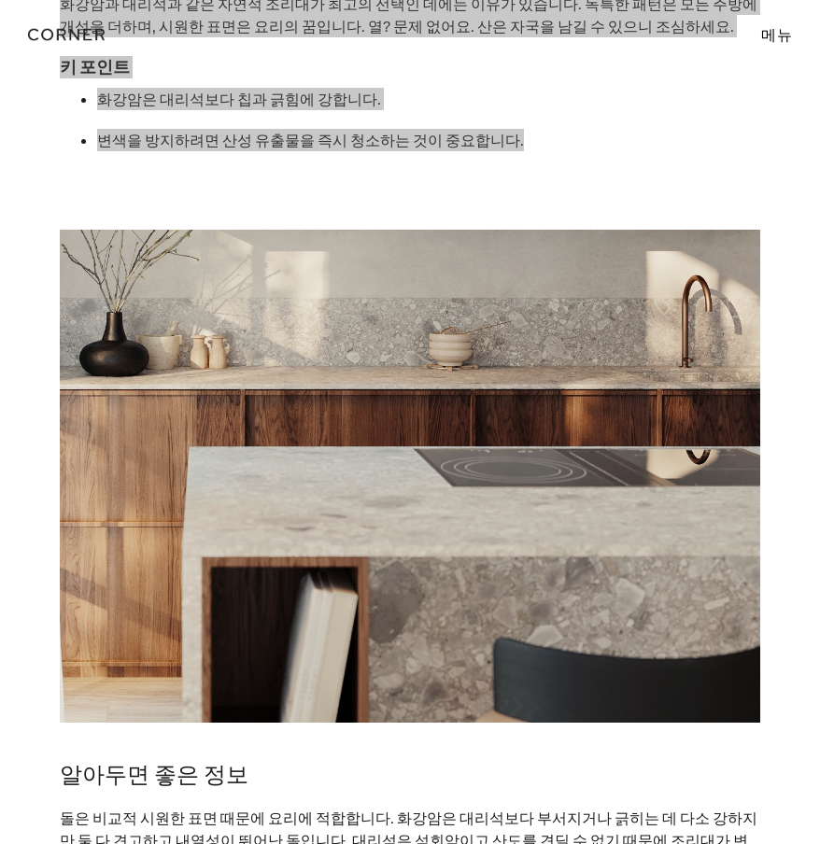
scroll to position [3174, 0]
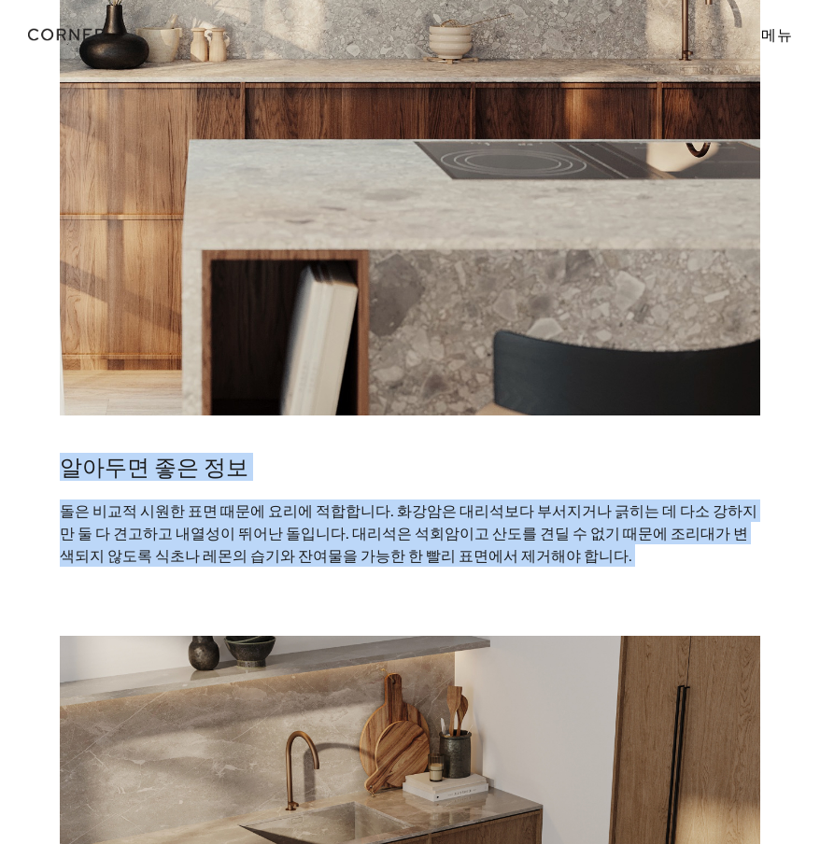
drag, startPoint x: 504, startPoint y: 579, endPoint x: 25, endPoint y: 462, distance: 492.9
copy div "알아두면 좋은 정보 돌은 비교적 시원한 표면 때문에 요리에 적합합니다. 화강암은 대리석보다 부서지거나 긁히는 데 다소 강하지만 둘 다 견고하고…"
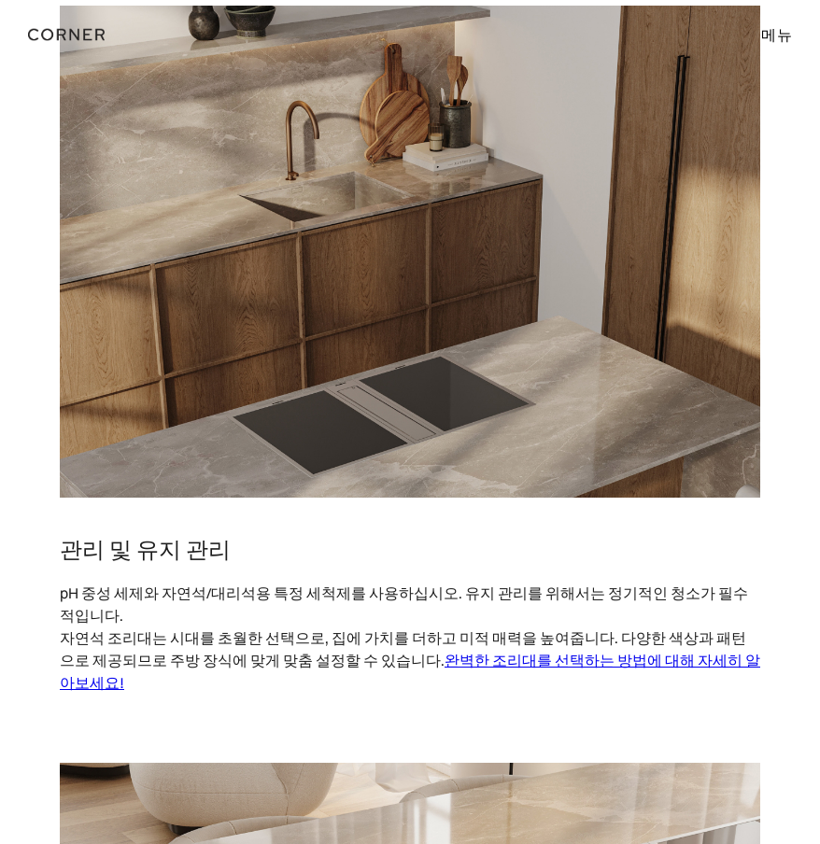
scroll to position [4014, 0]
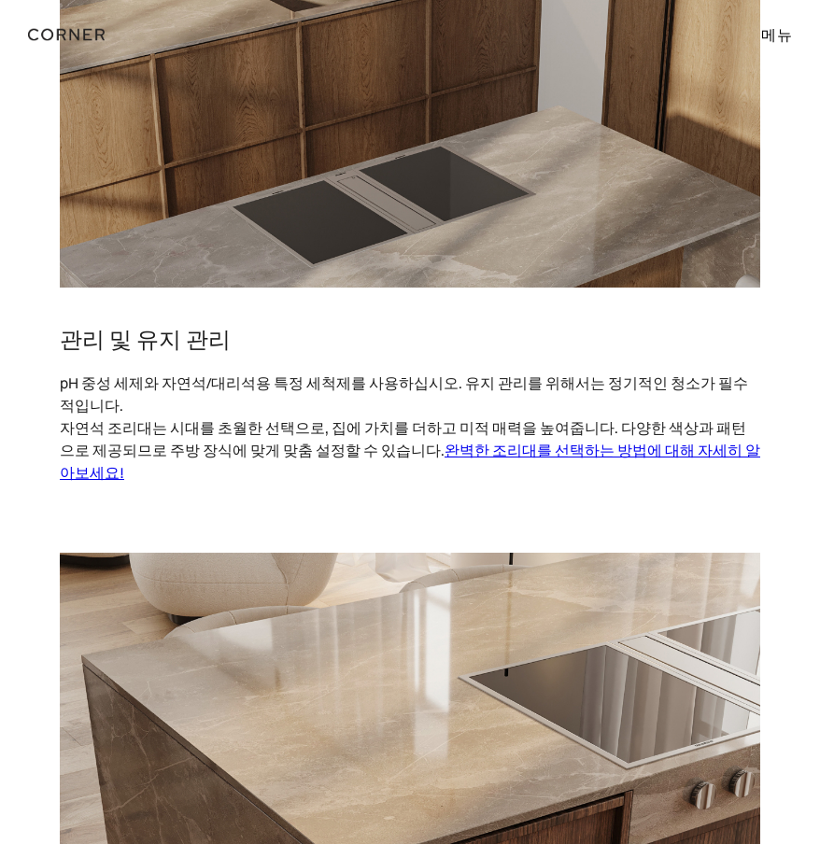
drag, startPoint x: 751, startPoint y: 429, endPoint x: -18, endPoint y: 348, distance: 772.5
copy div "관리 및 유지 관리 pH 중성 세제와 자연석/대리석용 특정 세척제를 사용하십시오. 유지 관리를 위해서는 정기적인 청소가 필수적입니다. 자연석 …"
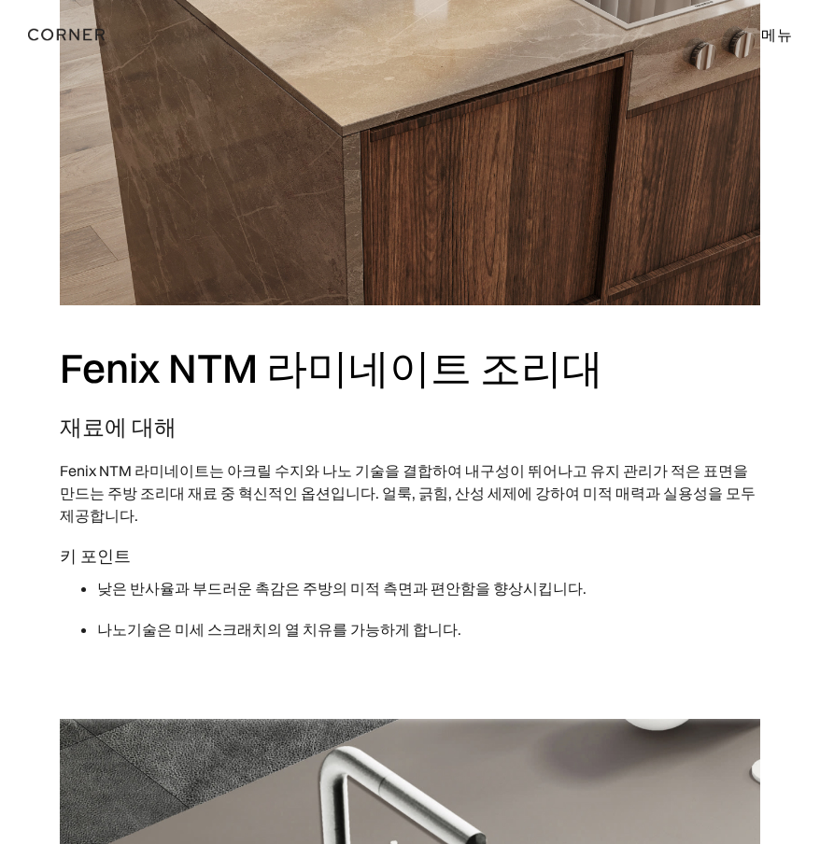
scroll to position [4761, 0]
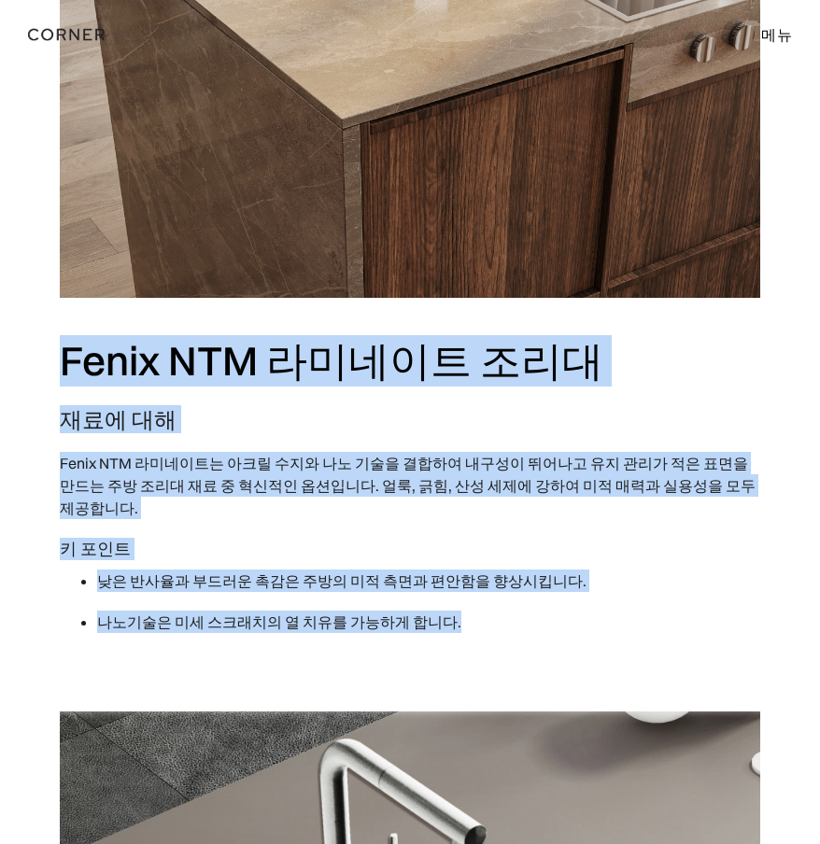
drag, startPoint x: 175, startPoint y: 438, endPoint x: 29, endPoint y: 299, distance: 201.4
copy div "Fenix NTM 라미네이트 조리대 재료에 대해 Fenix NTM 라미네이트는 아크릴 수지와 나노 기술을 결합하여 내구성이 뛰어나고 유지 관리…"
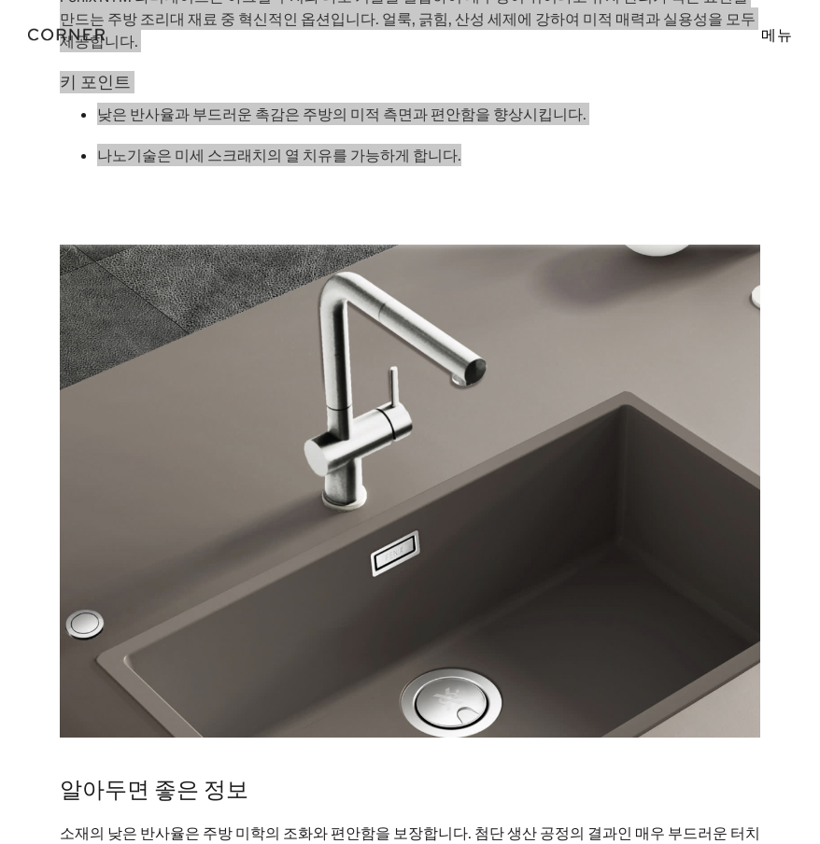
scroll to position [5507, 0]
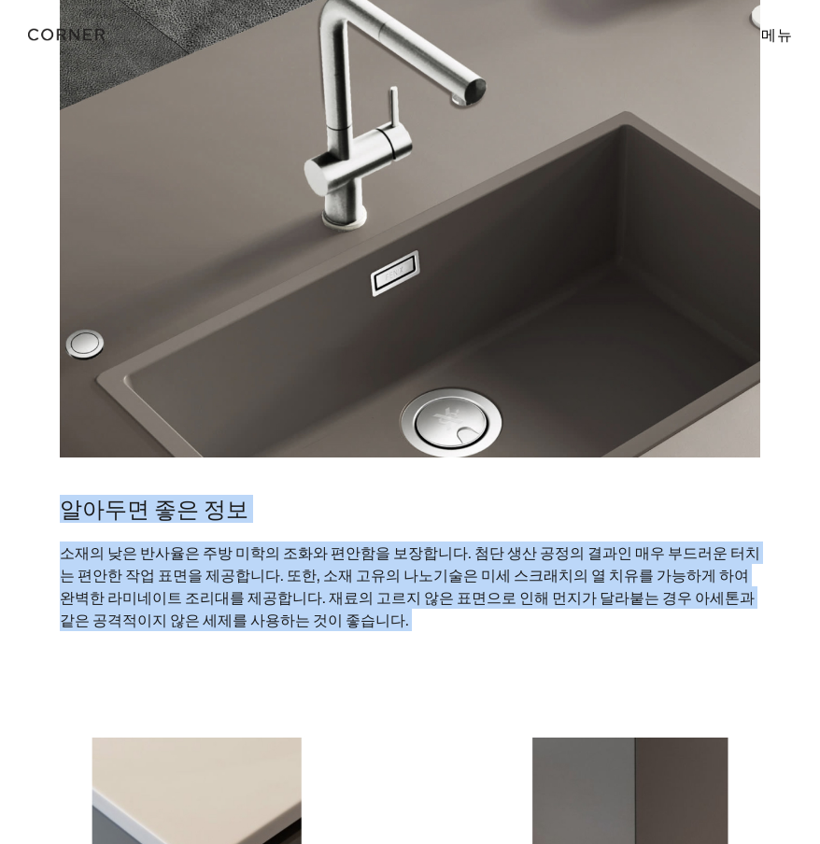
drag, startPoint x: 148, startPoint y: 526, endPoint x: 35, endPoint y: 447, distance: 137.5
copy div "알아두면 좋은 정보 소재의 낮은 반사율은 주방 미학의 조화와 편안함을 보장합니다. 첨단 생산 공정의 결과인 매우 부드러운 터치는 편안한 작업 …"
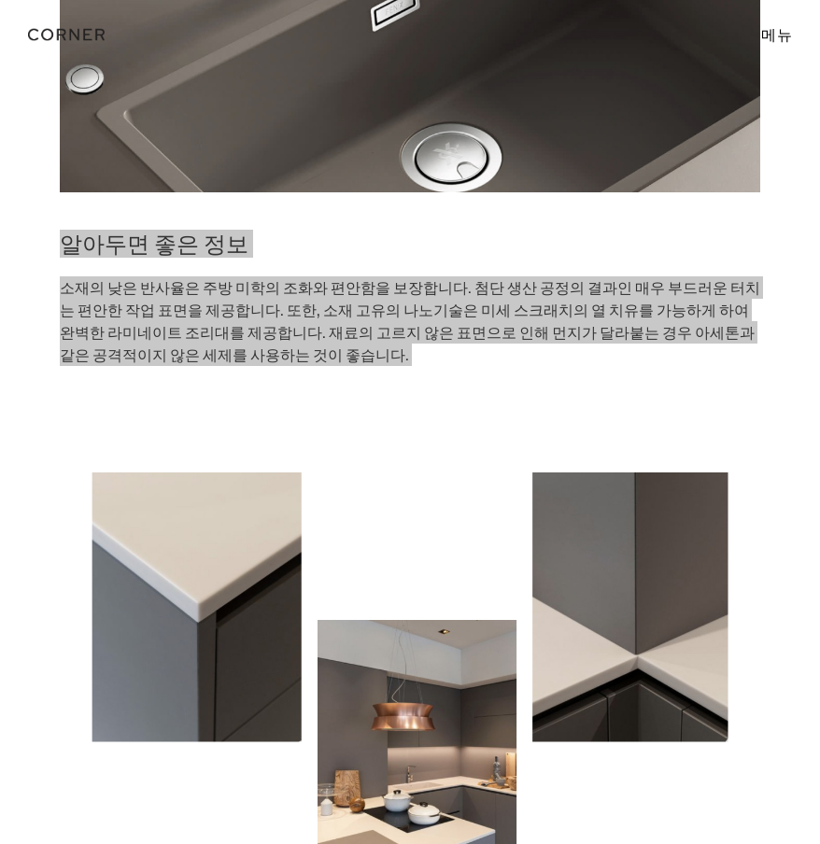
scroll to position [6068, 0]
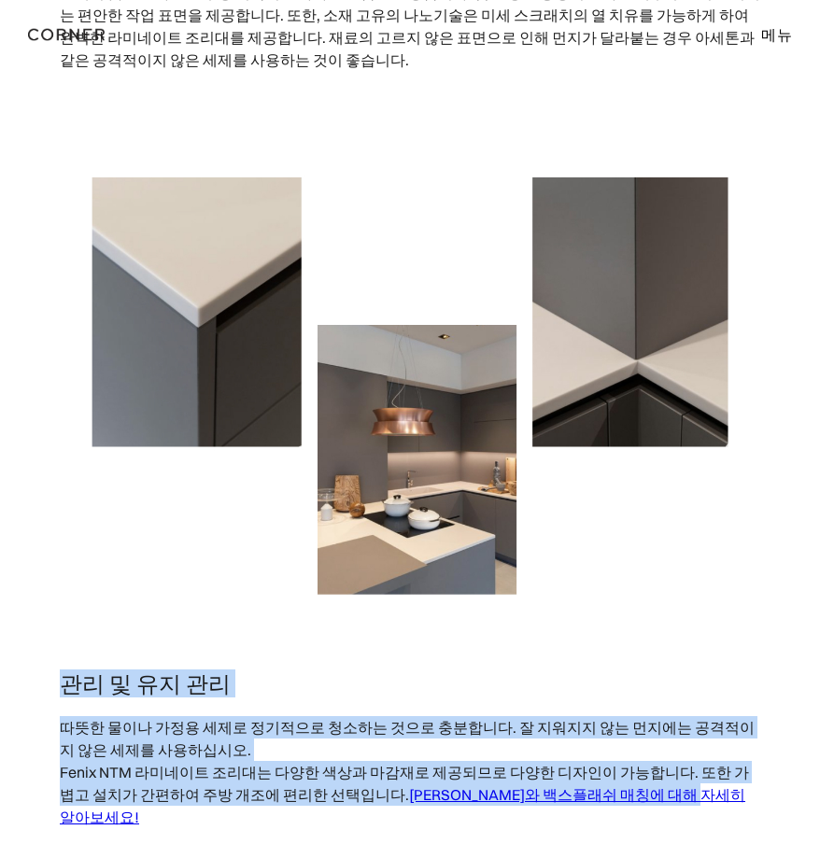
drag, startPoint x: 703, startPoint y: 742, endPoint x: 39, endPoint y: 610, distance: 676.8
copy div "관리 및 유지 관리 따뜻한 물이나 가정용 세제로 정기적으로 청소하는 것으로 충분합니다. 잘 지워지지 않는 먼지에는 공격적이지 않은 세제를 사용…"
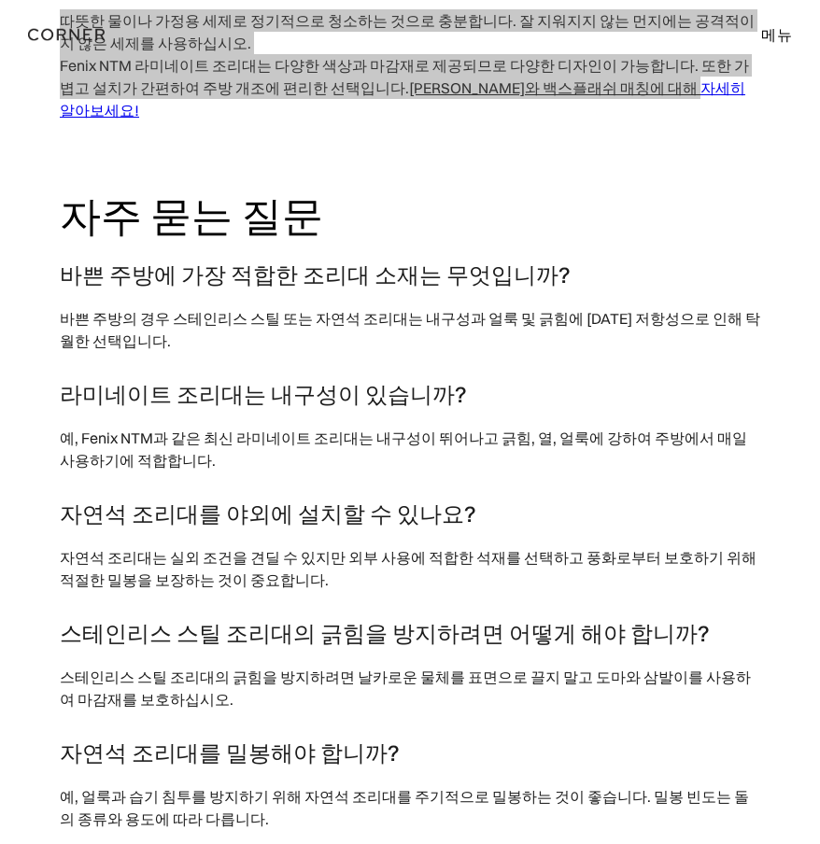
scroll to position [6814, 0]
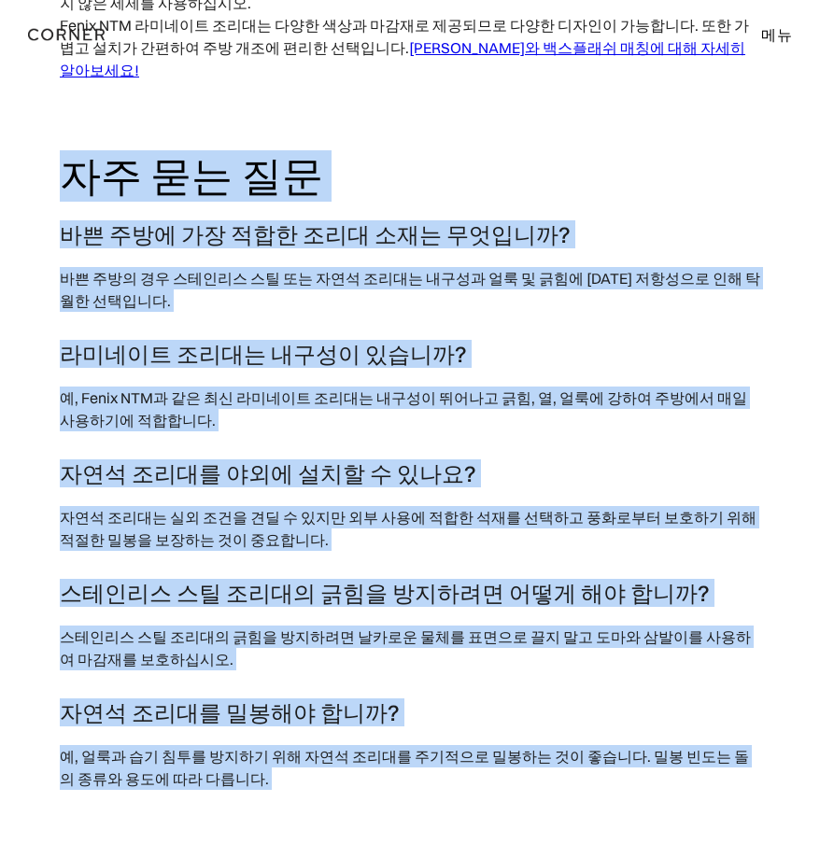
drag, startPoint x: 227, startPoint y: 721, endPoint x: 19, endPoint y: 91, distance: 662.7
copy div "자주 묻는 질문 바쁜 주방에 가장 적합한 조리대 소재는 무엇입니까? 바쁜 주방의 경우 스테인리스 스틸 또는 자연석 조리대는 내구성과 얼룩 및 …"
click at [502, 150] on h2 "자주 묻는 질문" at bounding box center [410, 175] width 700 height 51
